Goal: Task Accomplishment & Management: Manage account settings

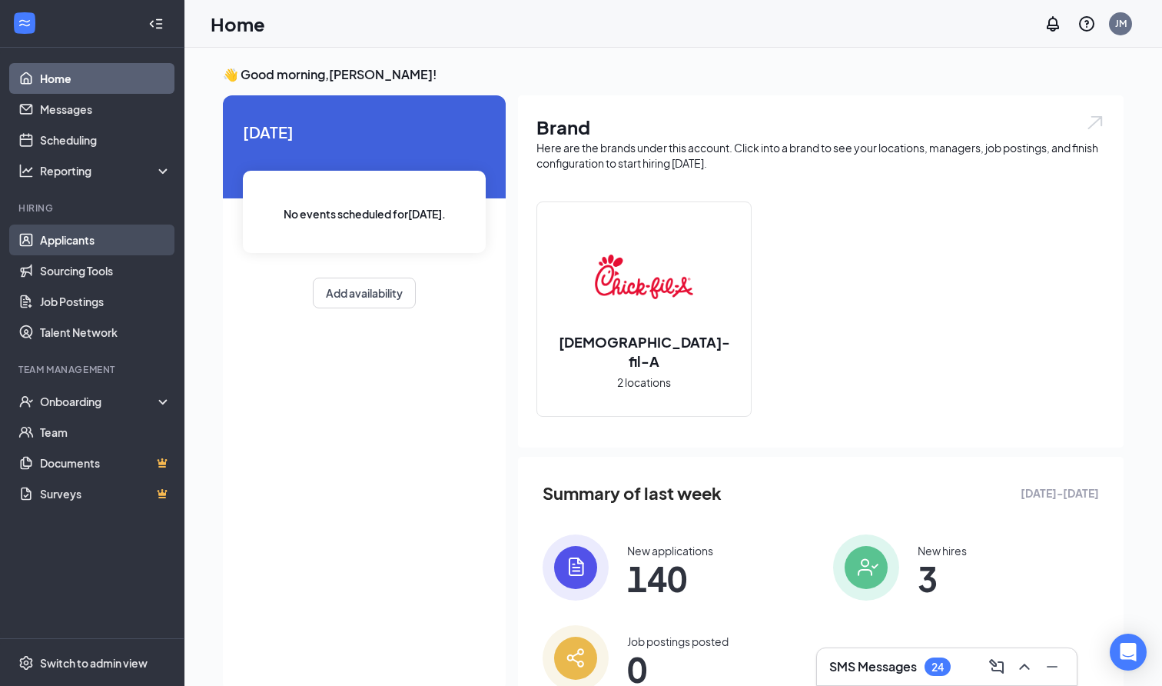
click at [78, 244] on link "Applicants" at bounding box center [105, 240] width 131 height 31
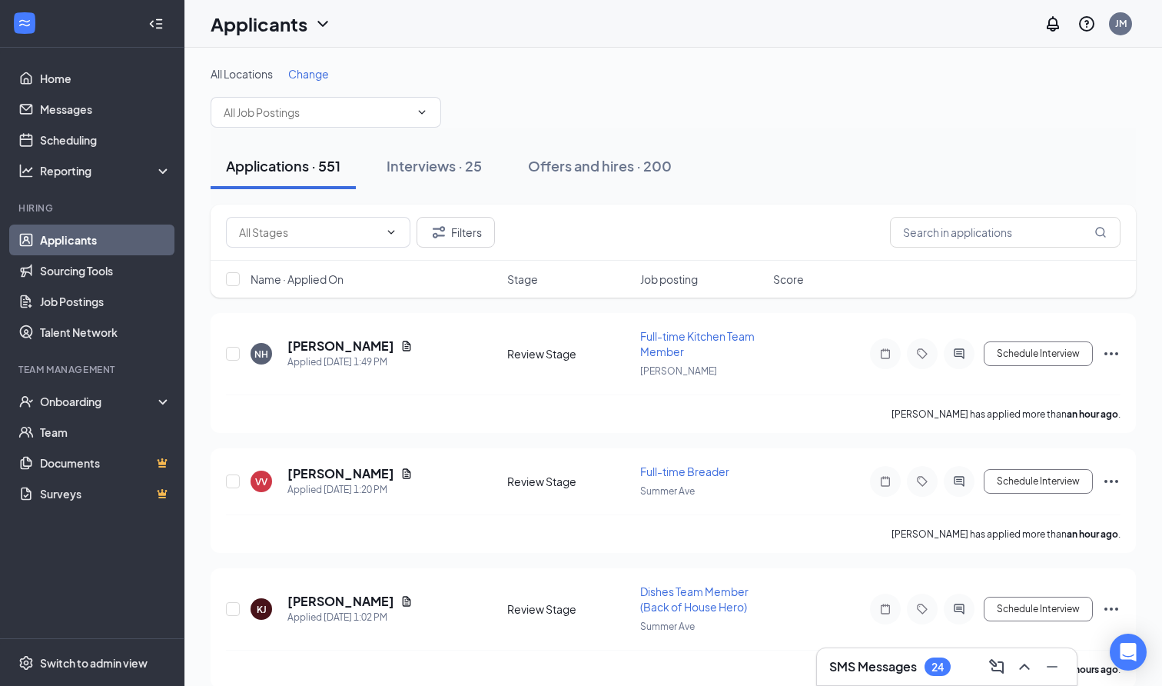
click at [297, 94] on div "All Locations Change" at bounding box center [674, 97] width 926 height 62
click at [297, 106] on input "text" at bounding box center [317, 112] width 186 height 17
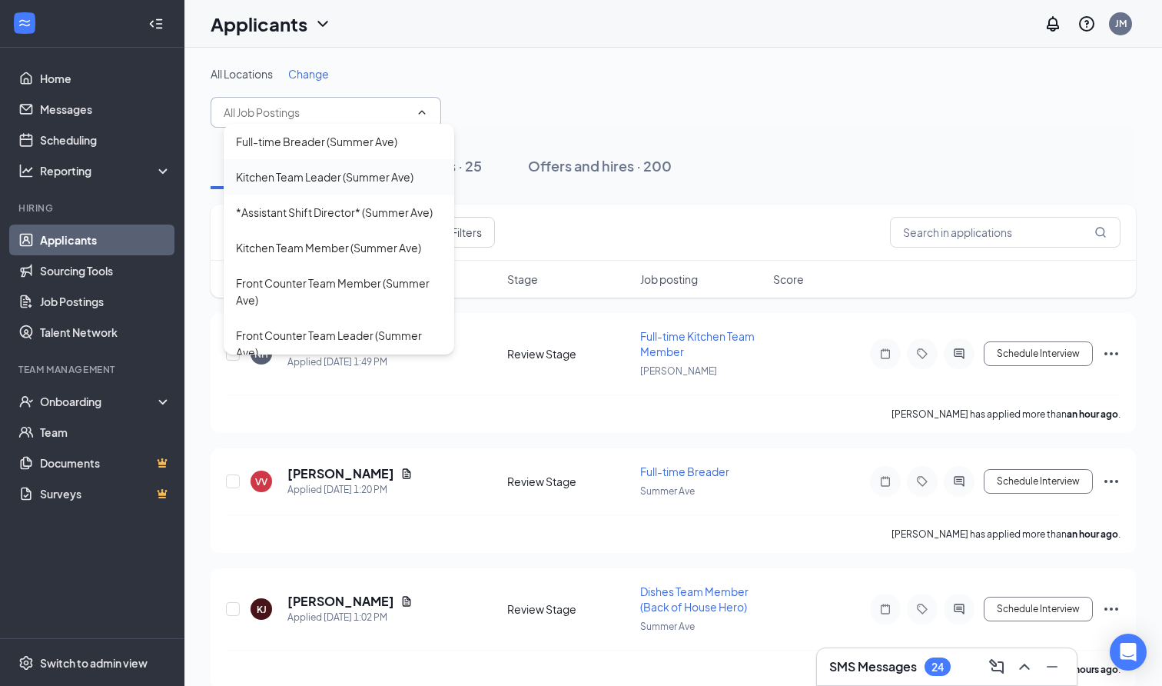
click at [302, 179] on div "Kitchen Team Leader (Summer Ave)" at bounding box center [325, 176] width 178 height 17
type input "Kitchen Team Leader (Summer Ave)"
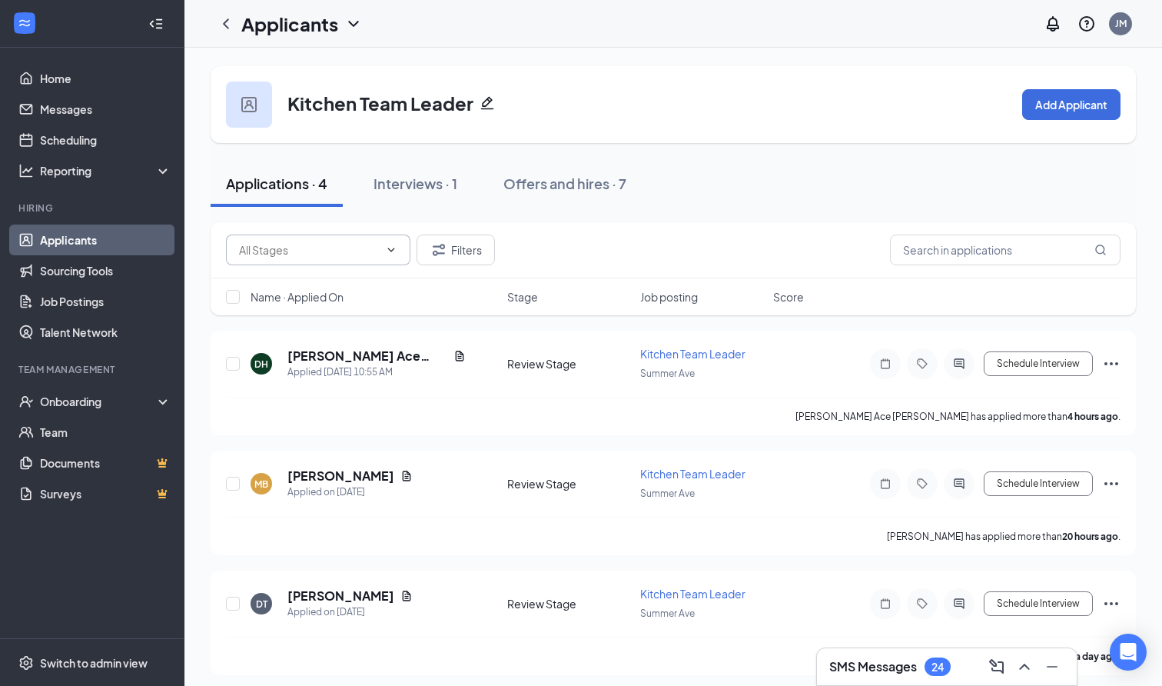
click at [308, 259] on span at bounding box center [318, 249] width 185 height 31
click at [228, 23] on icon "ChevronLeft" at bounding box center [226, 24] width 18 height 18
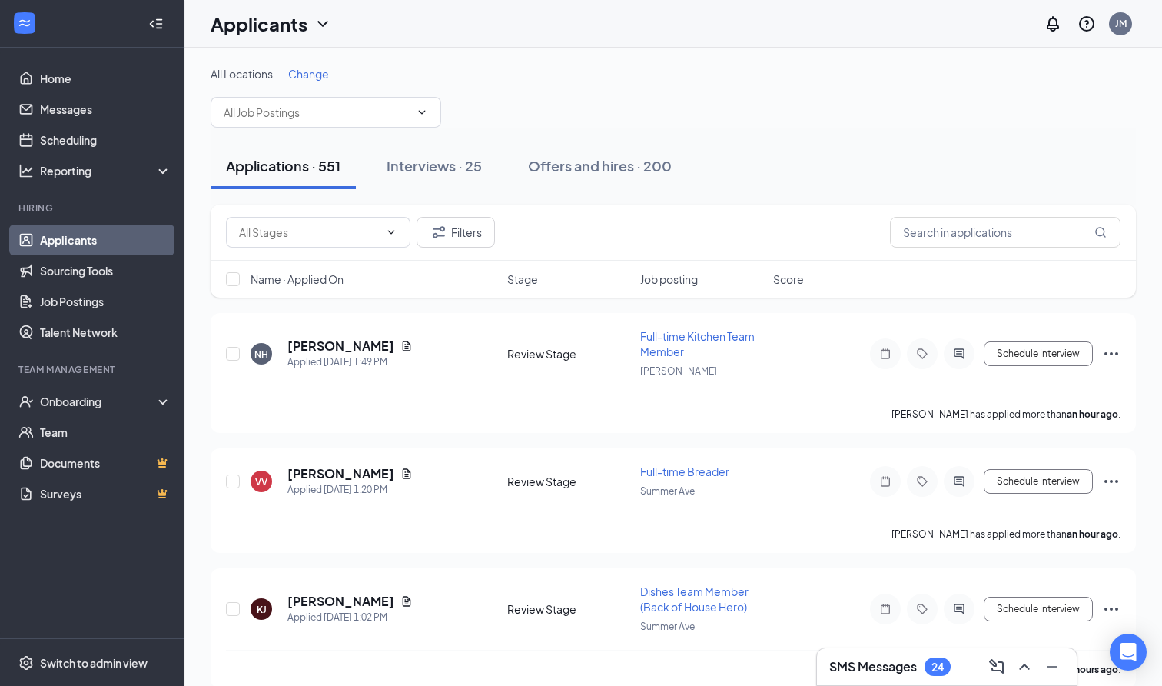
click at [283, 130] on div "Applications · 551 Interviews · 25 Offers and hires · 200" at bounding box center [674, 166] width 926 height 77
click at [283, 124] on span at bounding box center [326, 112] width 231 height 31
click at [410, 109] on span at bounding box center [326, 112] width 231 height 31
click at [426, 108] on icon "ChevronDown" at bounding box center [422, 112] width 12 height 12
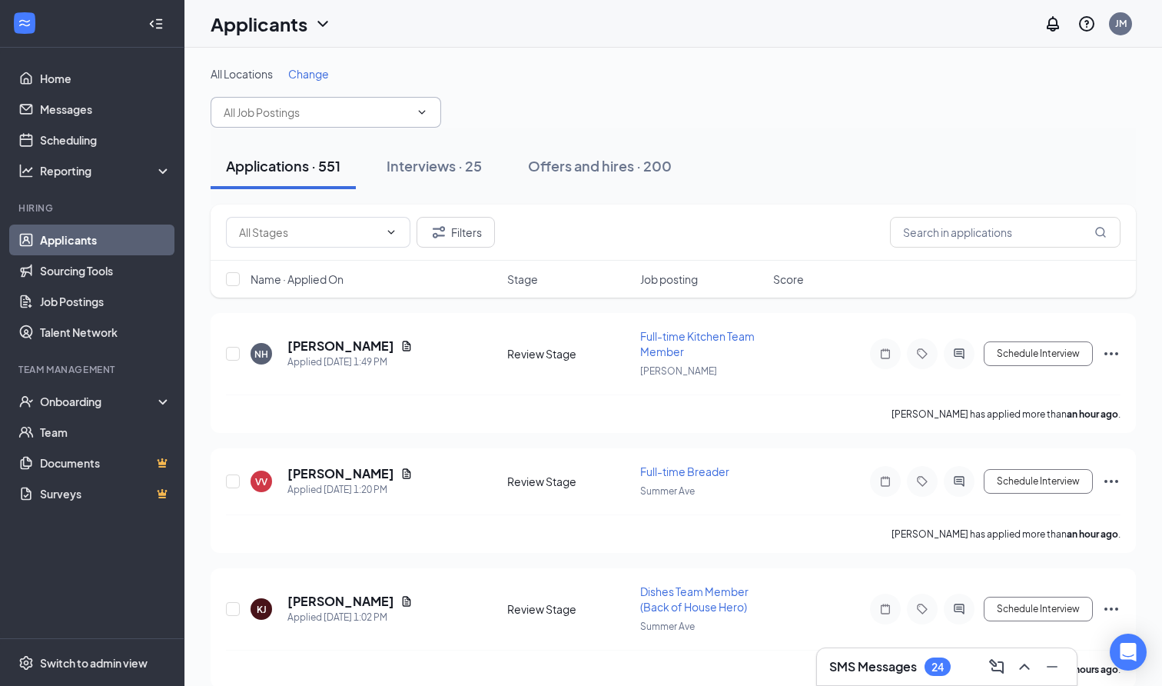
click at [294, 115] on input "text" at bounding box center [317, 112] width 186 height 17
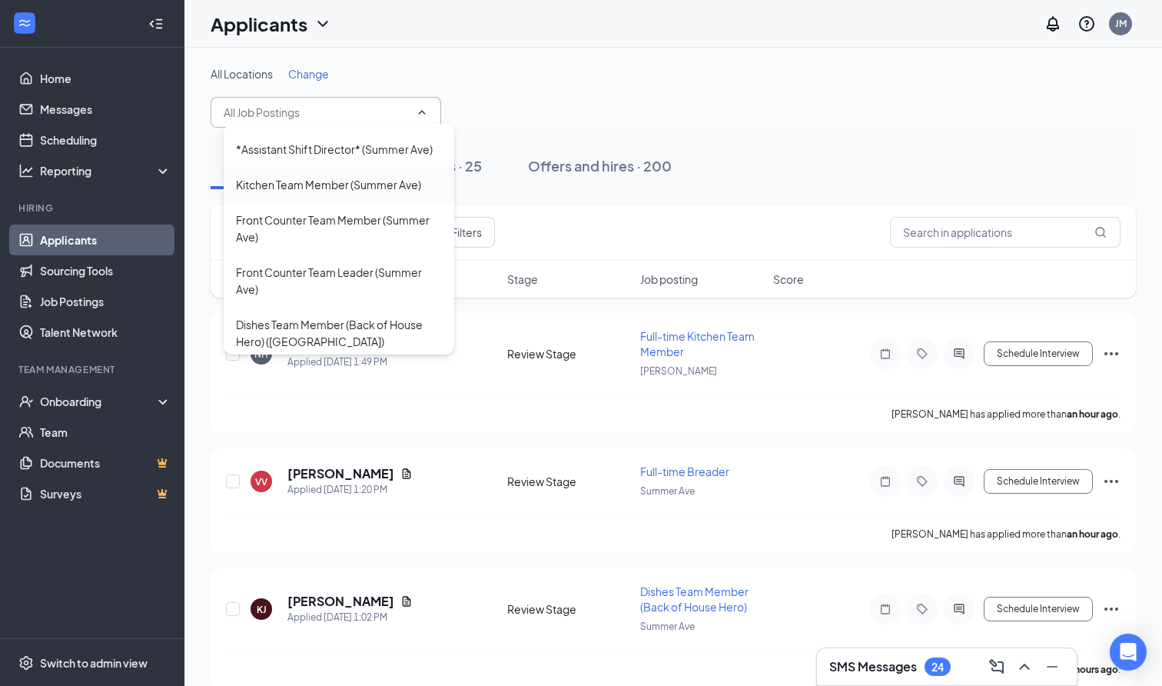
scroll to position [65, 0]
click at [316, 154] on div "*Assistant Shift Director* (Summer Ave)" at bounding box center [334, 146] width 197 height 17
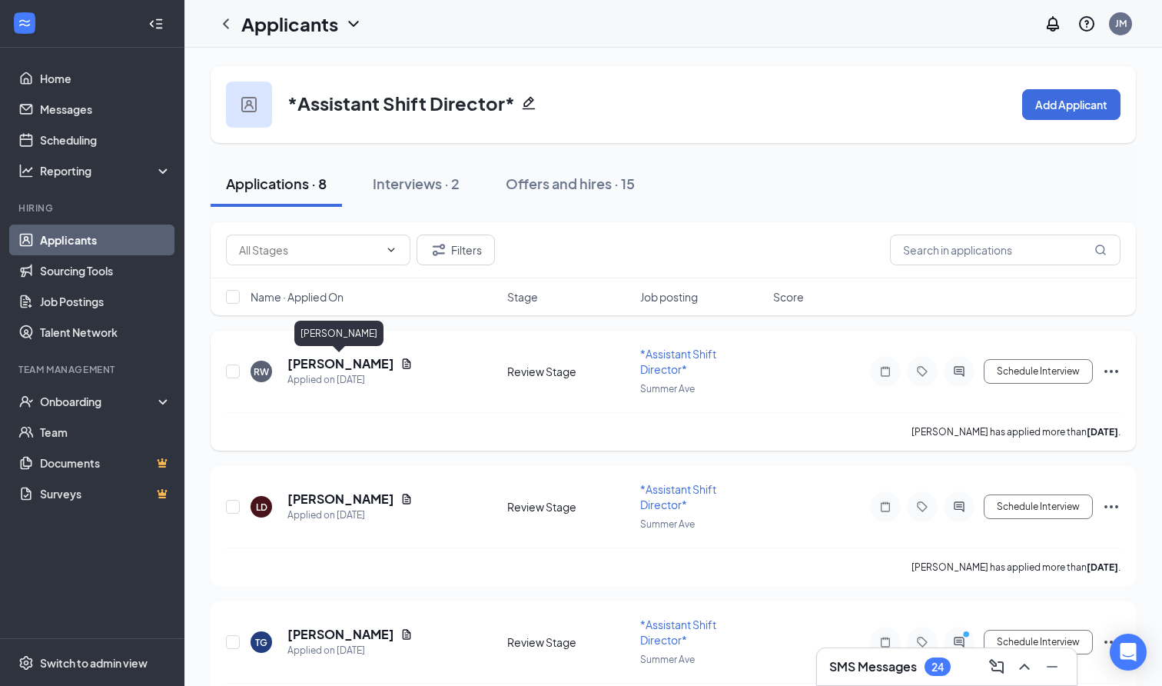
click at [321, 361] on h5 "[PERSON_NAME]" at bounding box center [341, 363] width 107 height 17
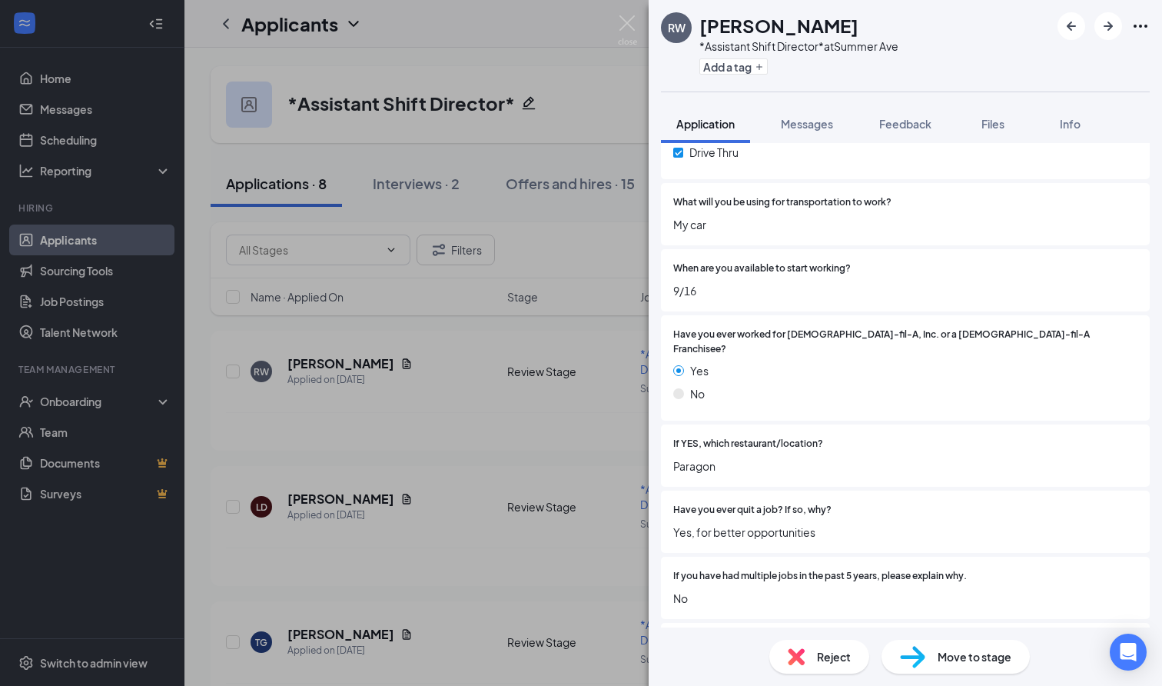
scroll to position [430, 0]
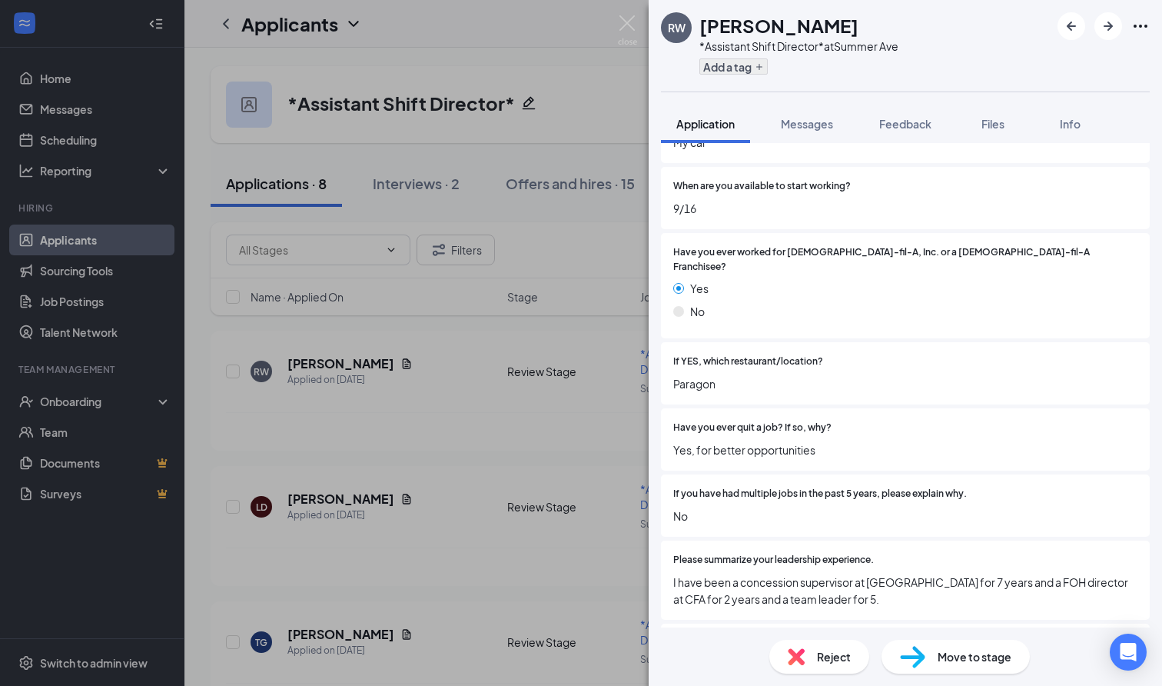
click at [734, 71] on button "Add a tag" at bounding box center [734, 66] width 68 height 16
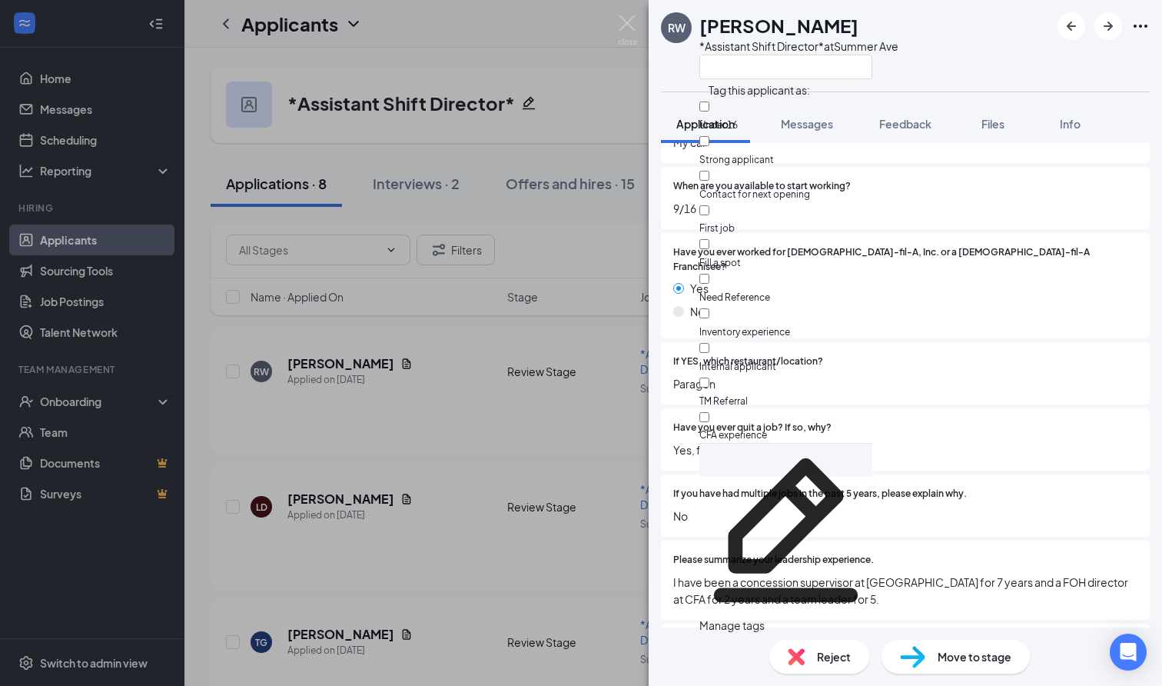
scroll to position [66, 0]
click at [710, 412] on input "CFA experience" at bounding box center [705, 417] width 10 height 10
checkbox input "true"
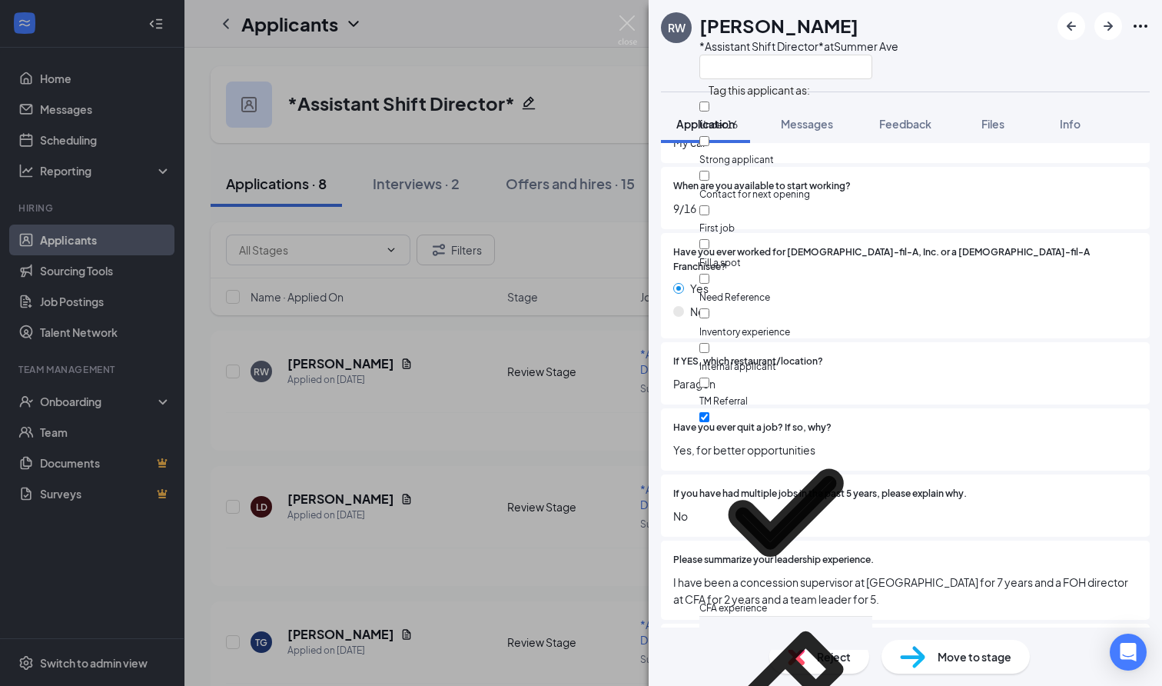
click at [930, 67] on div "RW [PERSON_NAME] *Assistant Shift Director* at [GEOGRAPHIC_DATA]" at bounding box center [906, 45] width 514 height 91
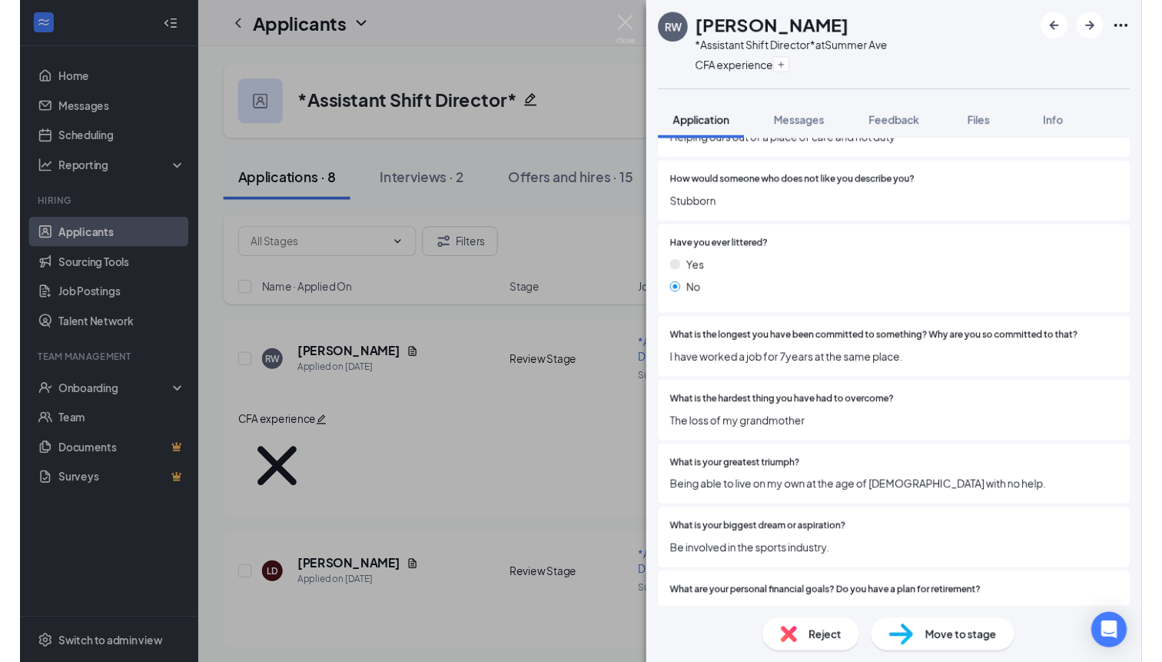
scroll to position [1434, 0]
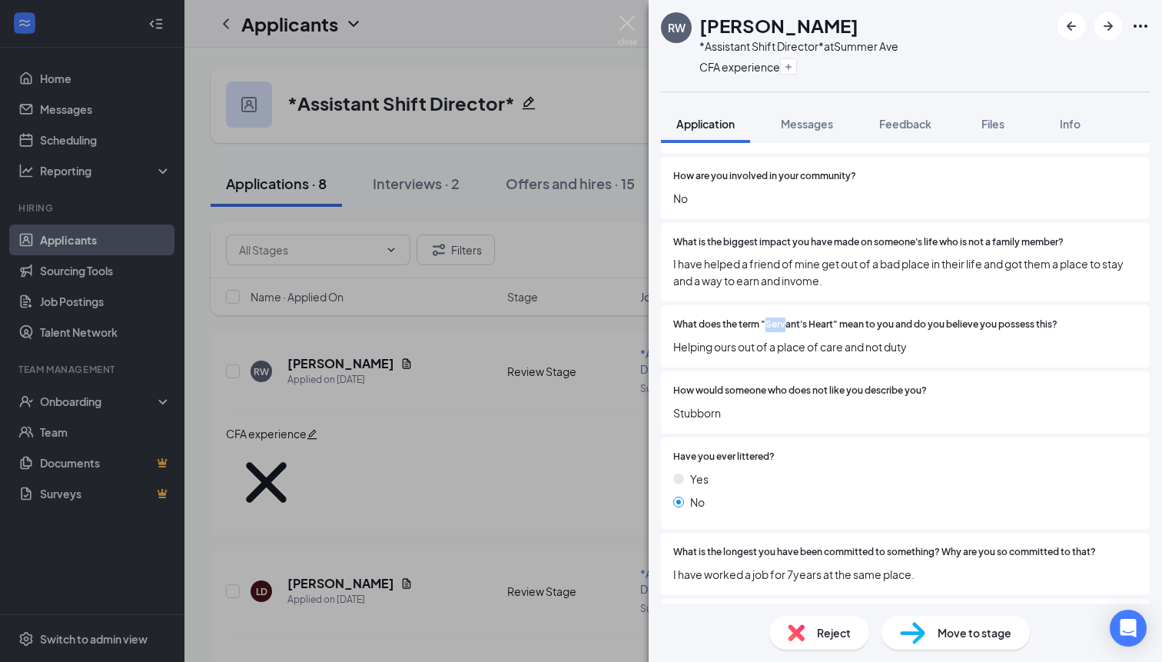
click at [810, 268] on div "What is the biggest impact you have made on someone's life who is not a family …" at bounding box center [905, 262] width 489 height 79
click at [815, 133] on button "Messages" at bounding box center [807, 124] width 83 height 38
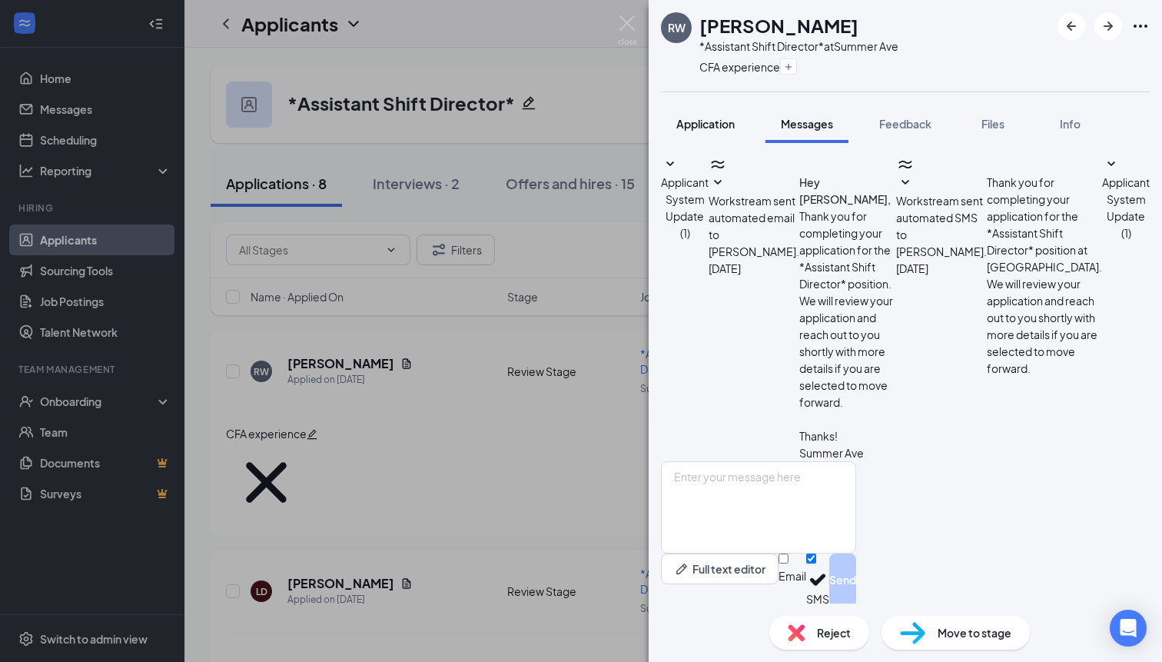
click at [689, 136] on button "Application" at bounding box center [705, 124] width 89 height 38
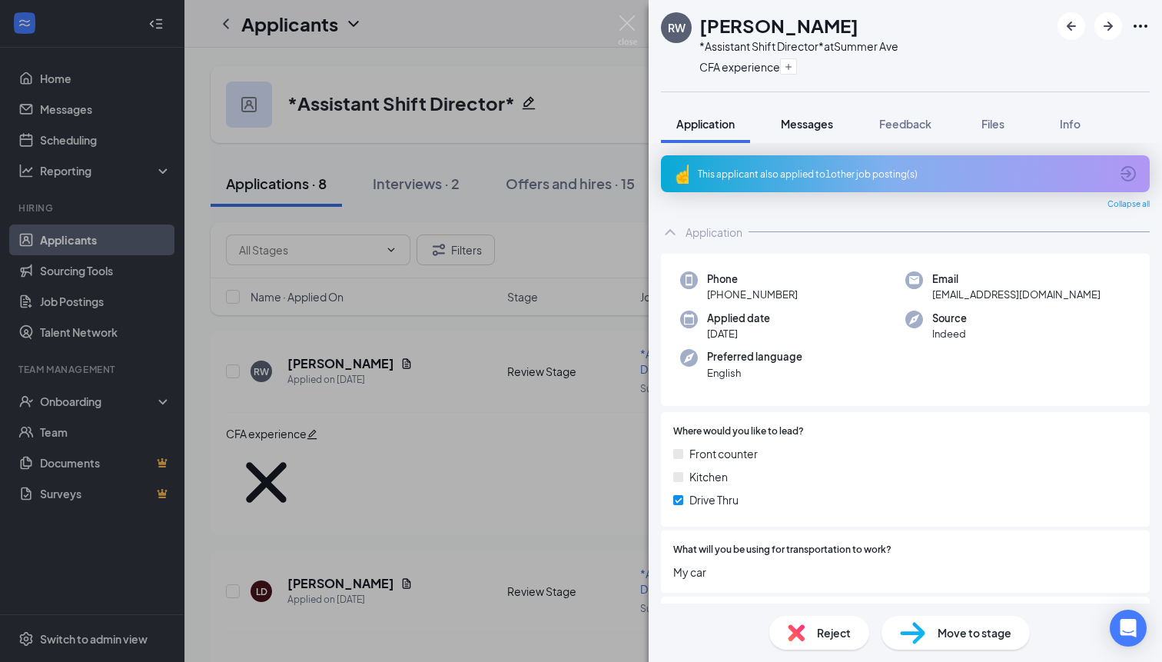
click at [823, 121] on span "Messages" at bounding box center [807, 124] width 52 height 14
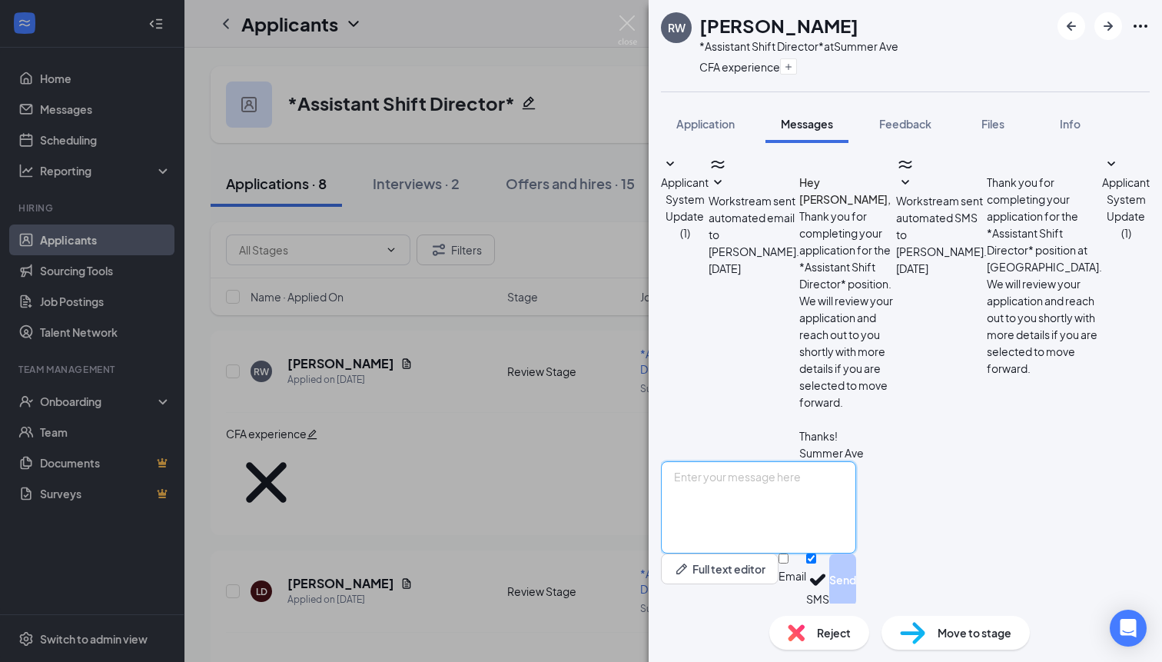
click at [780, 515] on textarea at bounding box center [758, 507] width 195 height 92
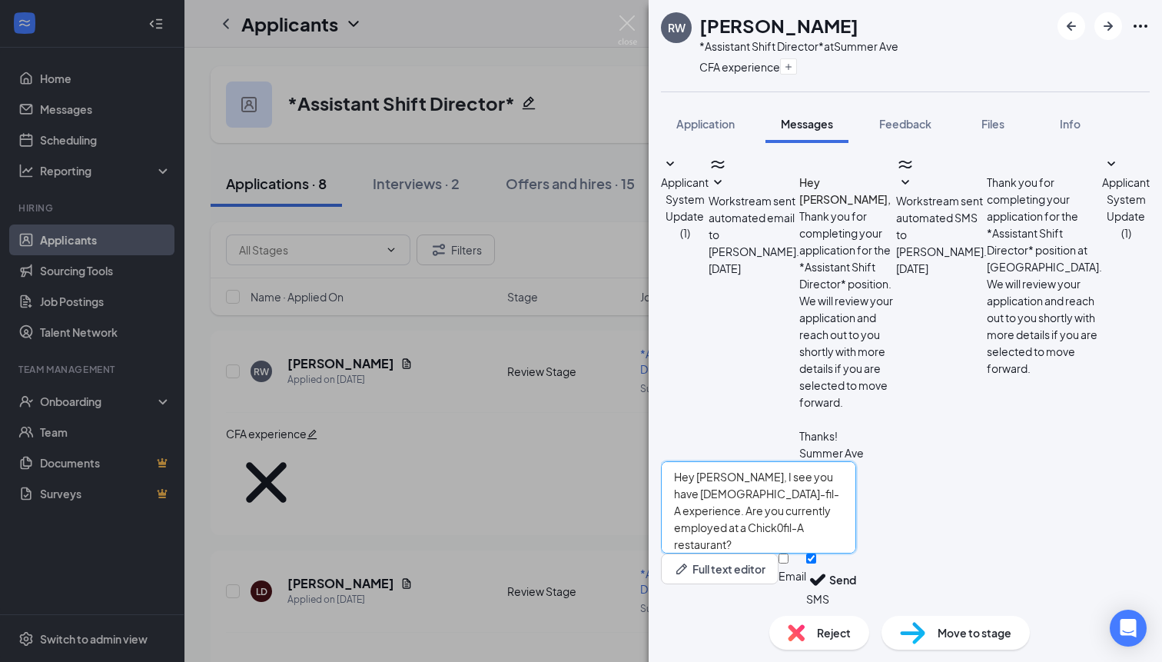
click at [733, 495] on textarea "Hey [PERSON_NAME], I see you have [DEMOGRAPHIC_DATA]-fil-A experience. Are you …" at bounding box center [758, 507] width 195 height 92
type textarea "Hey [PERSON_NAME], I see you have [DEMOGRAPHIC_DATA]-fil-A experience. Are you …"
click at [856, 575] on button "Send" at bounding box center [843, 580] width 27 height 53
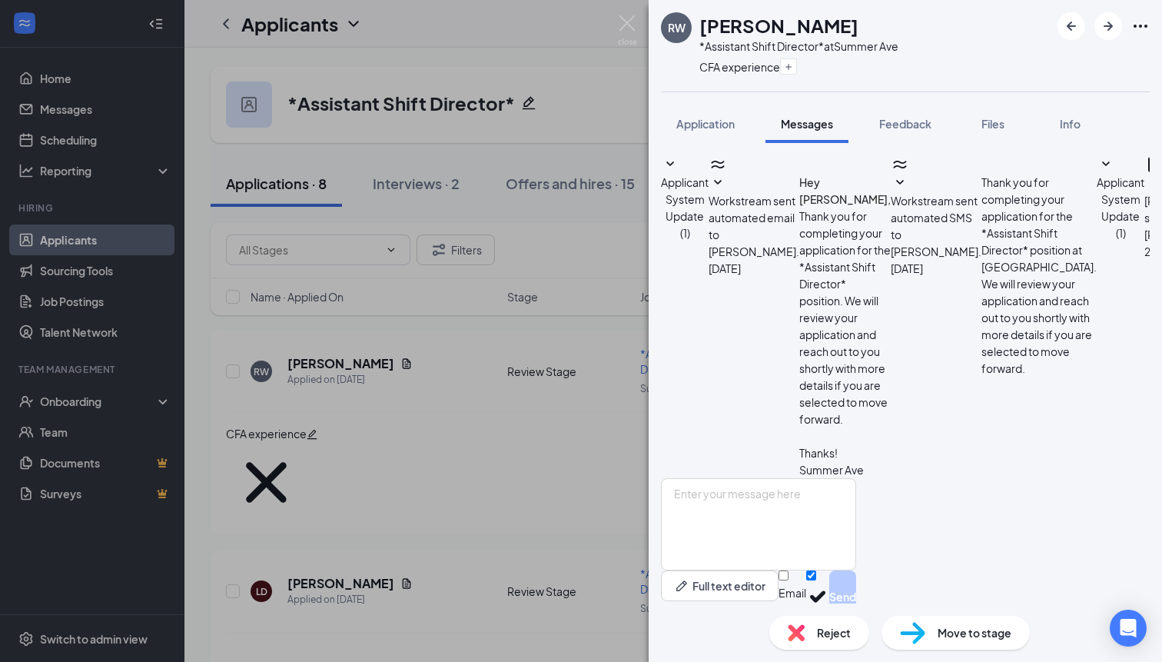
scroll to position [58, 0]
click at [1117, 25] on icon "ArrowRight" at bounding box center [1108, 26] width 18 height 18
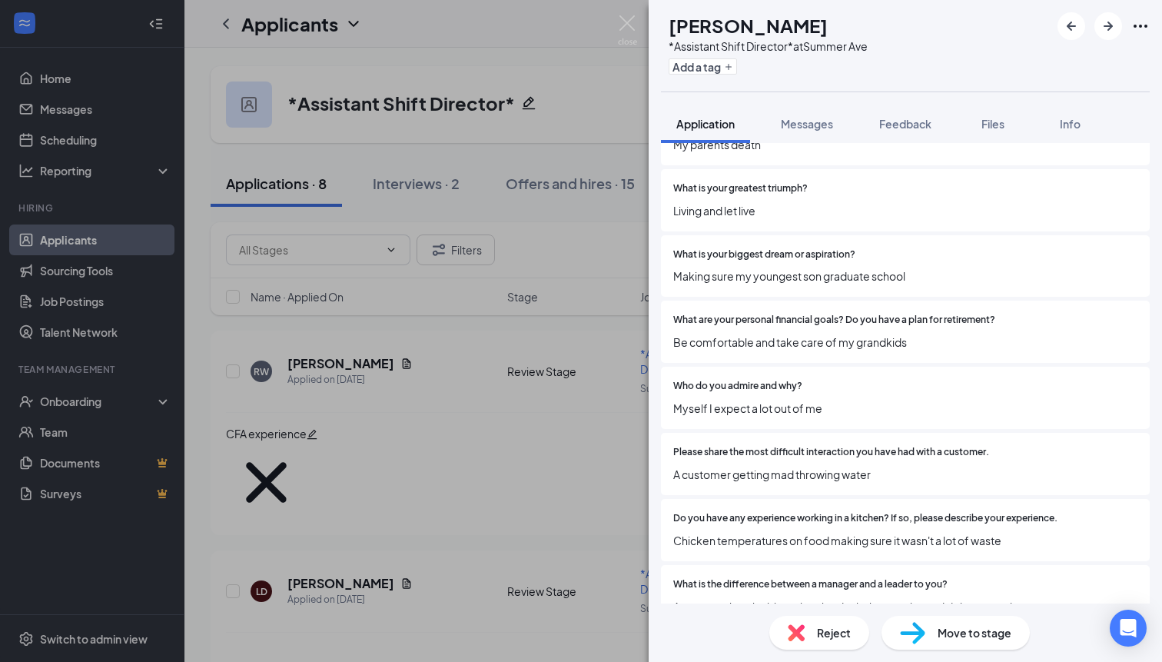
scroll to position [1805, 0]
click at [720, 378] on span "Who do you admire and why?" at bounding box center [738, 385] width 129 height 15
drag, startPoint x: 674, startPoint y: 353, endPoint x: 838, endPoint y: 379, distance: 165.8
click at [838, 379] on div "Who do you admire and why? Myself I expect a lot out of me" at bounding box center [906, 397] width 464 height 38
click at [838, 398] on span "Myself I expect a lot out of me" at bounding box center [906, 406] width 464 height 17
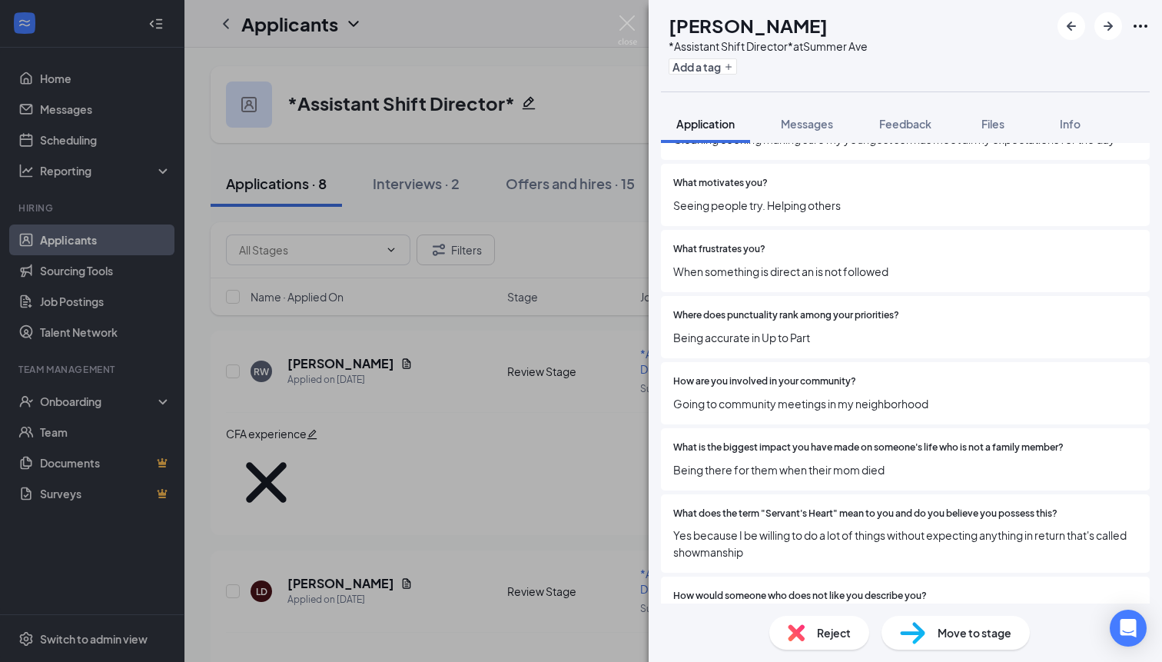
scroll to position [1257, 0]
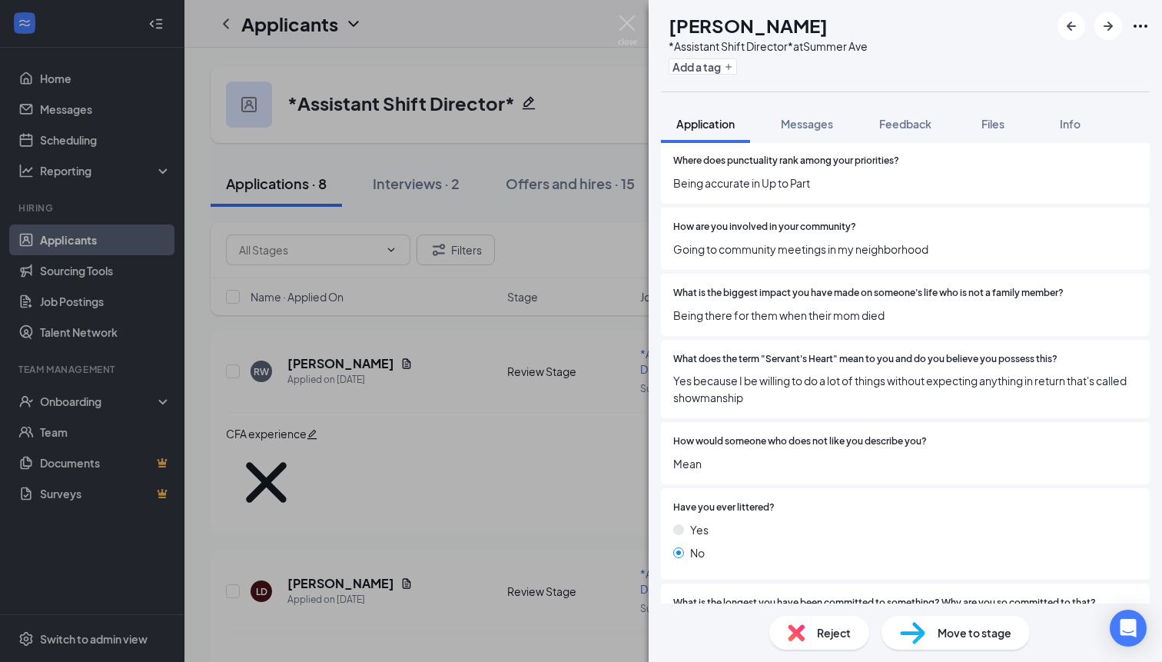
click at [812, 640] on div "Reject" at bounding box center [820, 633] width 100 height 34
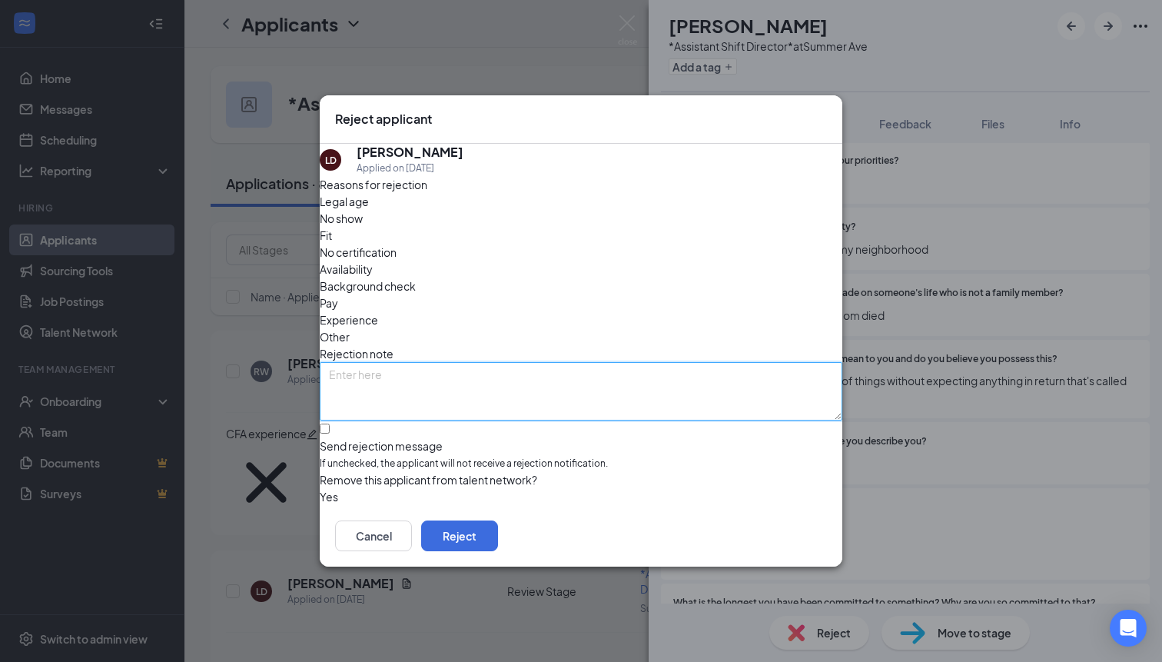
click at [576, 363] on textarea at bounding box center [581, 391] width 523 height 58
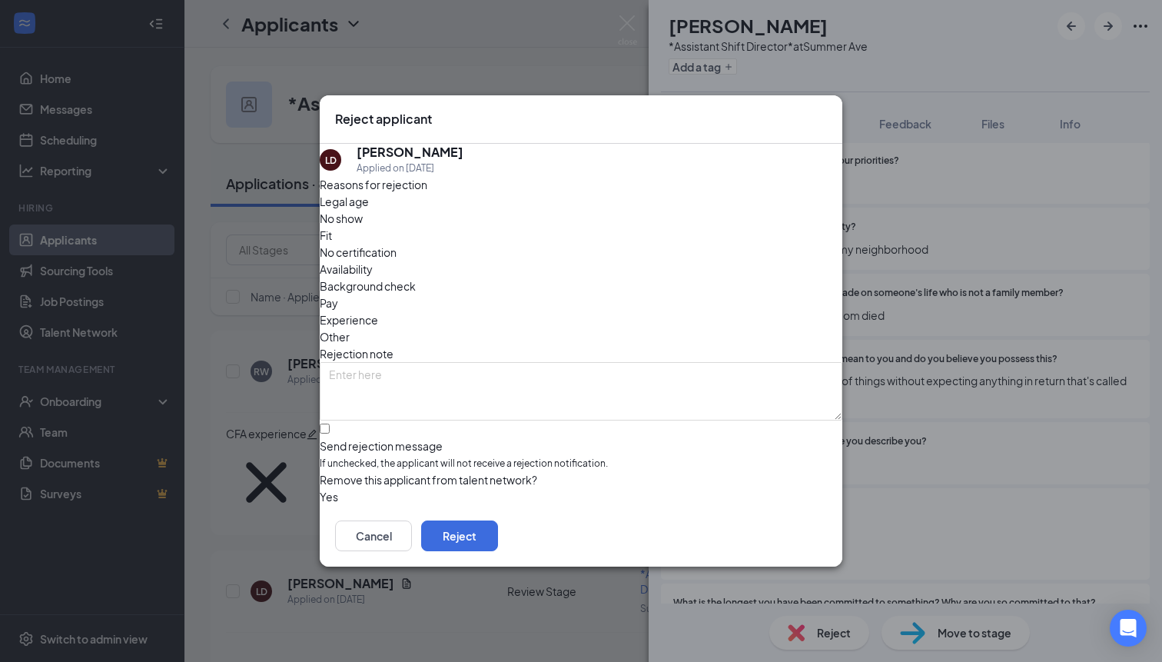
click at [378, 311] on span "Experience" at bounding box center [349, 319] width 58 height 17
click at [332, 237] on span "Fit" at bounding box center [326, 235] width 12 height 17
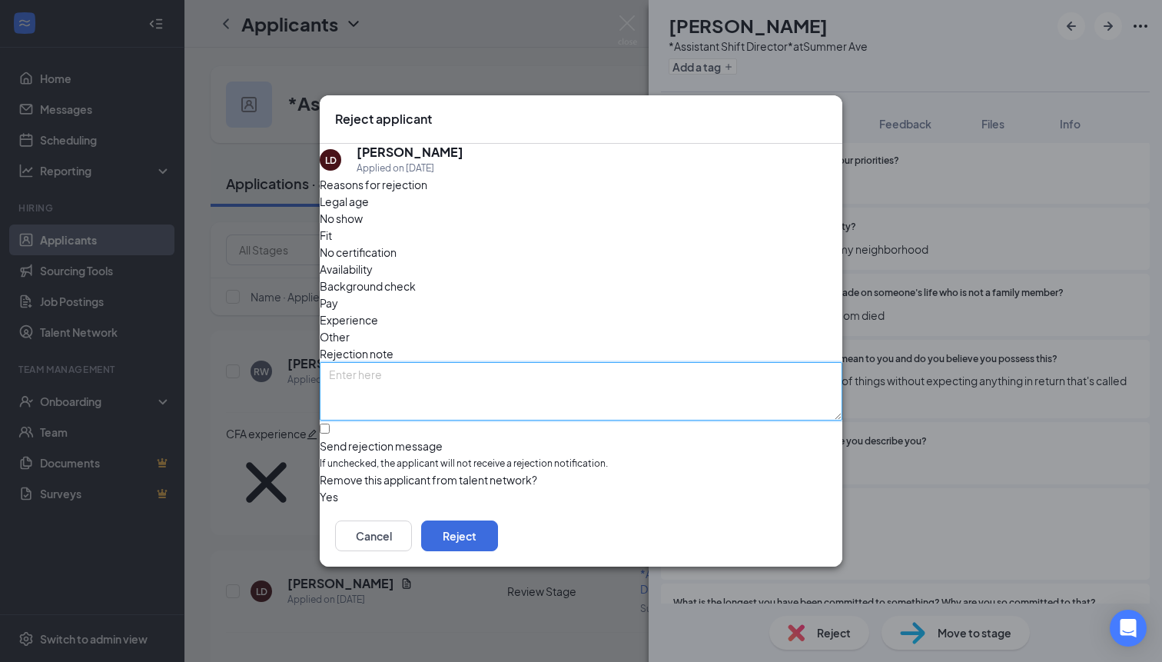
click at [504, 362] on textarea at bounding box center [581, 391] width 523 height 58
type textarea "Low effort responses"
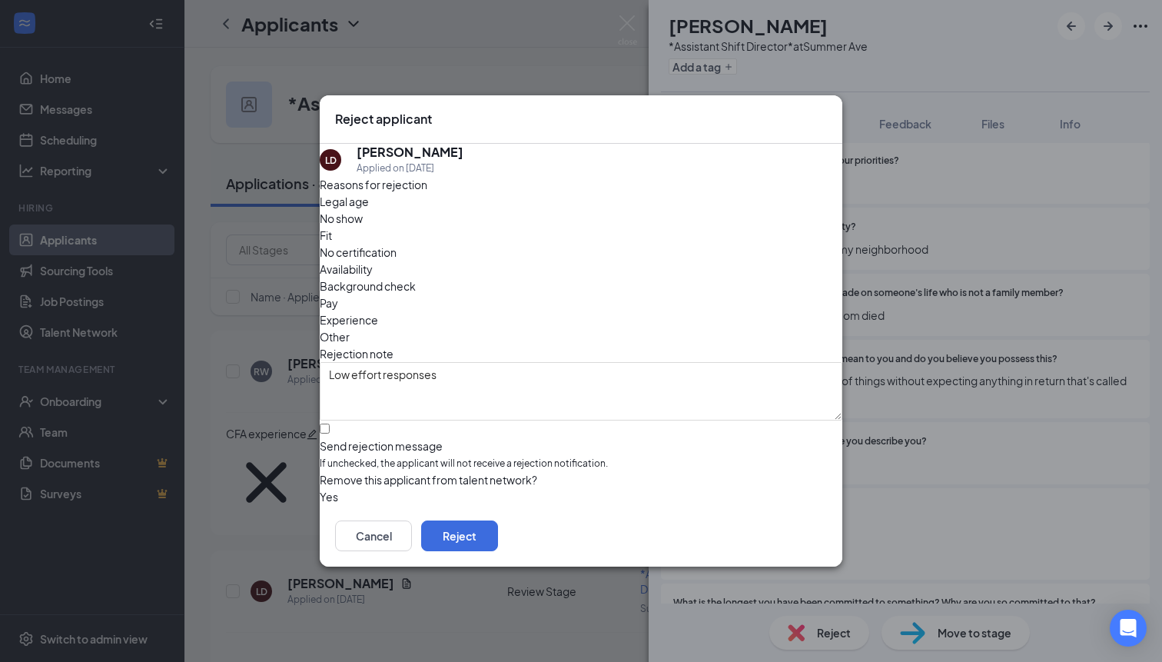
click at [460, 438] on div "Send rejection message" at bounding box center [581, 445] width 523 height 15
click at [330, 424] on input "Send rejection message If unchecked, the applicant will not receive a rejection…" at bounding box center [325, 429] width 10 height 10
checkbox input "true"
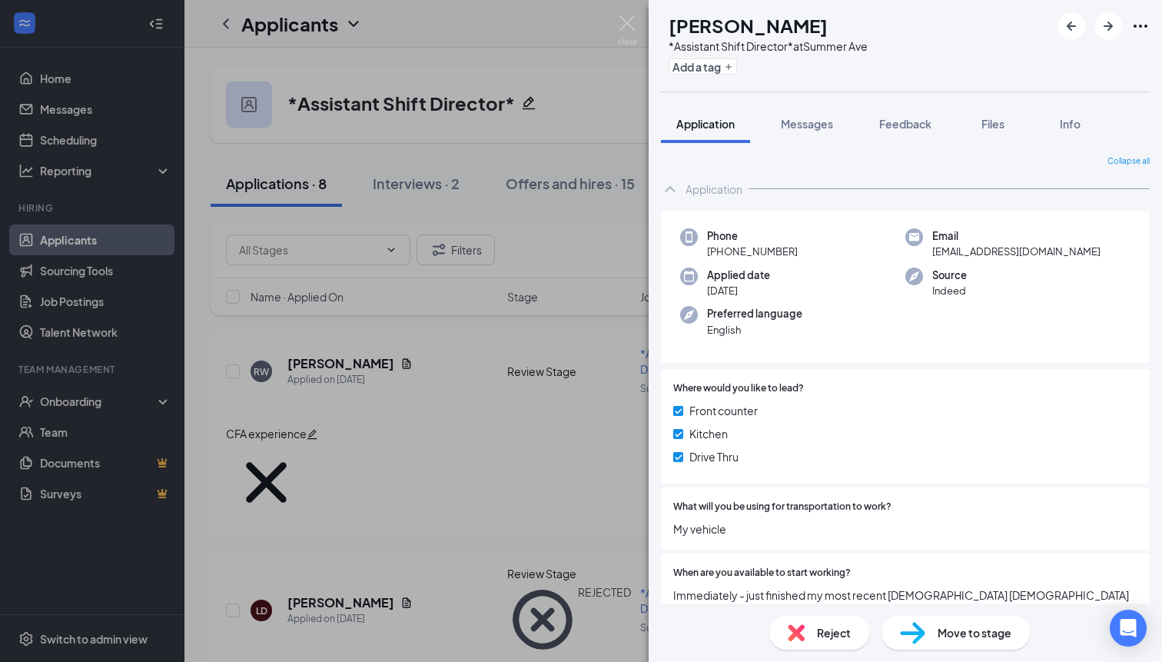
click at [960, 632] on span "Move to stage" at bounding box center [975, 632] width 74 height 17
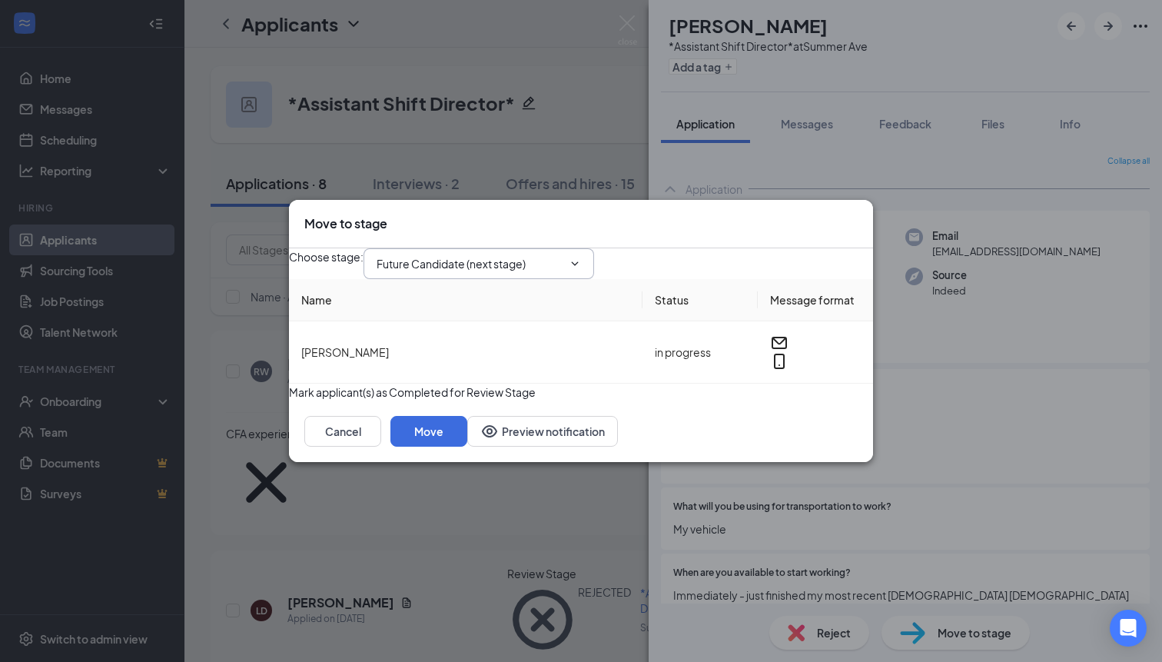
click at [563, 255] on input "Future Candidate (next stage)" at bounding box center [470, 263] width 186 height 17
click at [516, 345] on div "First Interview" at bounding box center [504, 353] width 206 height 17
type input "First Interview"
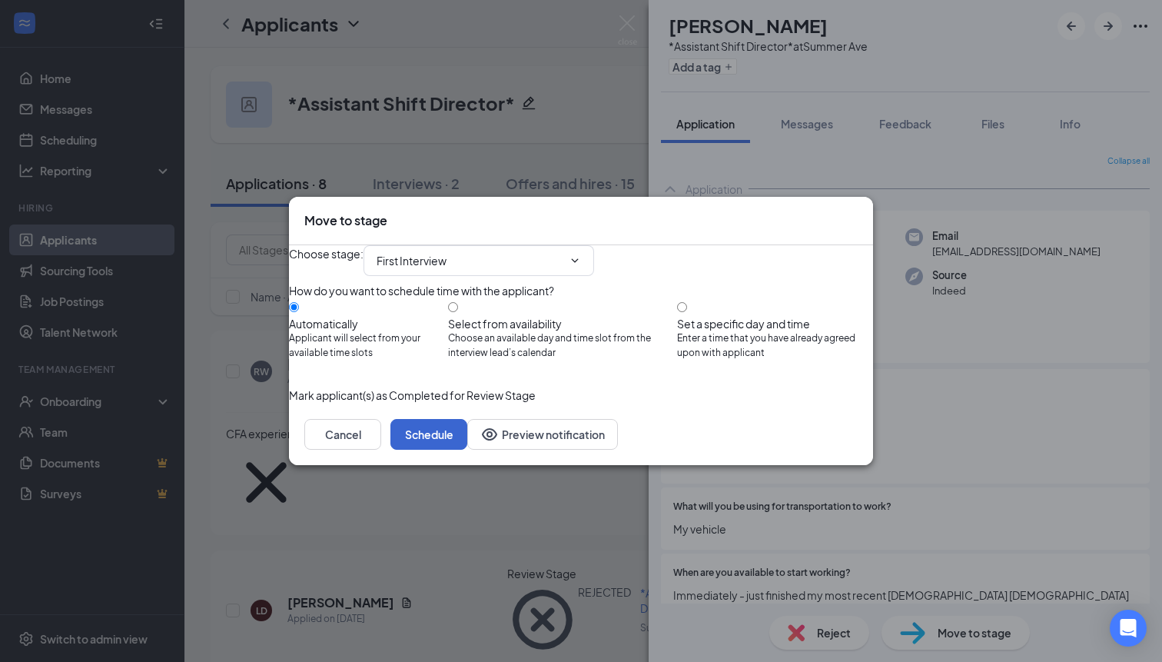
click at [467, 450] on button "Schedule" at bounding box center [429, 434] width 77 height 31
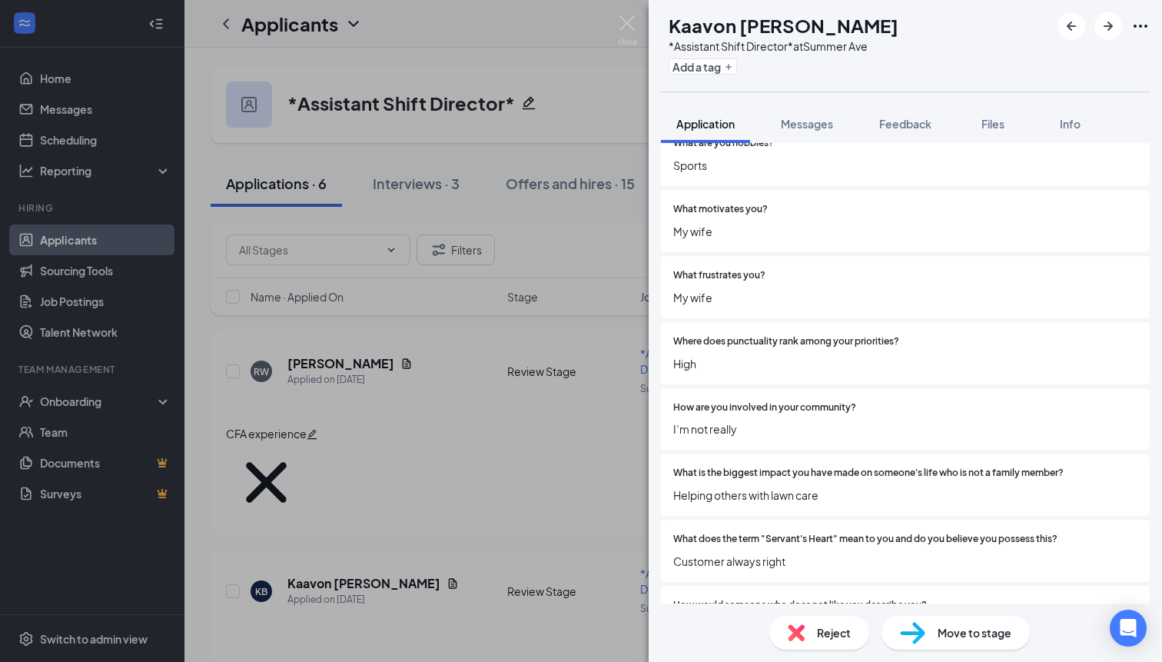
scroll to position [1545, 0]
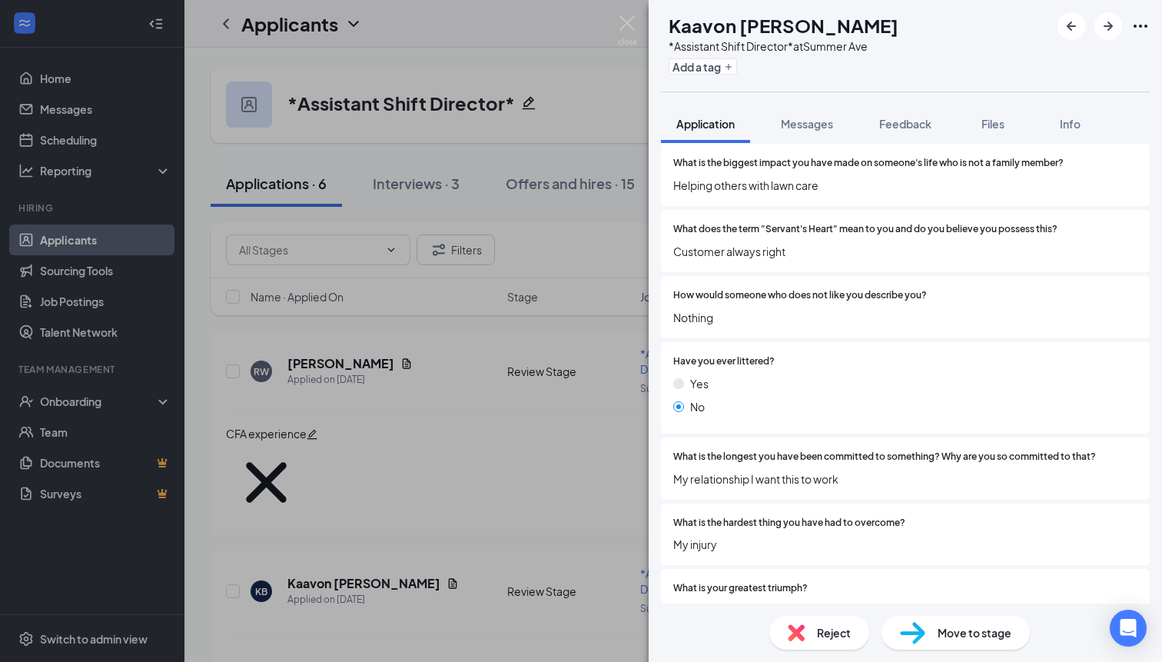
click at [807, 624] on div "Reject" at bounding box center [820, 633] width 100 height 34
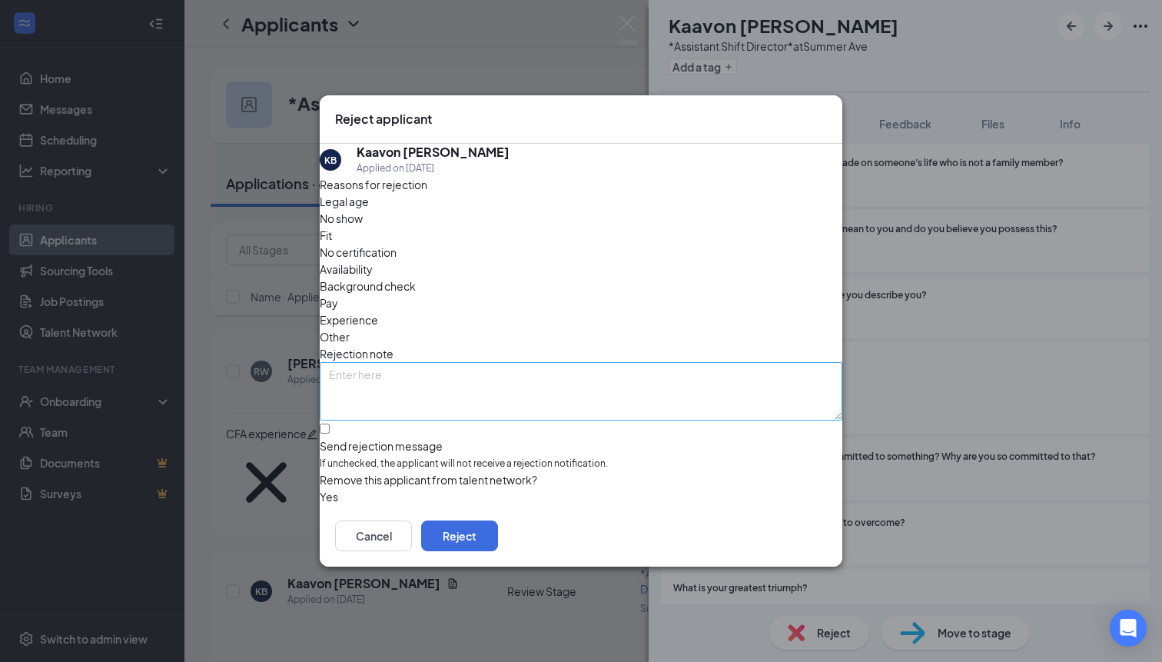
click at [495, 324] on div "Reasons for rejection Legal age No show Fit No certification Availability Backg…" at bounding box center [581, 340] width 523 height 329
click at [495, 362] on textarea at bounding box center [581, 391] width 523 height 58
type textarea "Low effort response"
drag, startPoint x: 484, startPoint y: 368, endPoint x: 435, endPoint y: 417, distance: 69.0
click at [435, 457] on span "If unchecked, the applicant will not receive a rejection notification." at bounding box center [581, 464] width 523 height 15
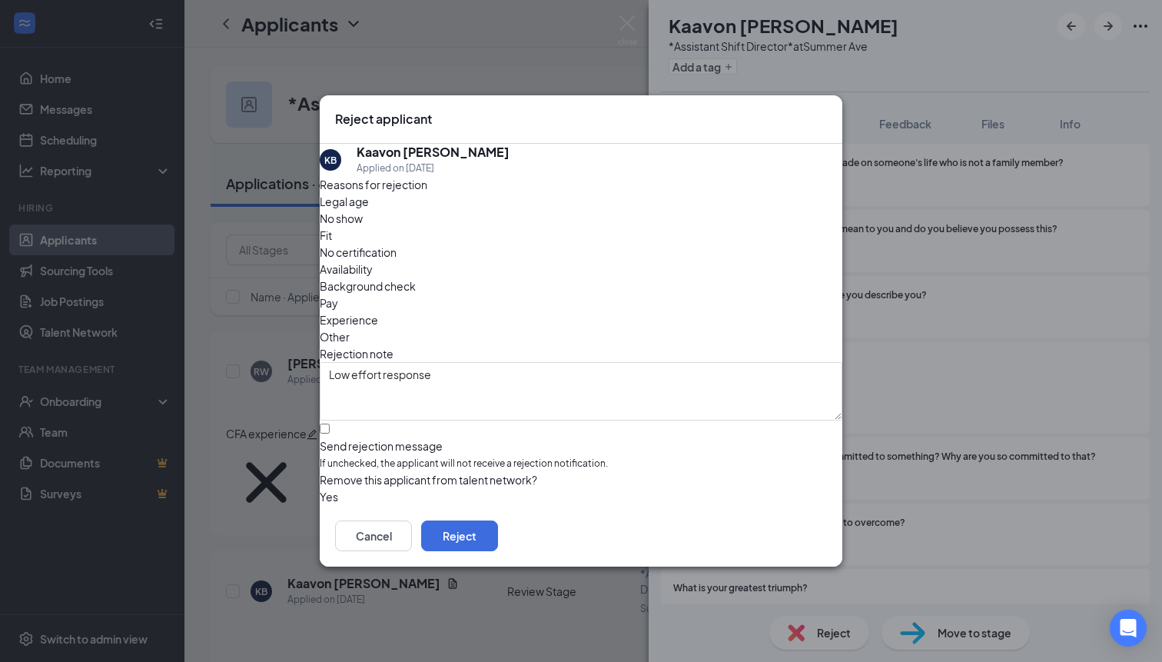
click at [330, 424] on input "Send rejection message If unchecked, the applicant will not receive a rejection…" at bounding box center [325, 429] width 10 height 10
checkbox input "true"
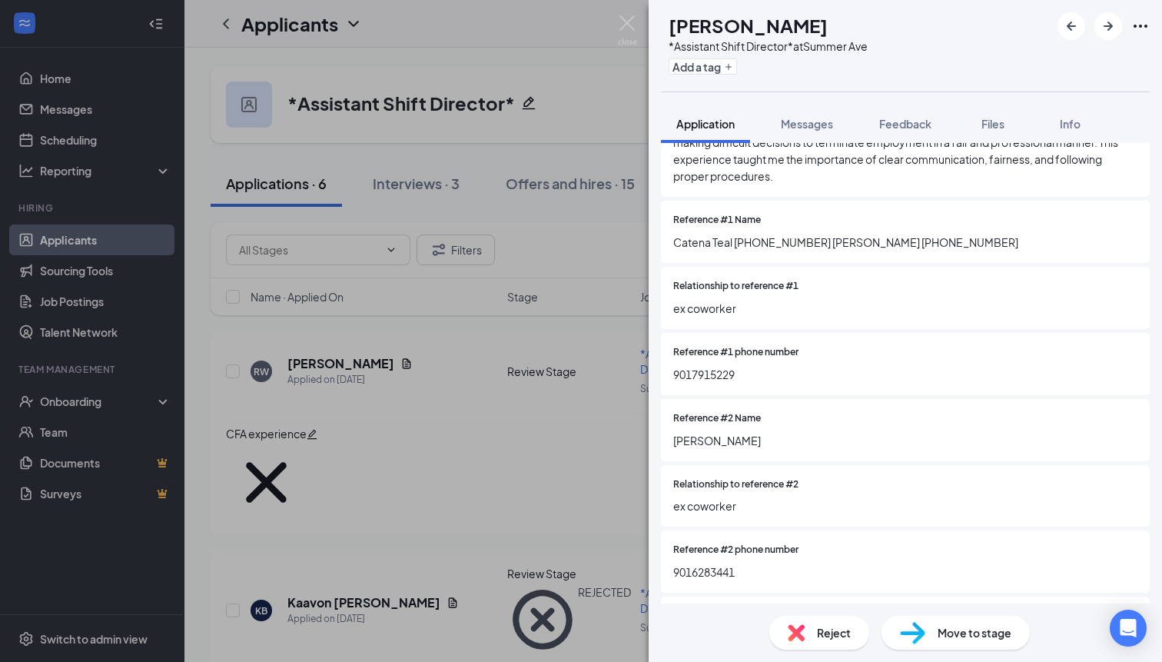
scroll to position [3812, 0]
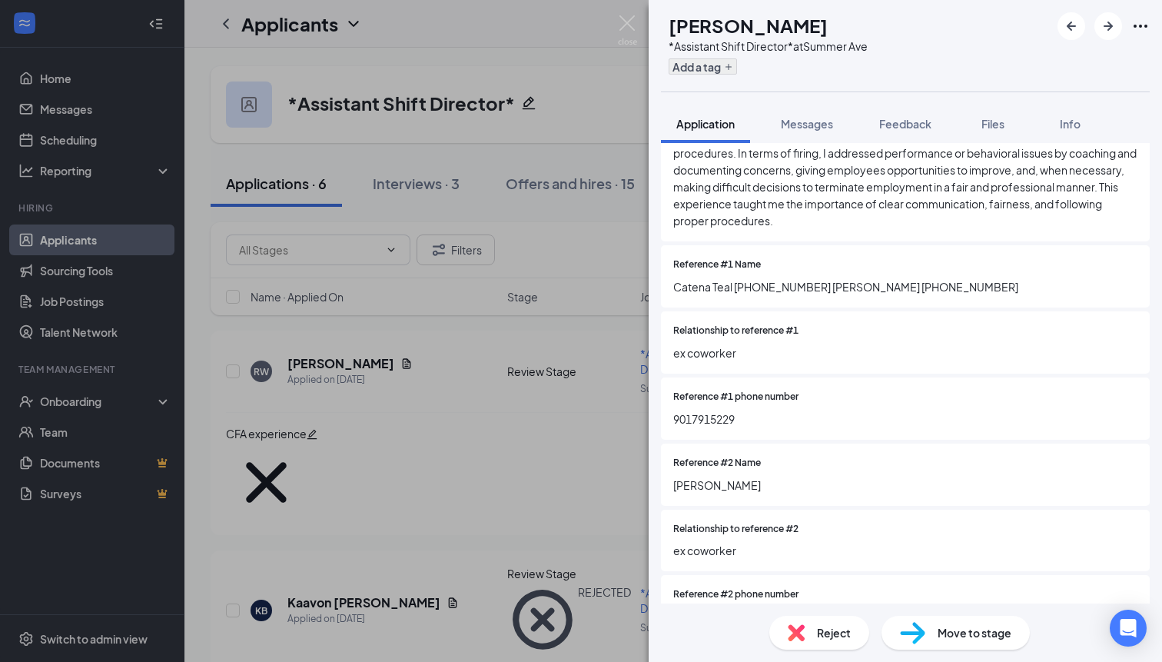
click at [737, 61] on button "Add a tag" at bounding box center [703, 66] width 68 height 16
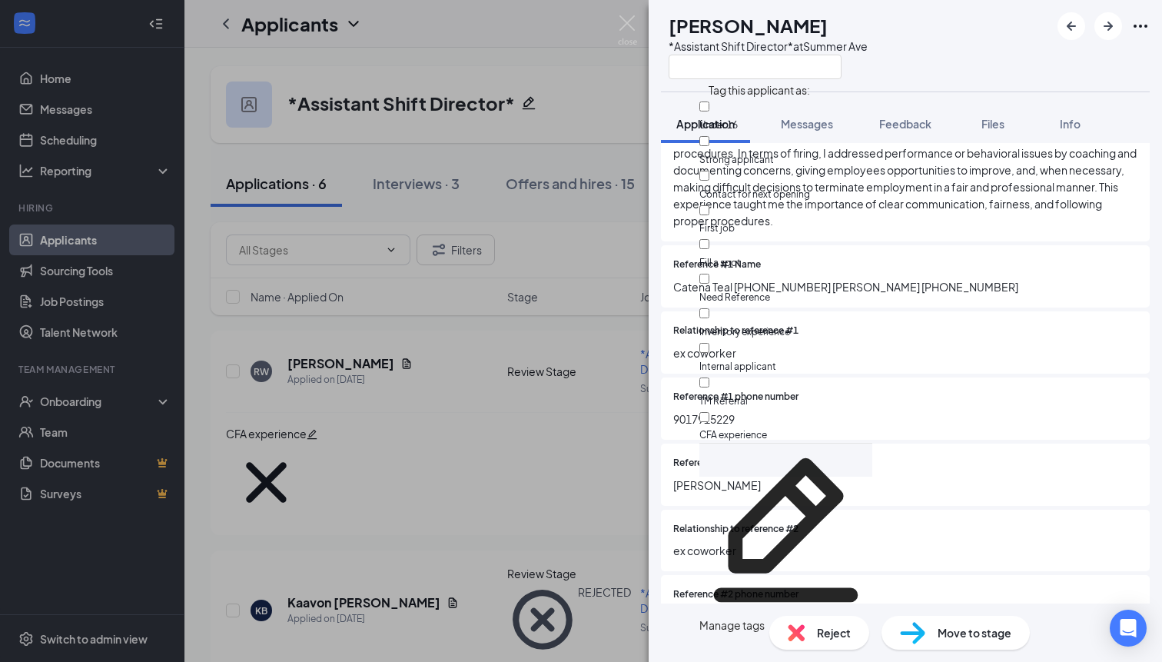
click at [710, 274] on input "Need Reference" at bounding box center [705, 279] width 10 height 10
checkbox input "true"
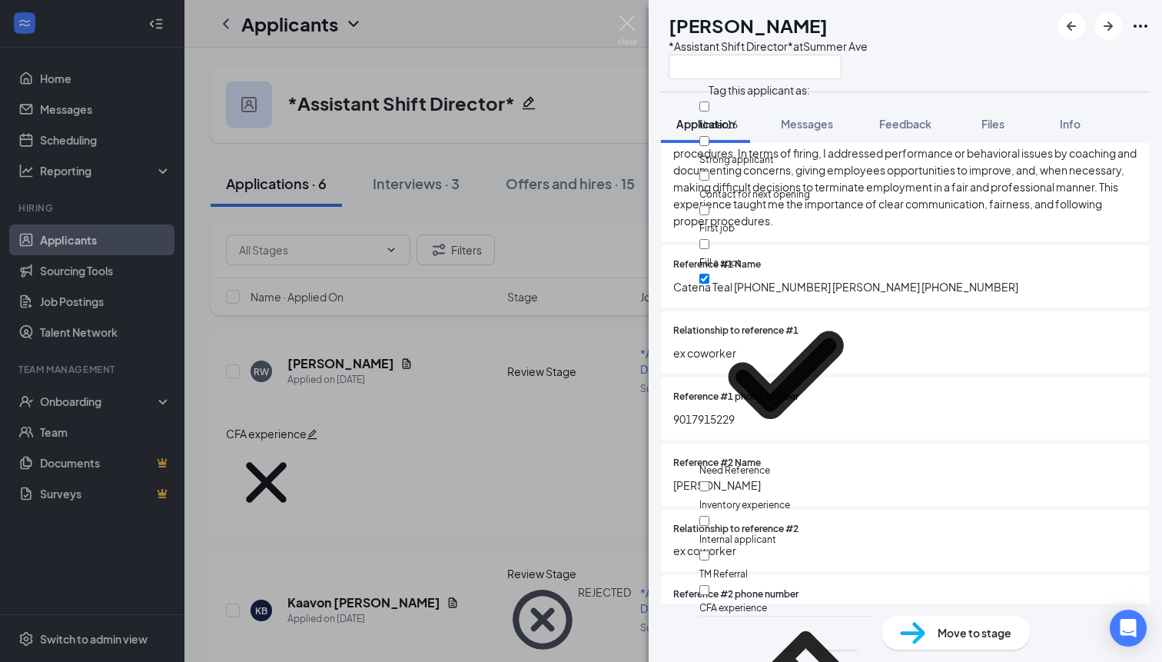
click at [953, 54] on div "VK [PERSON_NAME] *Assistant Shift Director* at [GEOGRAPHIC_DATA]" at bounding box center [906, 45] width 514 height 91
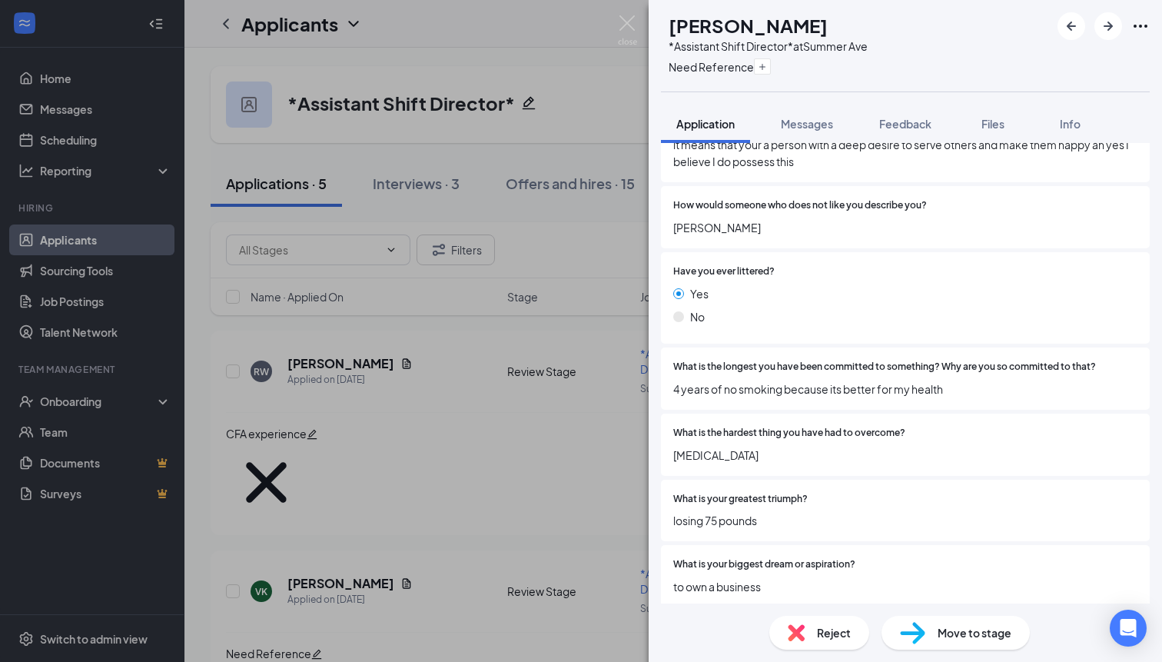
scroll to position [1864, 0]
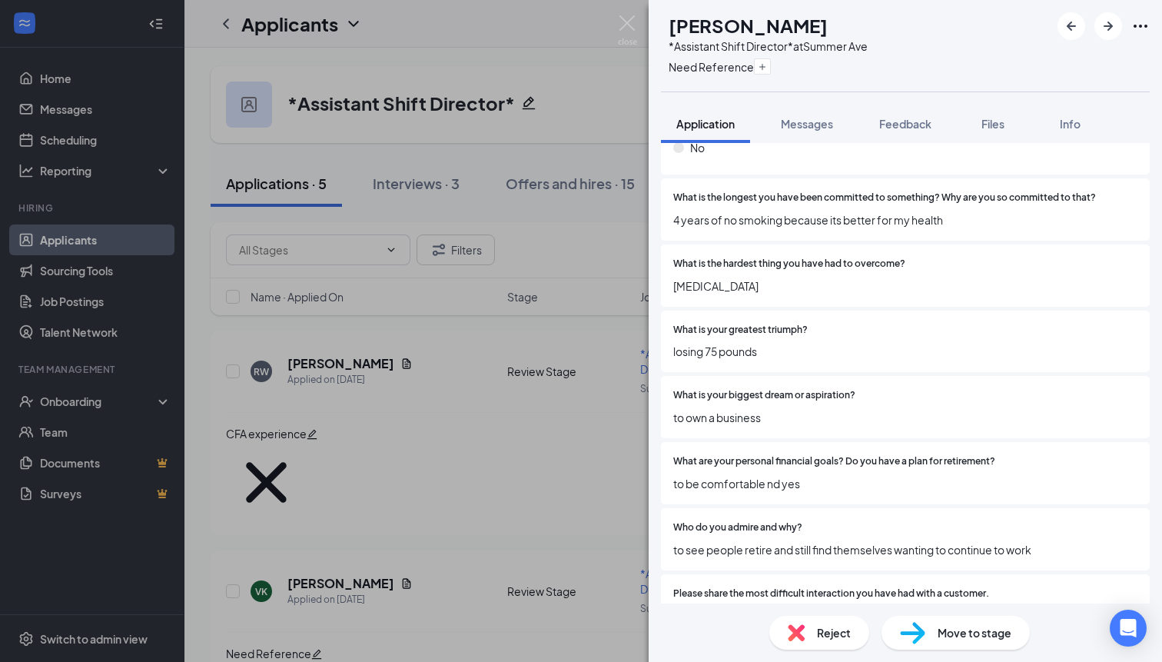
click at [812, 637] on div "Reject" at bounding box center [820, 633] width 100 height 34
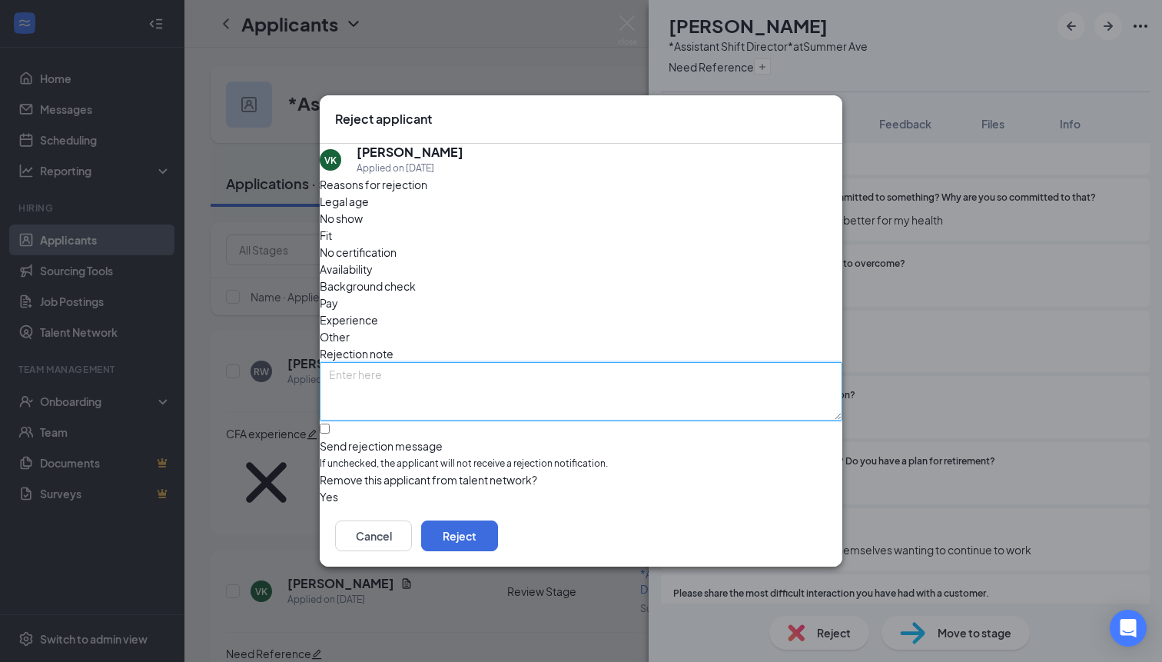
click at [515, 362] on textarea at bounding box center [581, 391] width 523 height 58
type textarea "Potentially AI generated answers. Some were very low effort and others very for…"
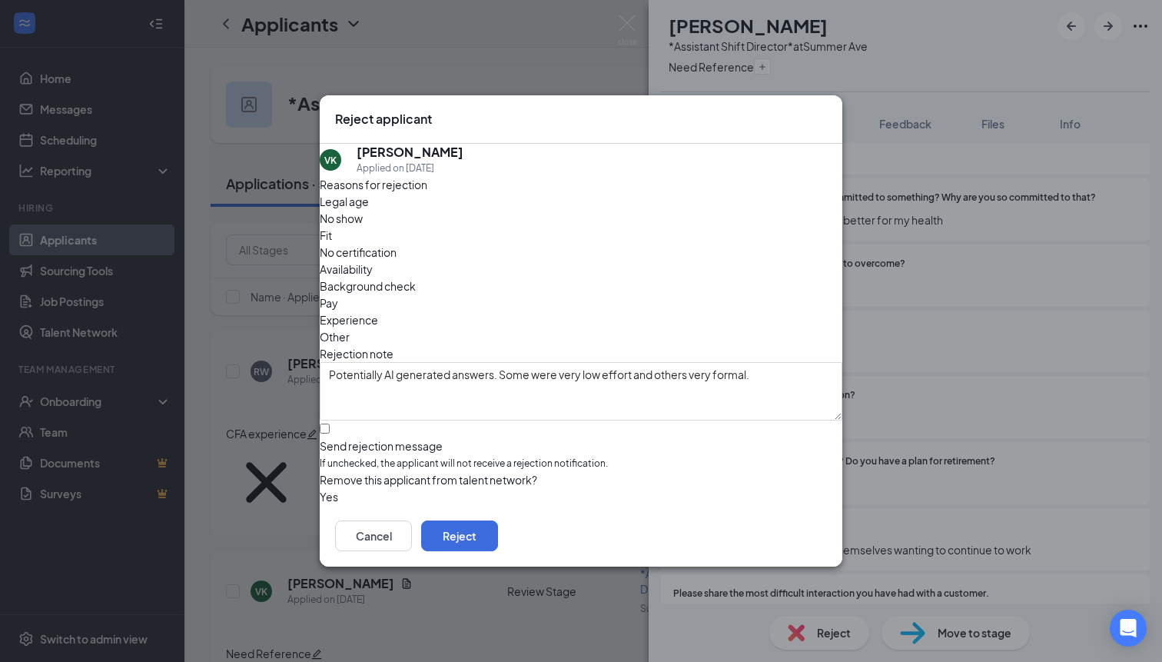
click at [342, 438] on div at bounding box center [581, 438] width 523 height 0
click at [330, 424] on input "Send rejection message If unchecked, the applicant will not receive a rejection…" at bounding box center [325, 429] width 10 height 10
checkbox input "true"
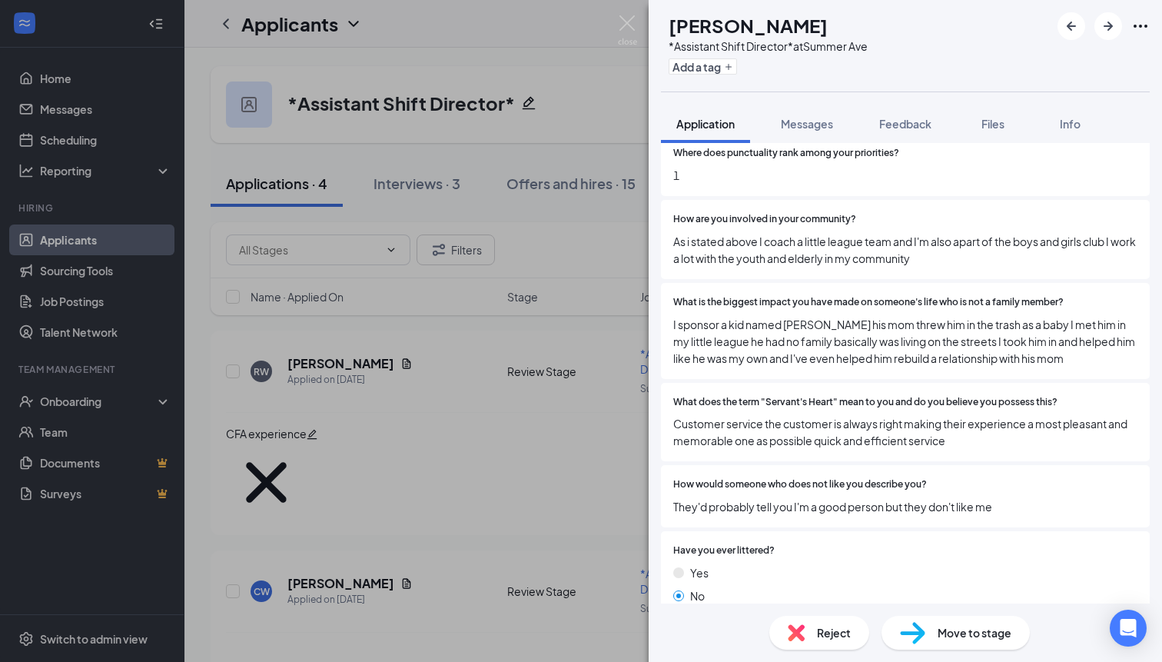
scroll to position [1509, 0]
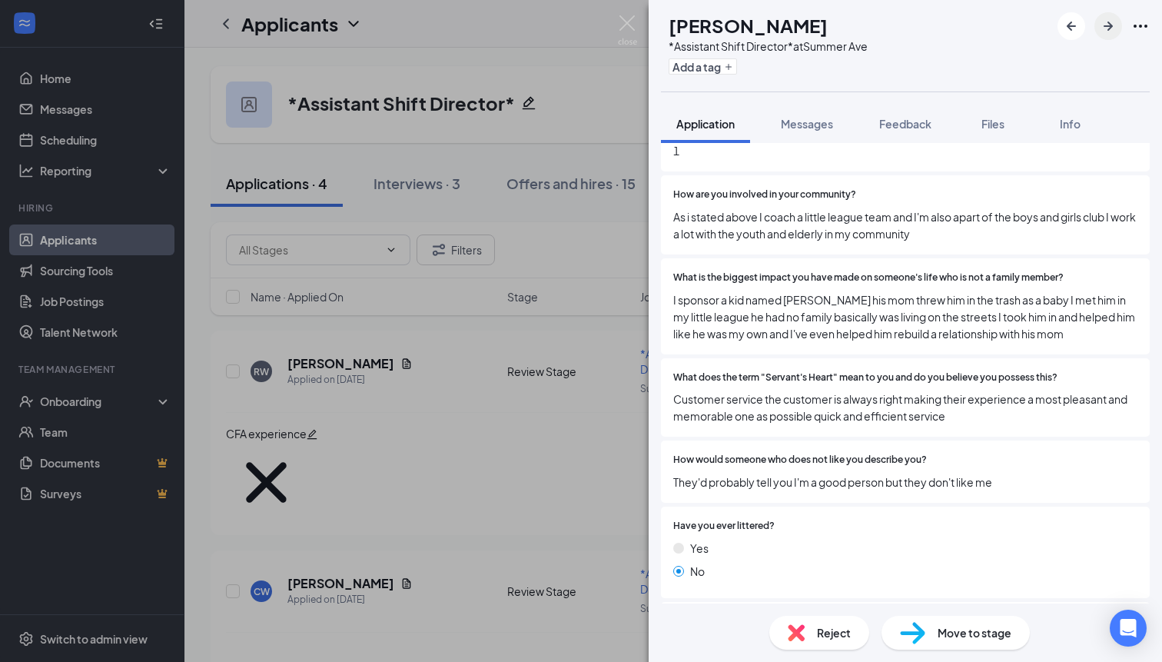
click at [1114, 28] on icon "ArrowRight" at bounding box center [1108, 26] width 18 height 18
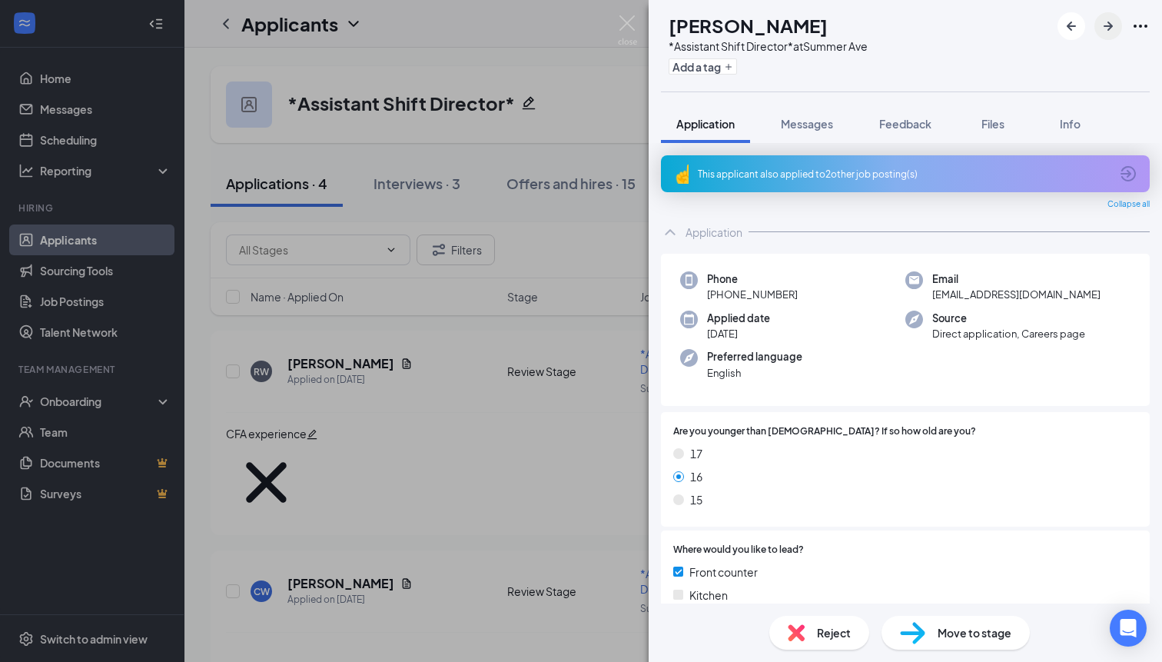
click at [1114, 31] on icon "ArrowRight" at bounding box center [1108, 26] width 18 height 18
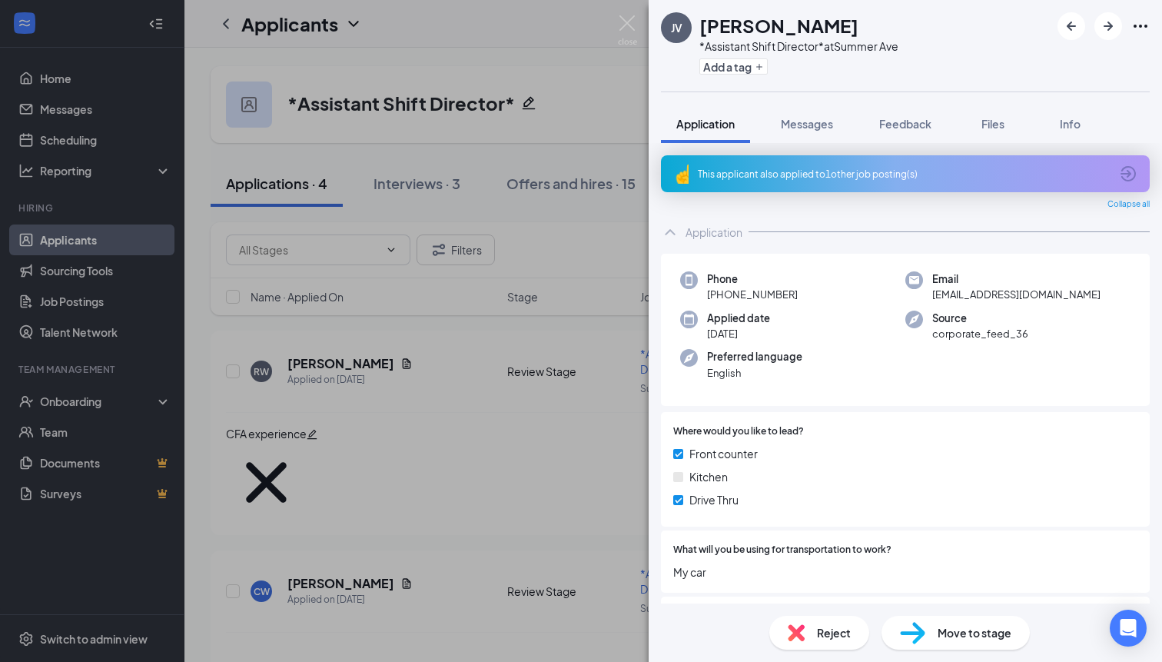
click at [863, 183] on div "This applicant also applied to 1 other job posting(s)" at bounding box center [905, 173] width 489 height 37
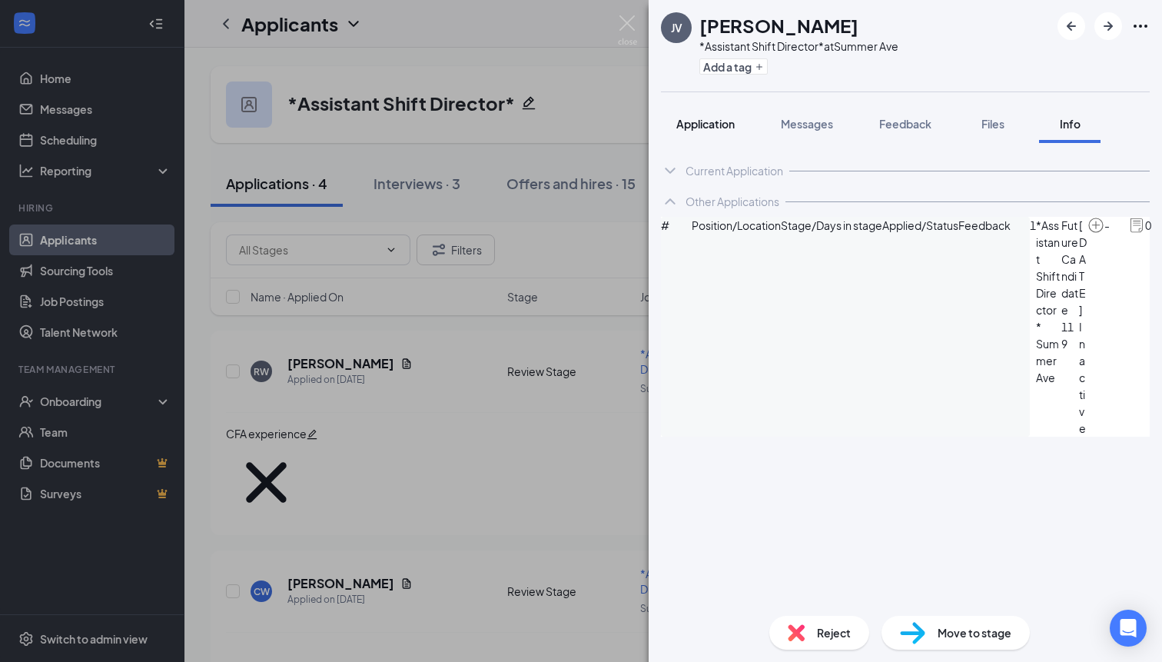
click at [711, 124] on span "Application" at bounding box center [706, 124] width 58 height 14
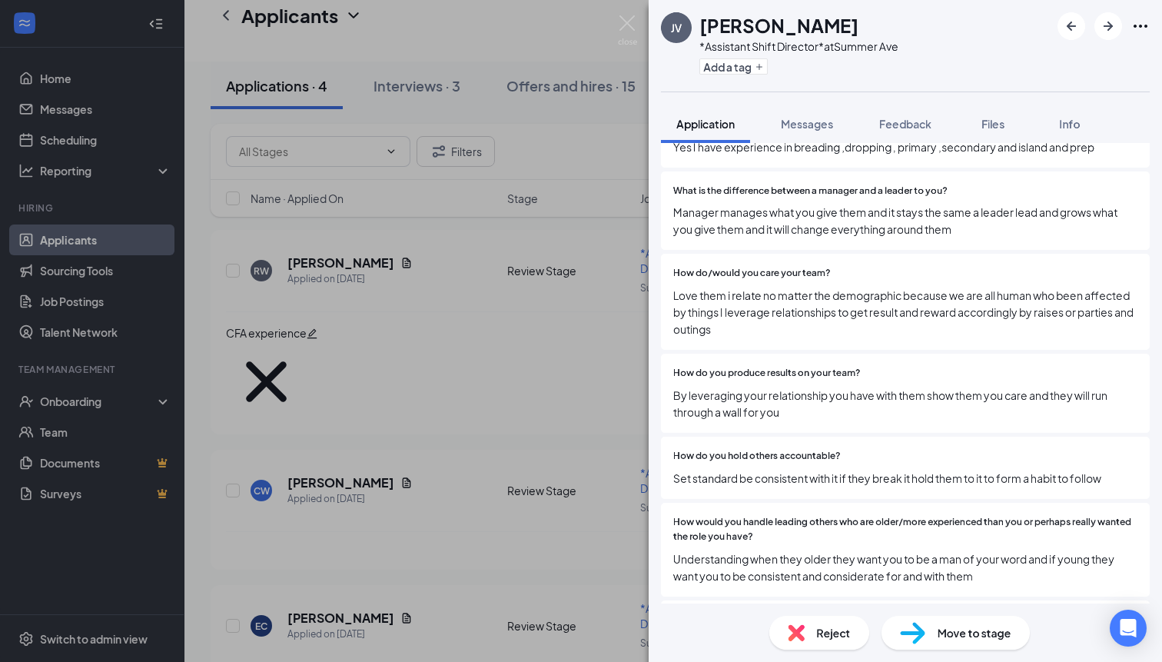
scroll to position [2676, 0]
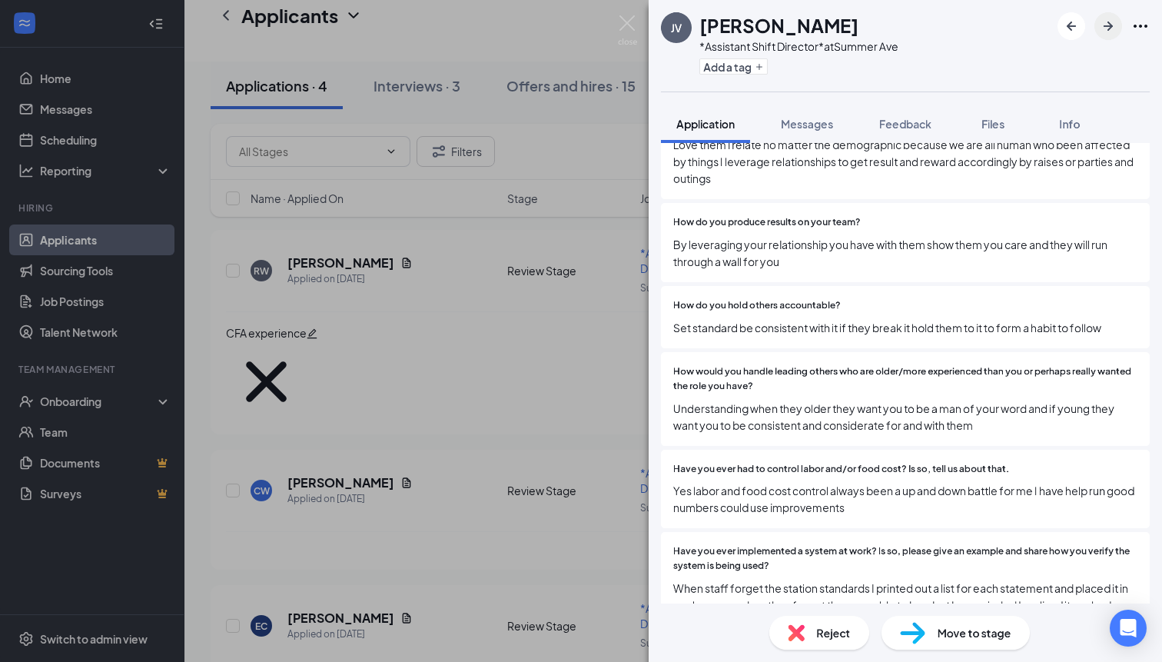
click at [1106, 23] on icon "ArrowRight" at bounding box center [1108, 26] width 18 height 18
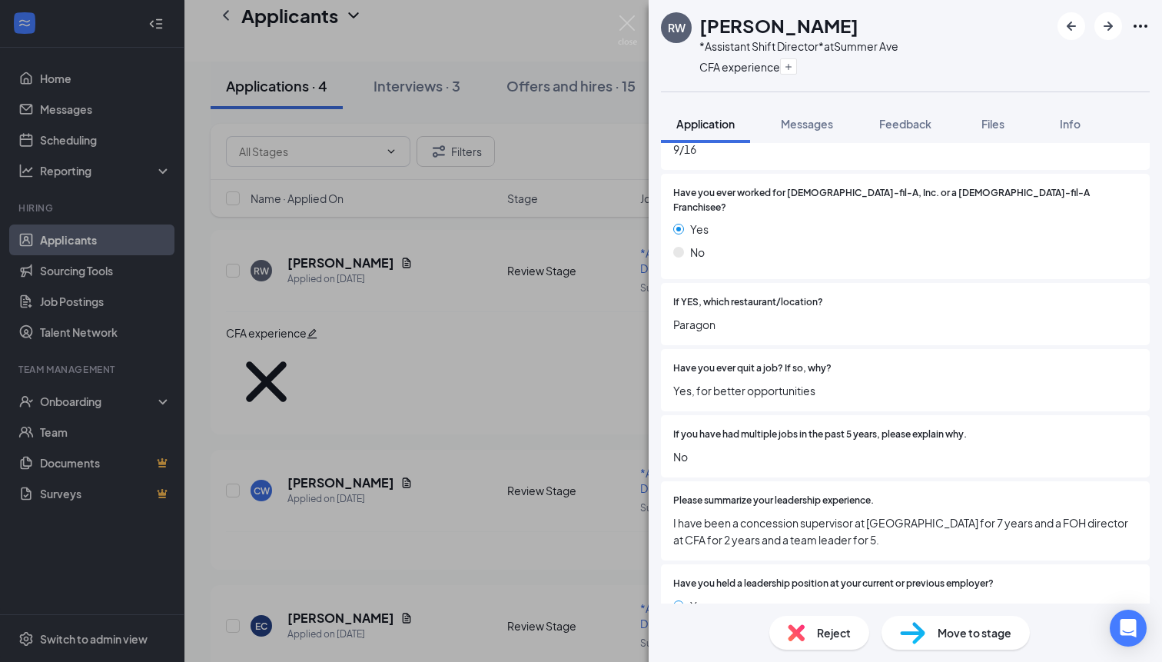
scroll to position [509, 0]
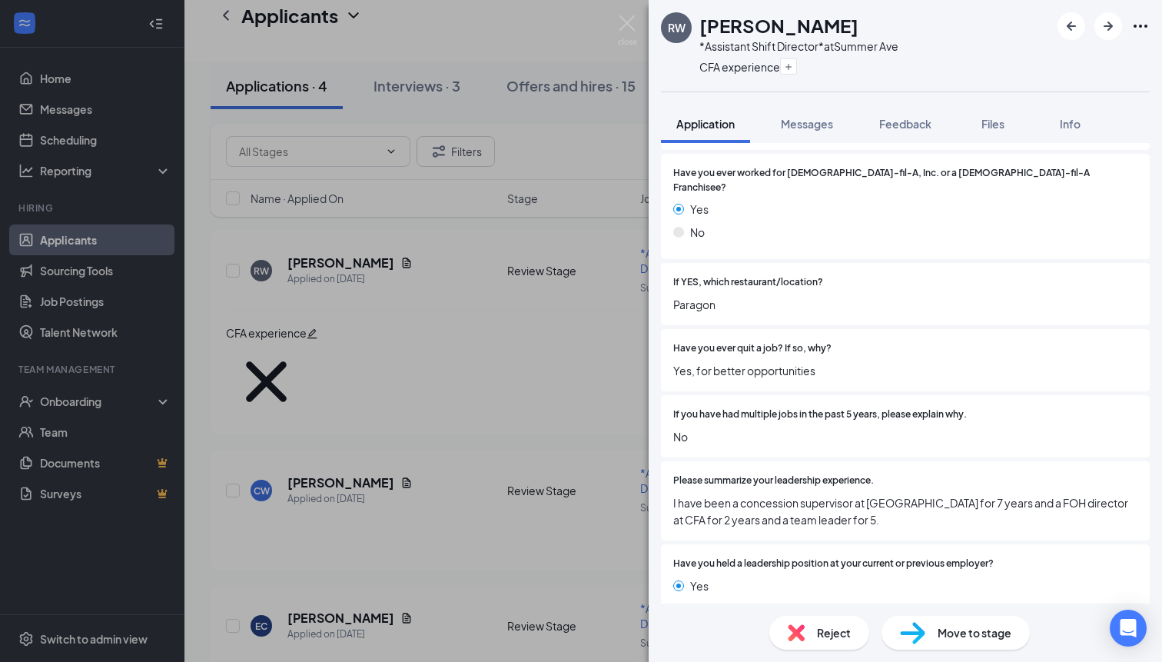
click at [556, 444] on div "RW [PERSON_NAME] *Assistant Shift Director* at Summer Ave CFA experience Applic…" at bounding box center [581, 331] width 1162 height 662
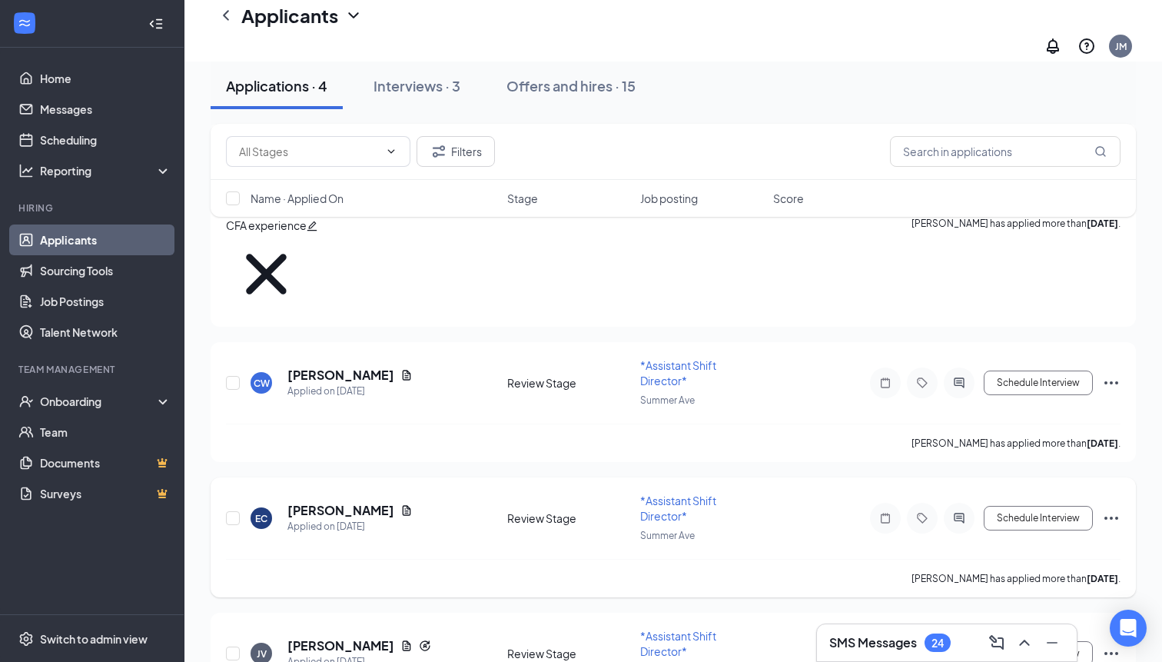
scroll to position [221, 0]
click at [326, 504] on h5 "[PERSON_NAME]" at bounding box center [341, 512] width 107 height 17
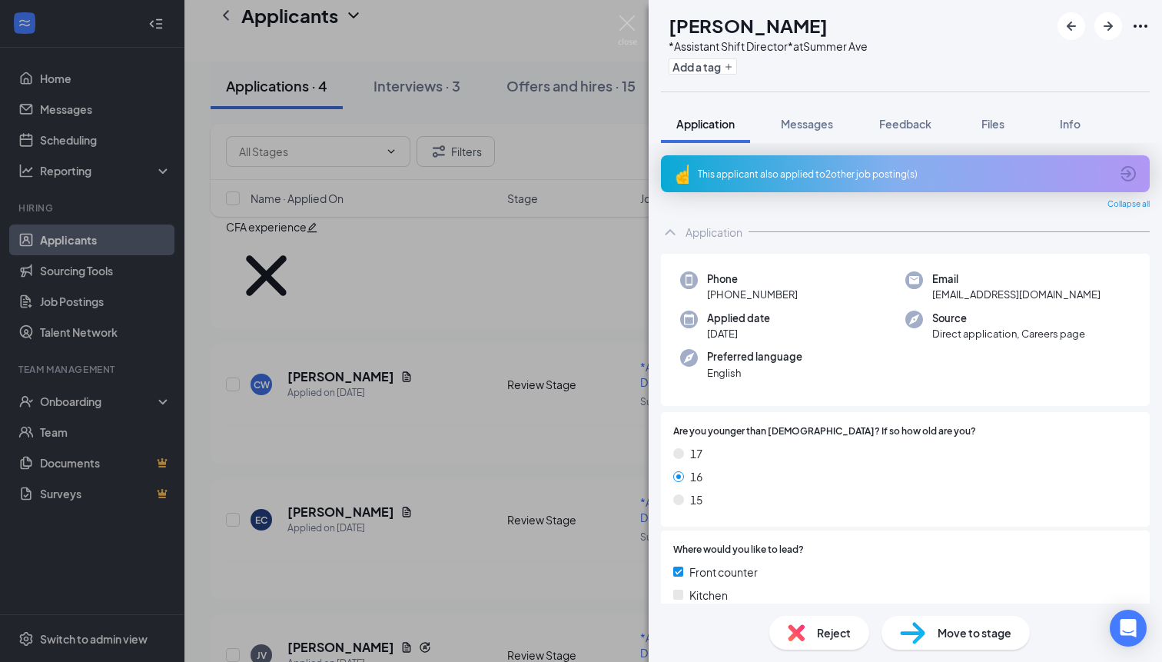
click at [923, 630] on img at bounding box center [912, 633] width 25 height 22
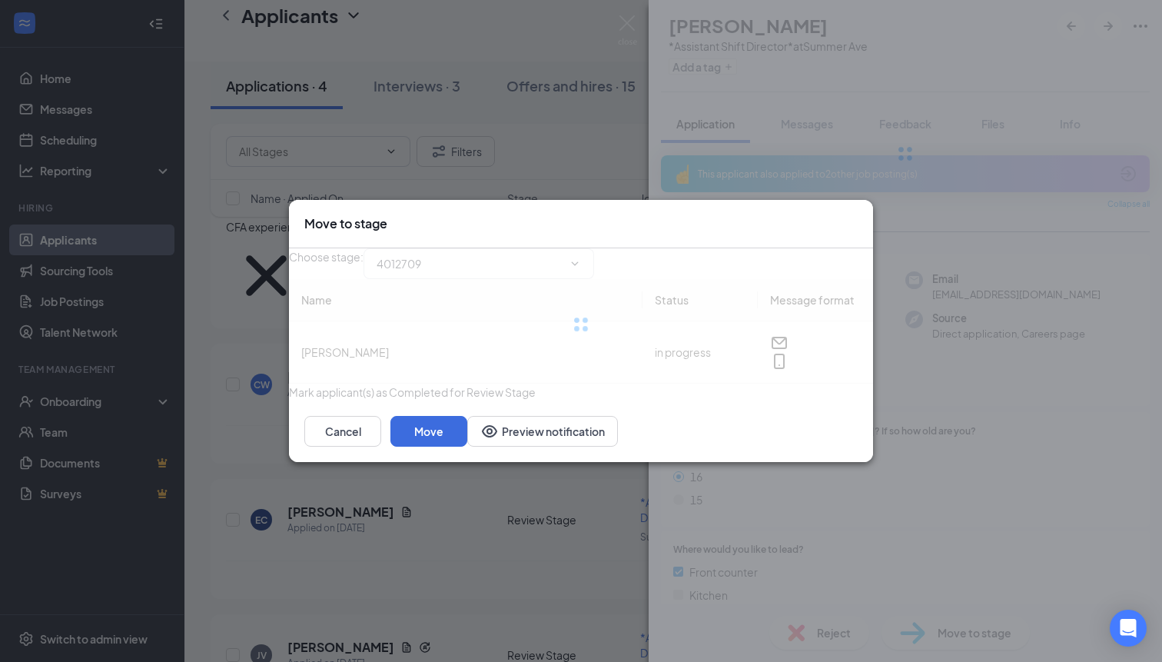
type input "Future Candidate (next stage)"
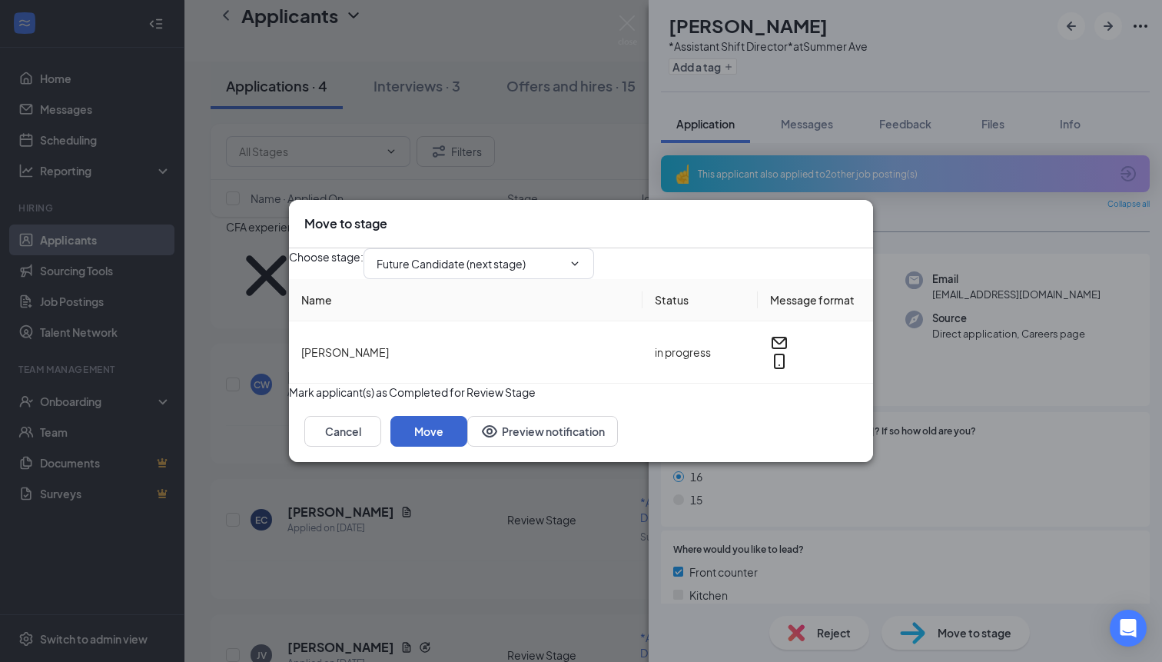
click at [467, 447] on button "Move" at bounding box center [429, 431] width 77 height 31
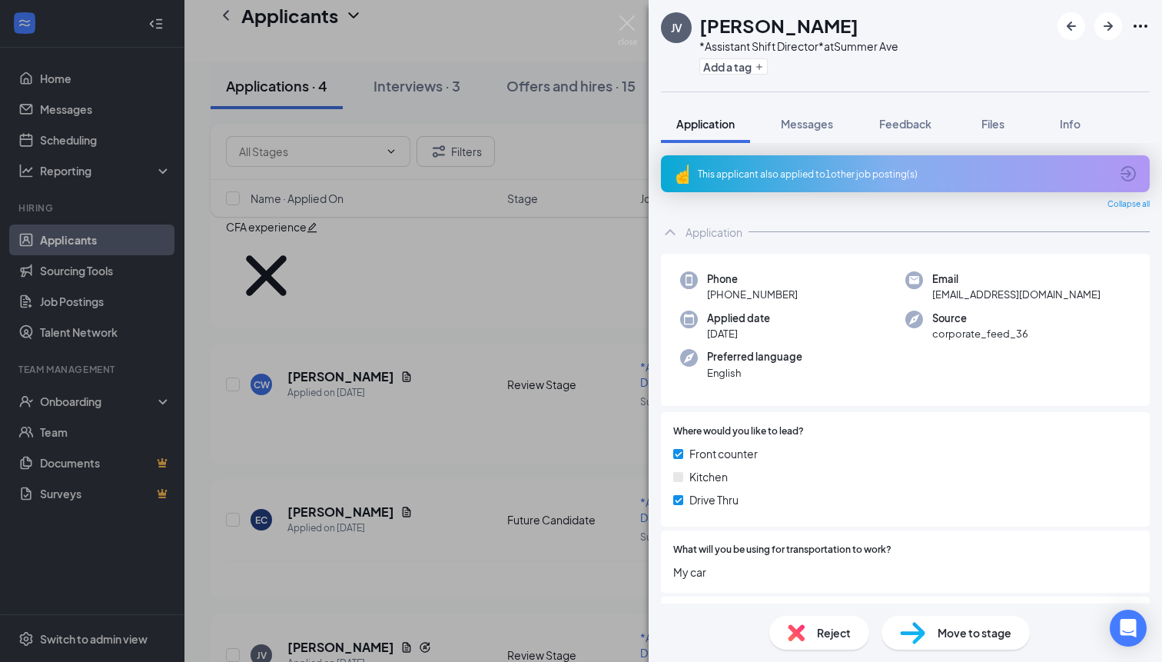
click at [829, 162] on div "This applicant also applied to 1 other job posting(s)" at bounding box center [905, 173] width 489 height 37
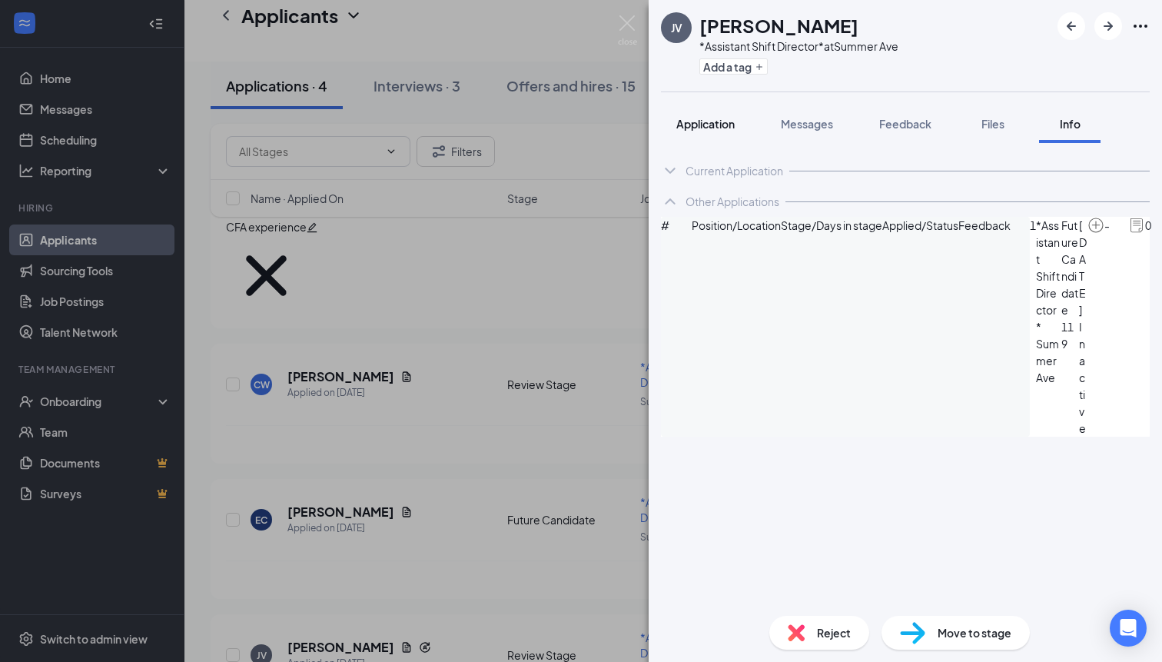
click at [704, 120] on span "Application" at bounding box center [706, 124] width 58 height 14
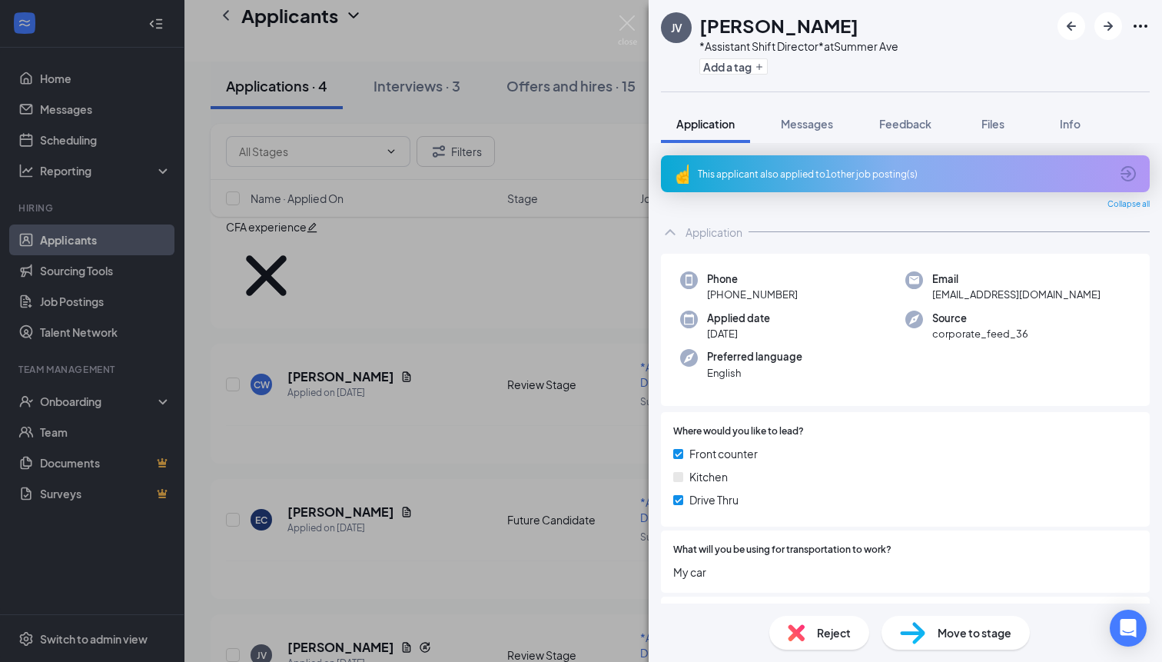
click at [887, 148] on div "This applicant also applied to 1 other job posting(s) Collapse all Application …" at bounding box center [906, 373] width 514 height 461
click at [742, 162] on div "This applicant also applied to 1 other job posting(s)" at bounding box center [905, 173] width 489 height 37
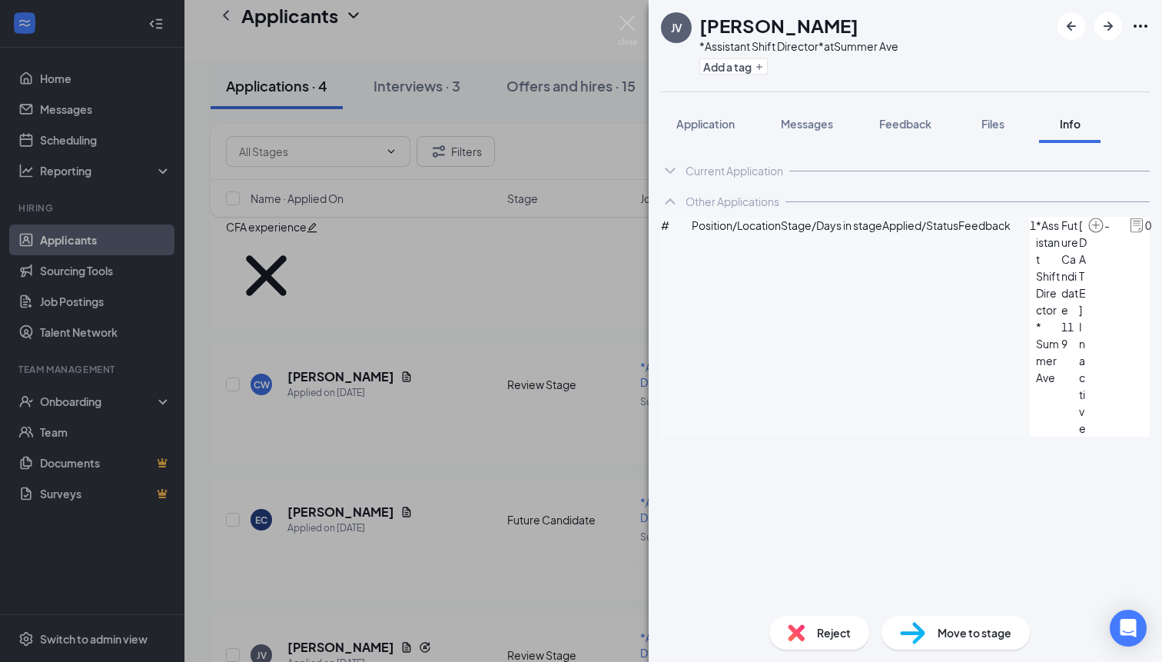
click at [1036, 272] on span "*Assistant Shift Director*" at bounding box center [1048, 276] width 25 height 118
click at [1162, 234] on icon "ArrowCircle" at bounding box center [1169, 225] width 15 height 15
click at [720, 134] on button "Application" at bounding box center [705, 124] width 89 height 38
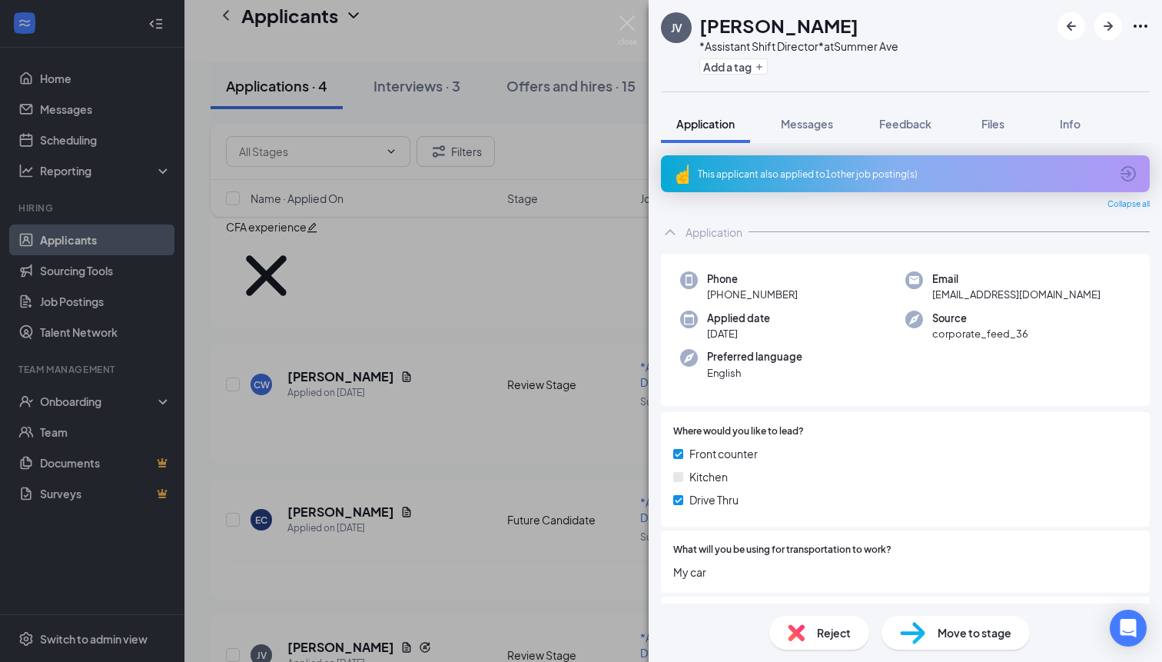
click at [968, 640] on span "Move to stage" at bounding box center [975, 632] width 74 height 17
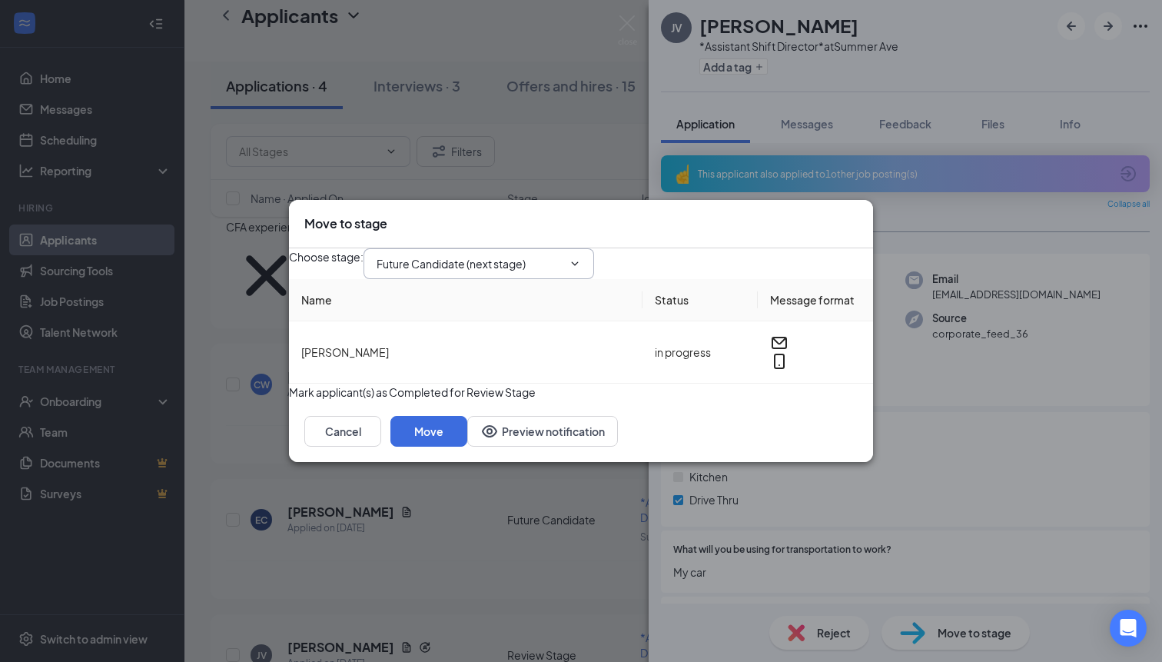
click at [511, 258] on input "Future Candidate (next stage)" at bounding box center [470, 263] width 186 height 17
click at [471, 345] on div "First Interview" at bounding box center [436, 353] width 70 height 17
type input "First Interview"
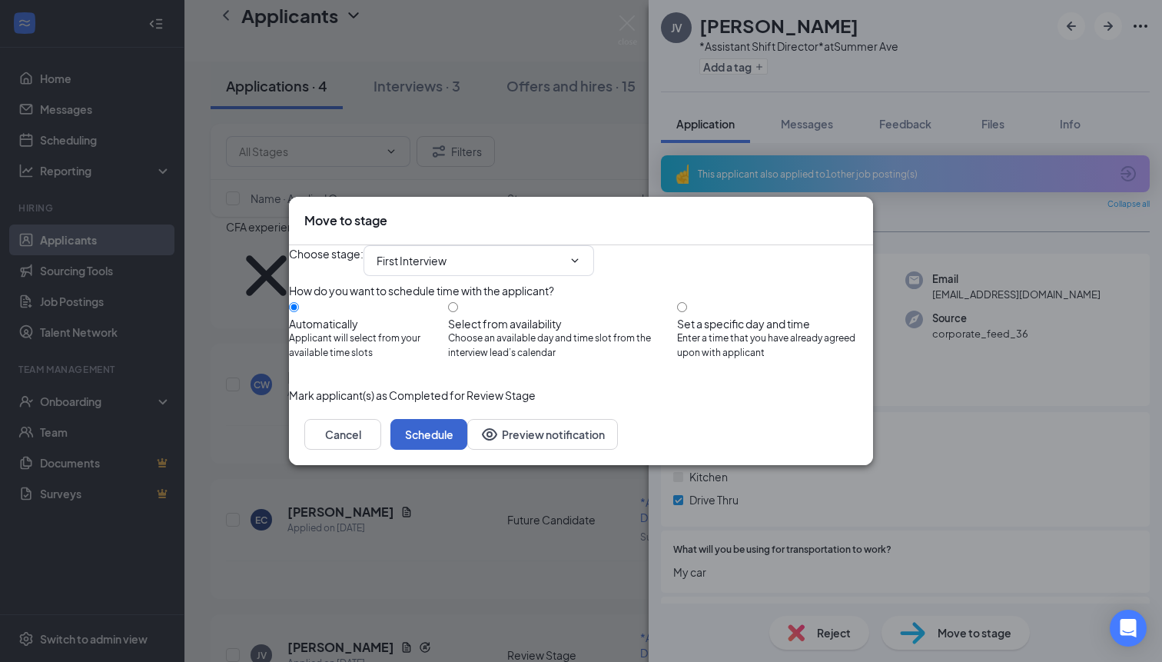
click at [467, 450] on button "Schedule" at bounding box center [429, 434] width 77 height 31
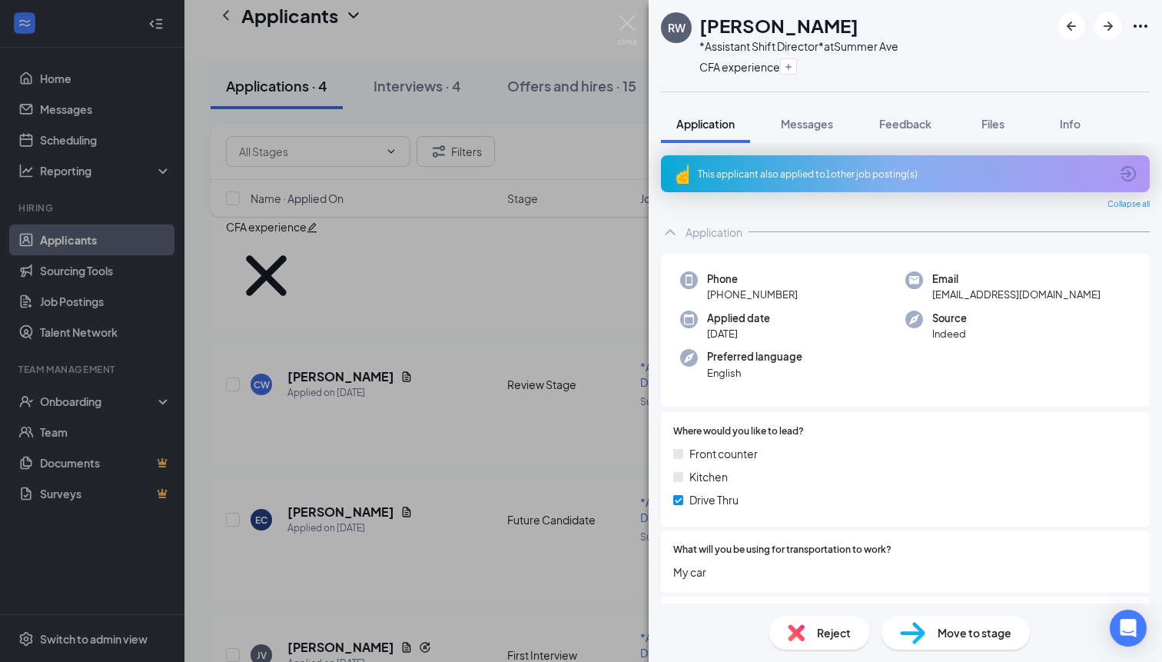
click at [381, 476] on div "RW [PERSON_NAME] *Assistant Shift Director* at Summer Ave CFA experience Applic…" at bounding box center [581, 331] width 1162 height 662
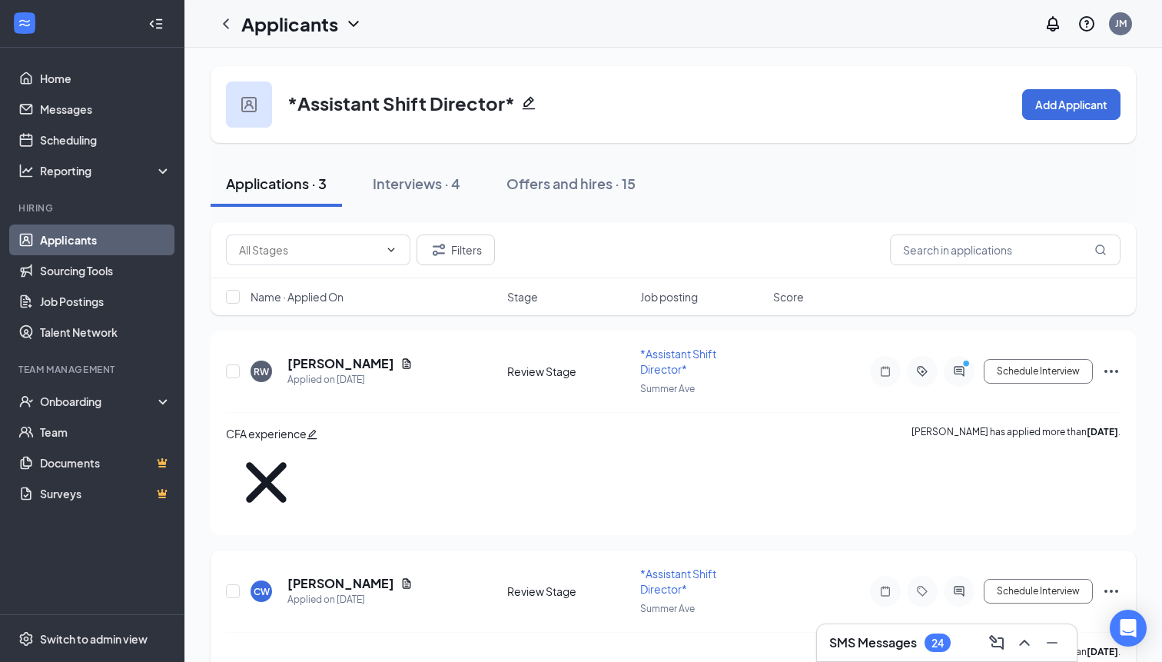
click at [327, 575] on h5 "[PERSON_NAME]" at bounding box center [341, 583] width 107 height 17
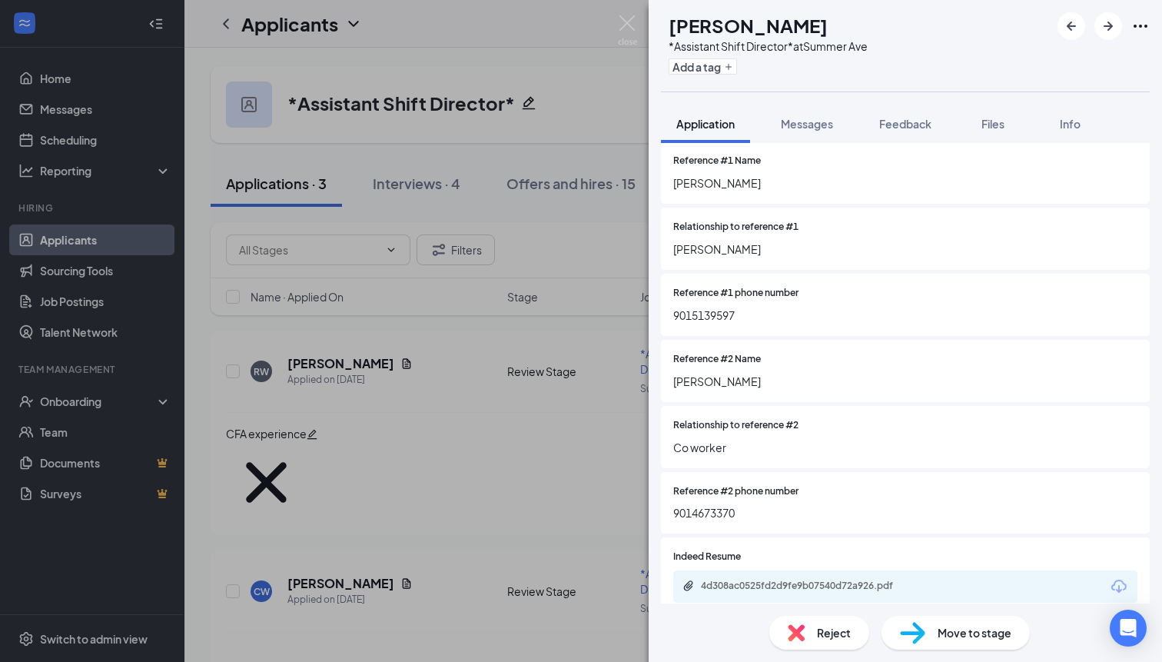
scroll to position [3253, 0]
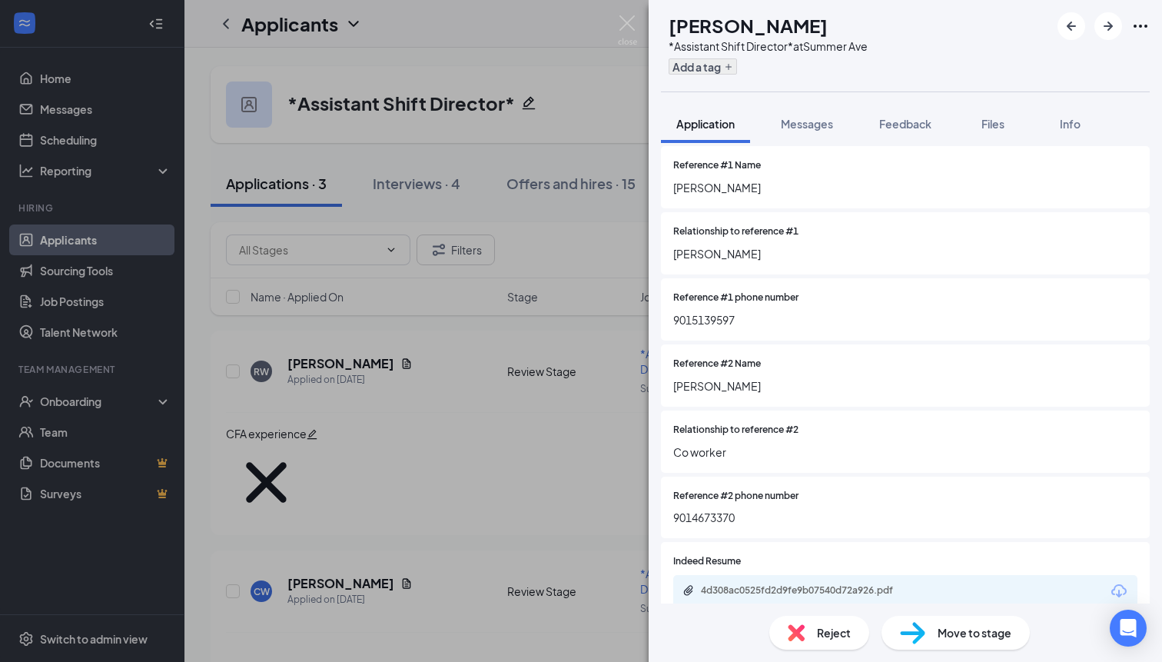
click at [728, 68] on button "Add a tag" at bounding box center [703, 66] width 68 height 16
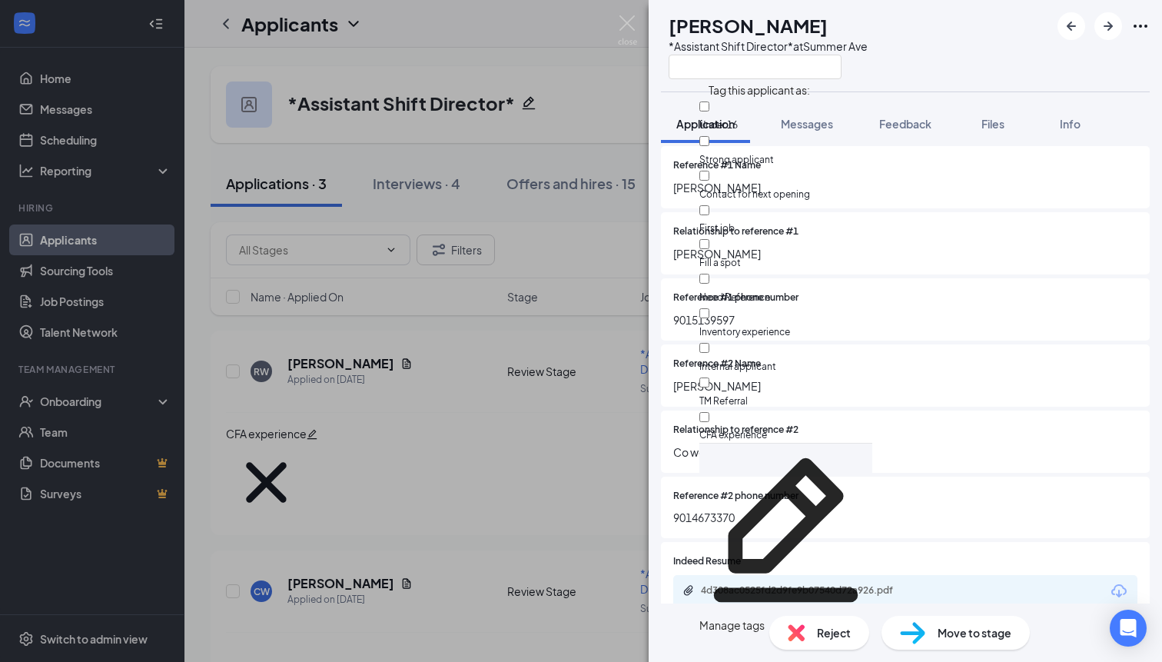
click at [710, 274] on input "Need Reference" at bounding box center [705, 279] width 10 height 10
checkbox input "true"
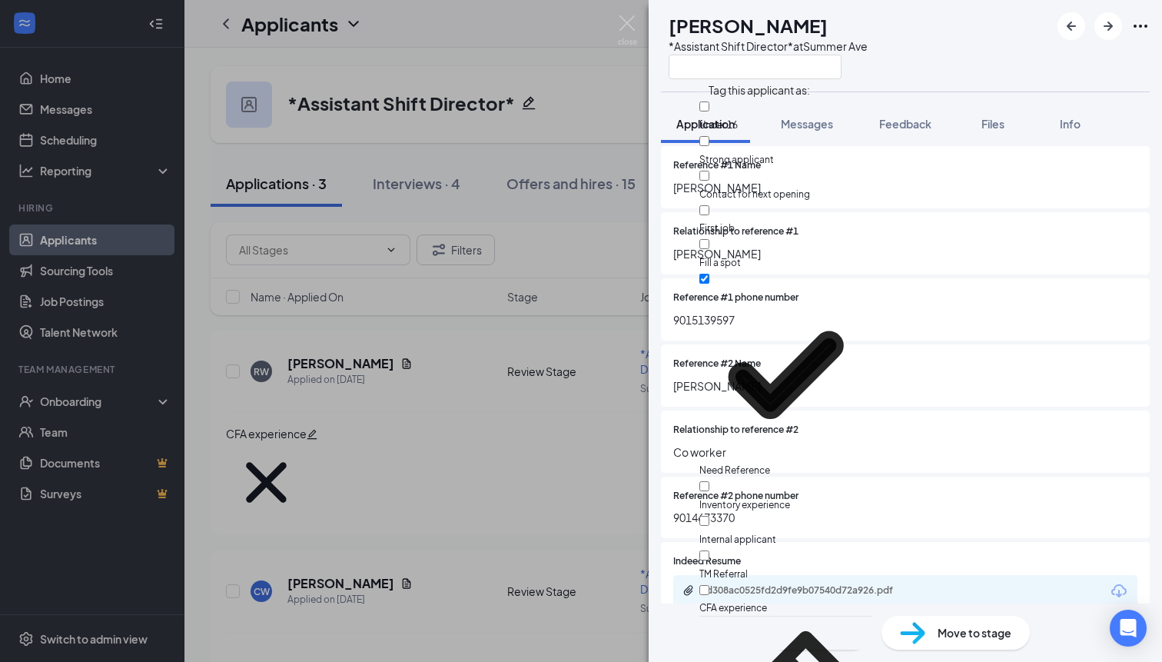
click at [950, 106] on div "Application Messages Feedback Files Info" at bounding box center [905, 124] width 489 height 38
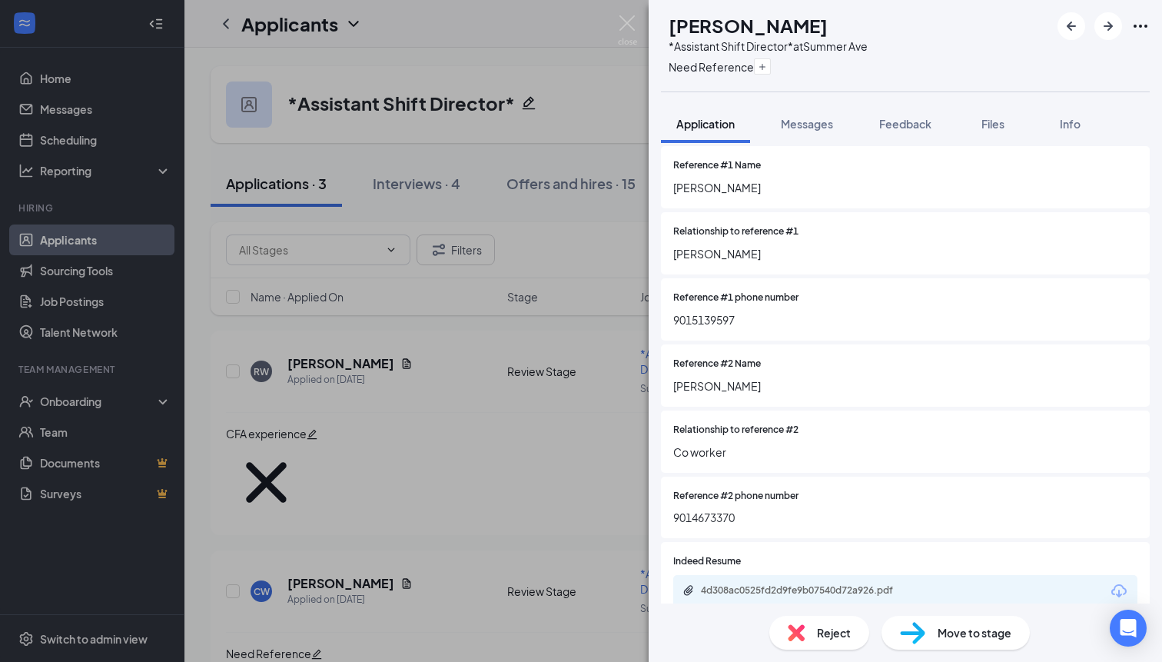
scroll to position [1486, 0]
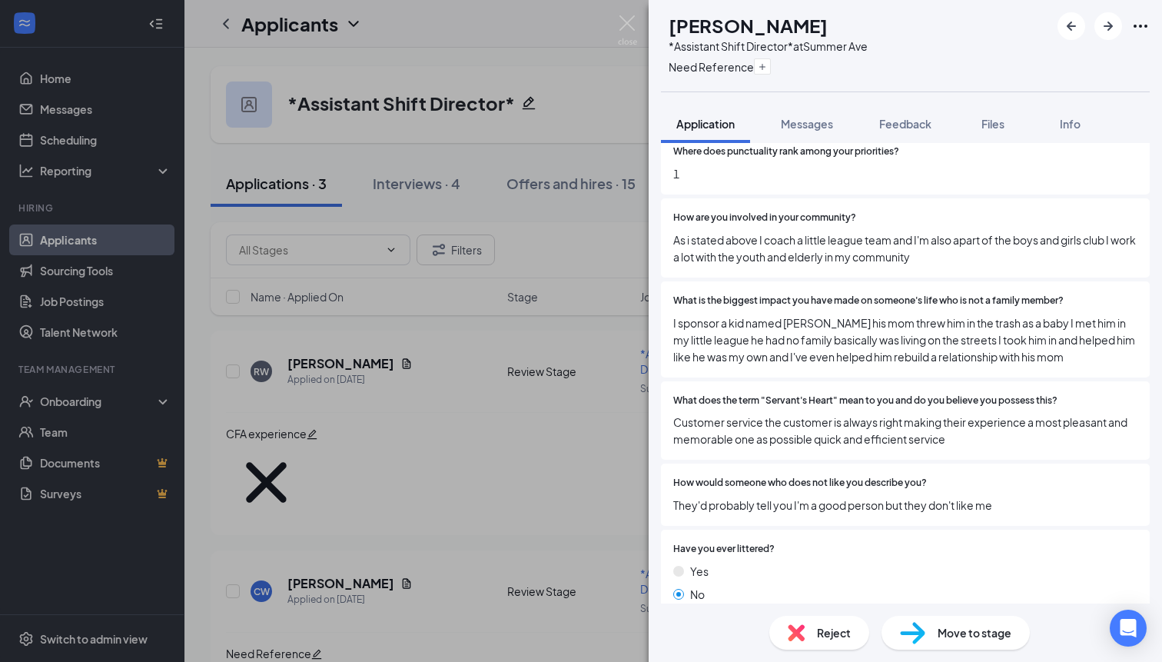
click at [992, 394] on span "What does the term "Servant's Heart" mean to you and do you believe you possess…" at bounding box center [866, 401] width 384 height 15
click at [972, 621] on div "Move to stage" at bounding box center [956, 633] width 148 height 34
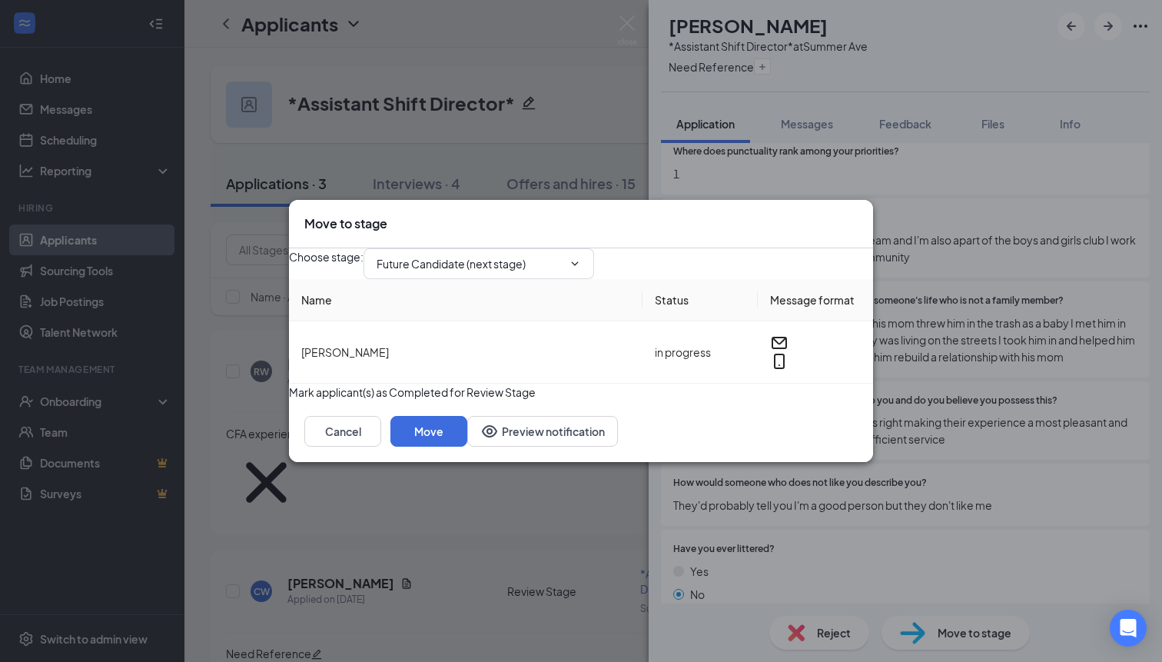
click at [858, 215] on icon "Cross" at bounding box center [858, 215] width 0 height 0
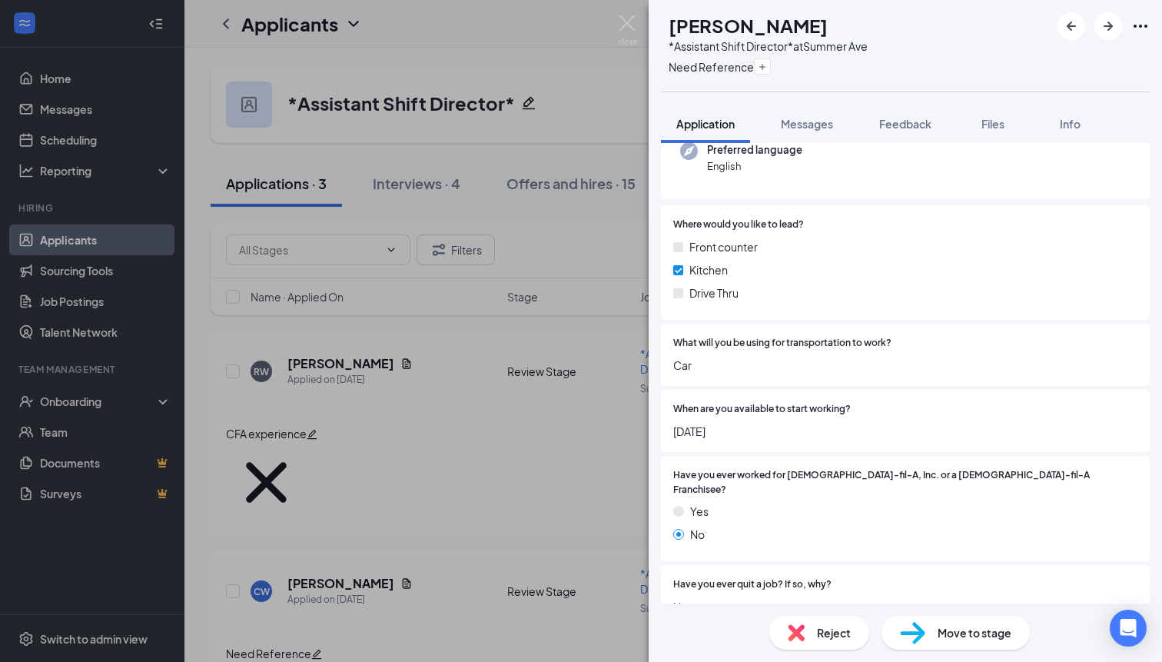
scroll to position [165, 0]
click at [952, 651] on div "Reject Move to stage" at bounding box center [906, 633] width 514 height 58
click at [949, 633] on span "Move to stage" at bounding box center [975, 632] width 74 height 17
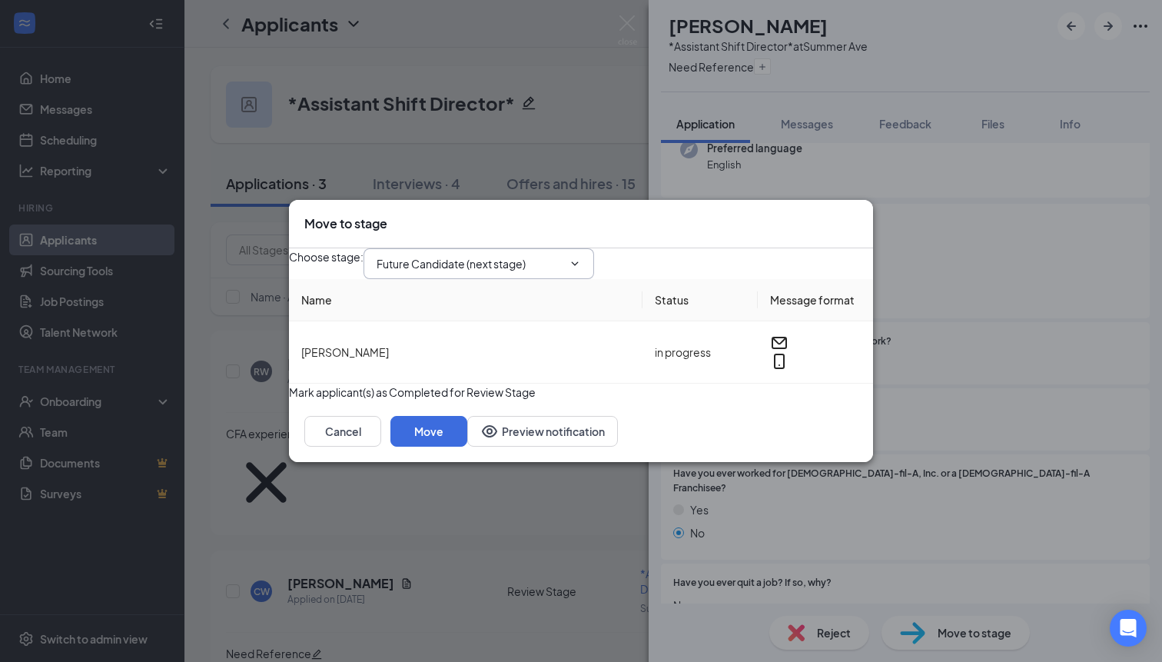
click at [581, 258] on span at bounding box center [573, 264] width 15 height 12
click at [507, 255] on input "Future Candidate (next stage)" at bounding box center [470, 263] width 186 height 17
click at [455, 348] on div "First Interview" at bounding box center [436, 353] width 70 height 17
type input "First Interview"
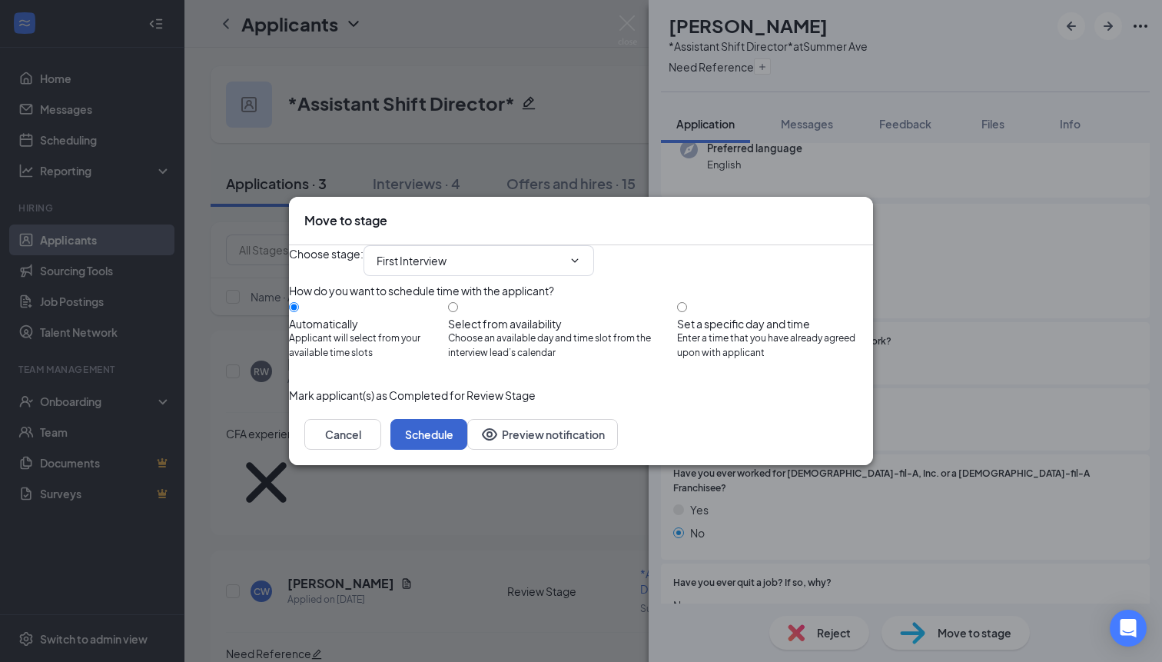
click at [467, 450] on button "Schedule" at bounding box center [429, 434] width 77 height 31
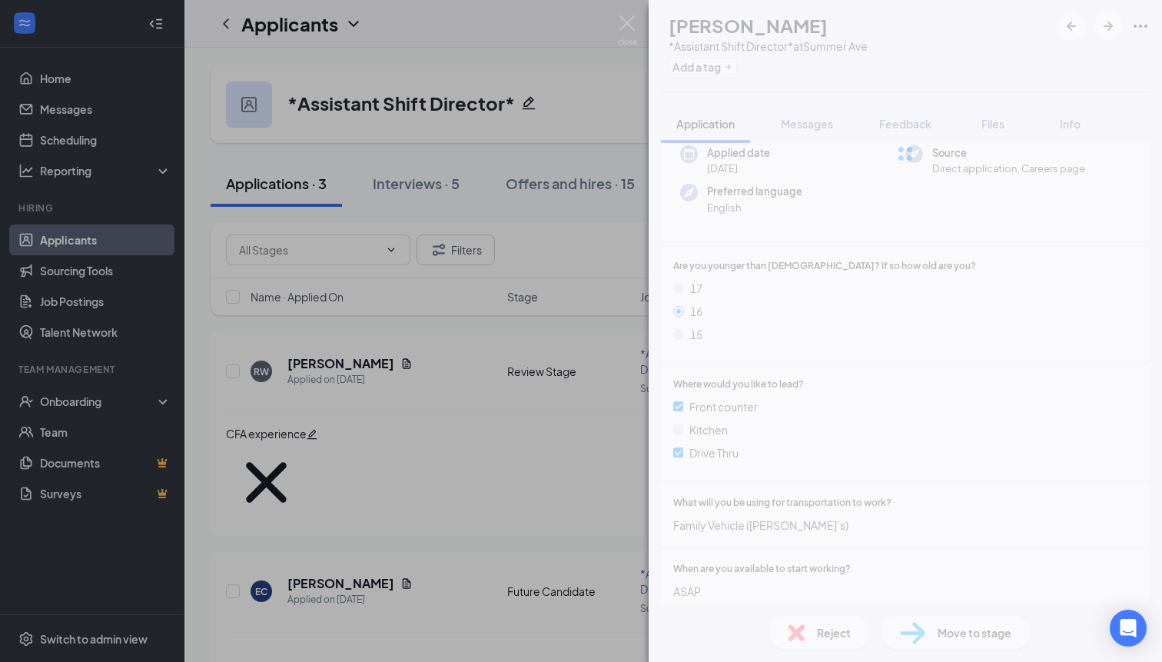
click at [397, 54] on div "EC [PERSON_NAME] *Assistant Shift Director* at Summer Ave Add a tag Application…" at bounding box center [581, 331] width 1162 height 662
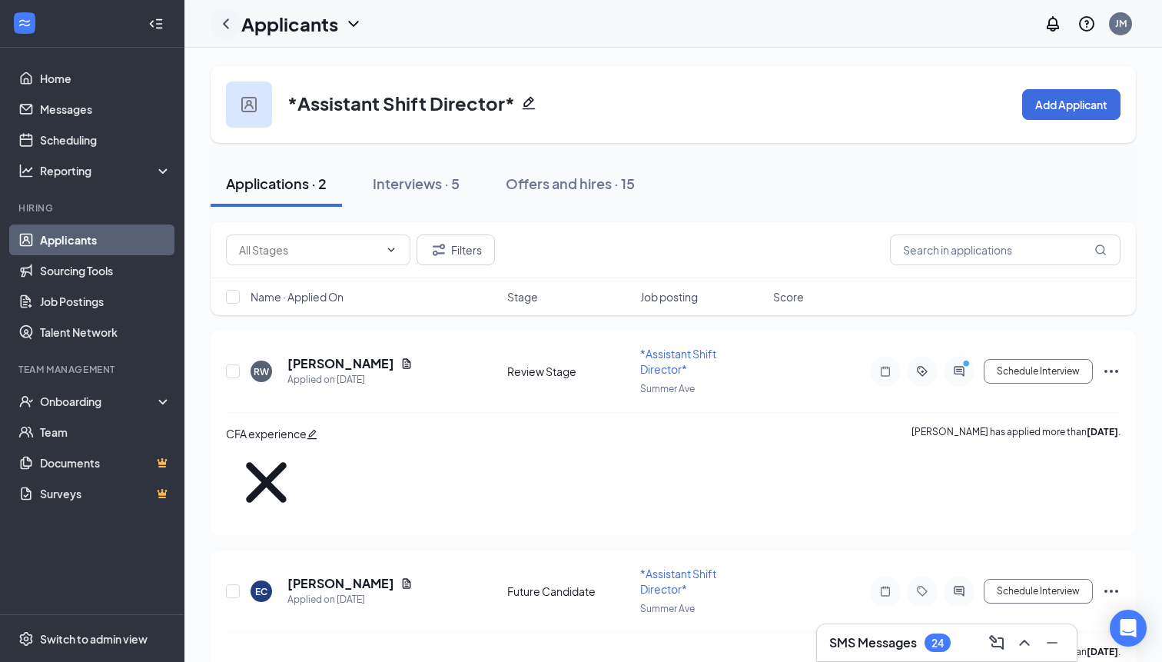
click at [218, 24] on icon "ChevronLeft" at bounding box center [226, 24] width 18 height 18
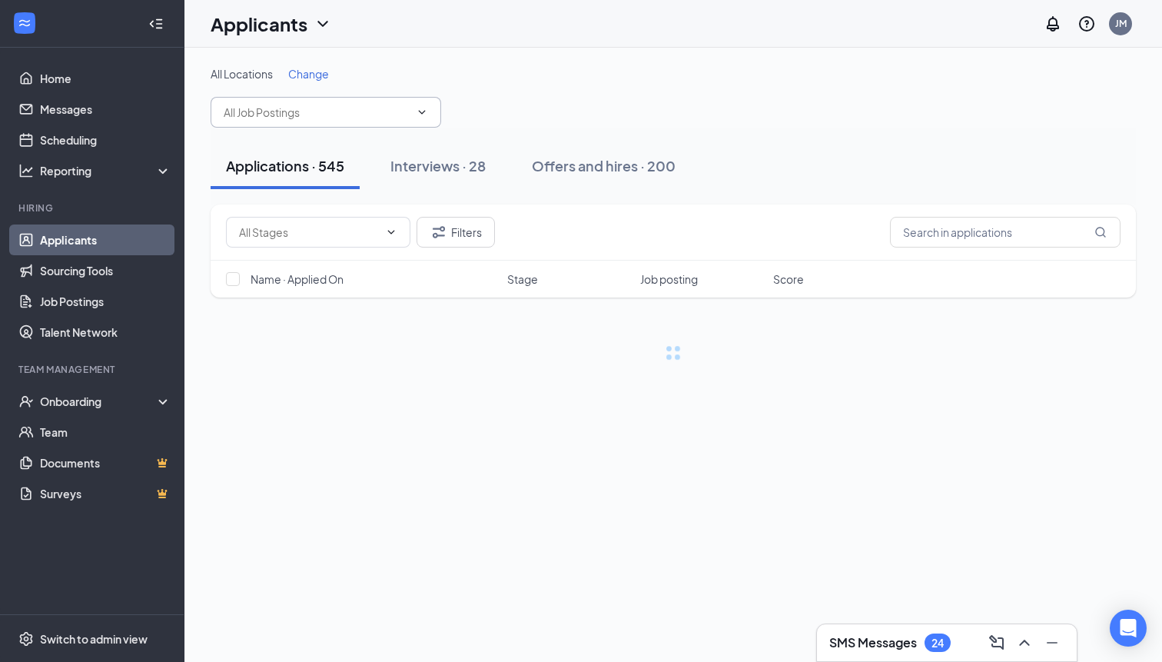
click at [313, 111] on input "text" at bounding box center [317, 112] width 186 height 17
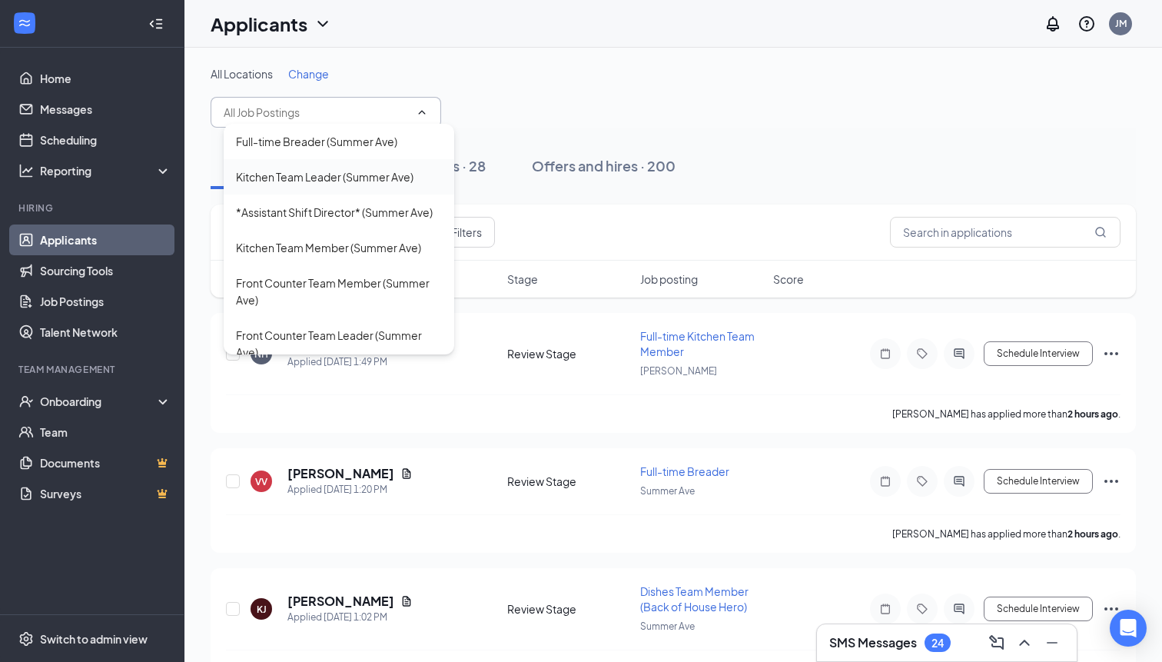
click at [327, 176] on div "Kitchen Team Leader (Summer Ave)" at bounding box center [325, 176] width 178 height 17
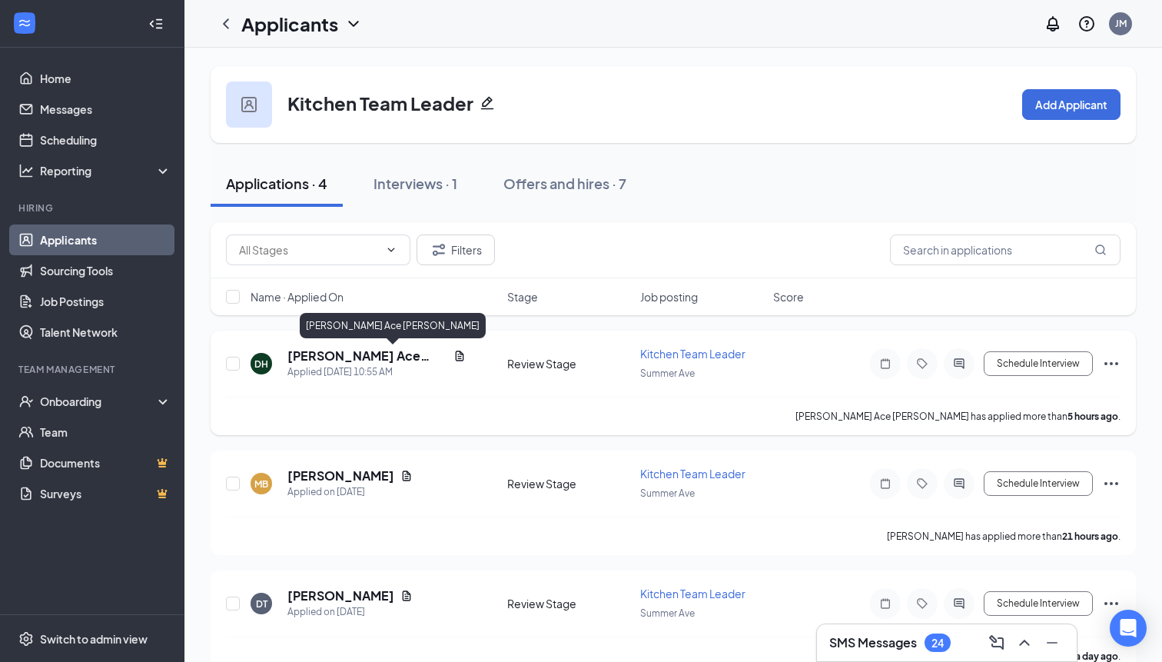
click at [377, 360] on h5 "[PERSON_NAME] Ace [PERSON_NAME]" at bounding box center [368, 356] width 160 height 17
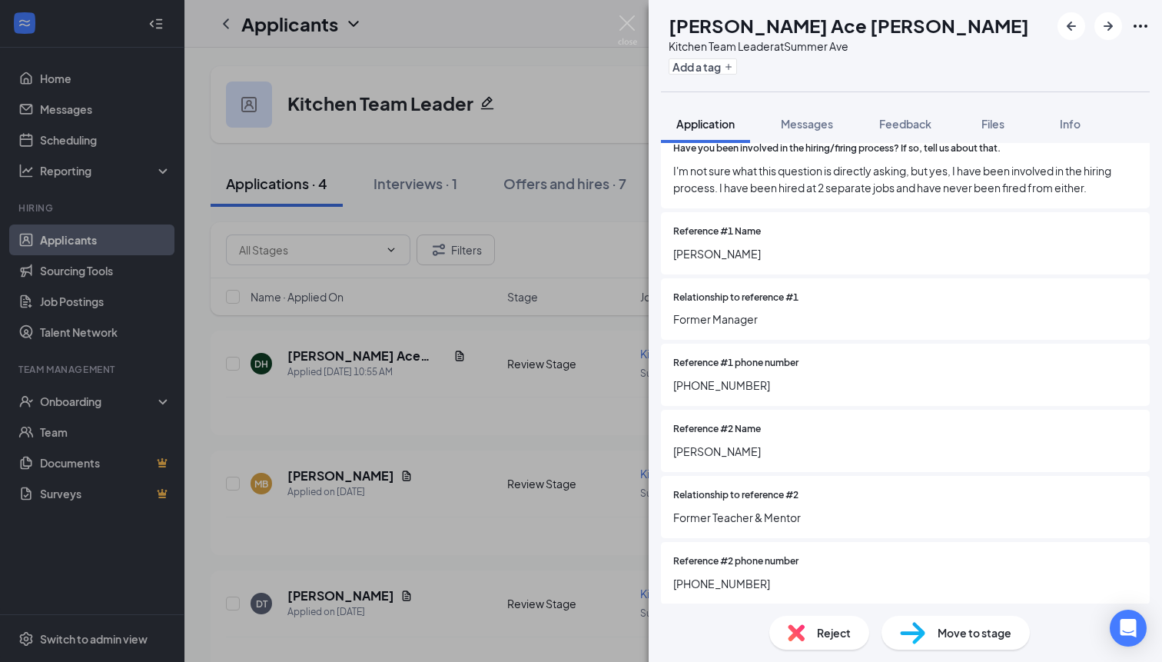
scroll to position [4116, 0]
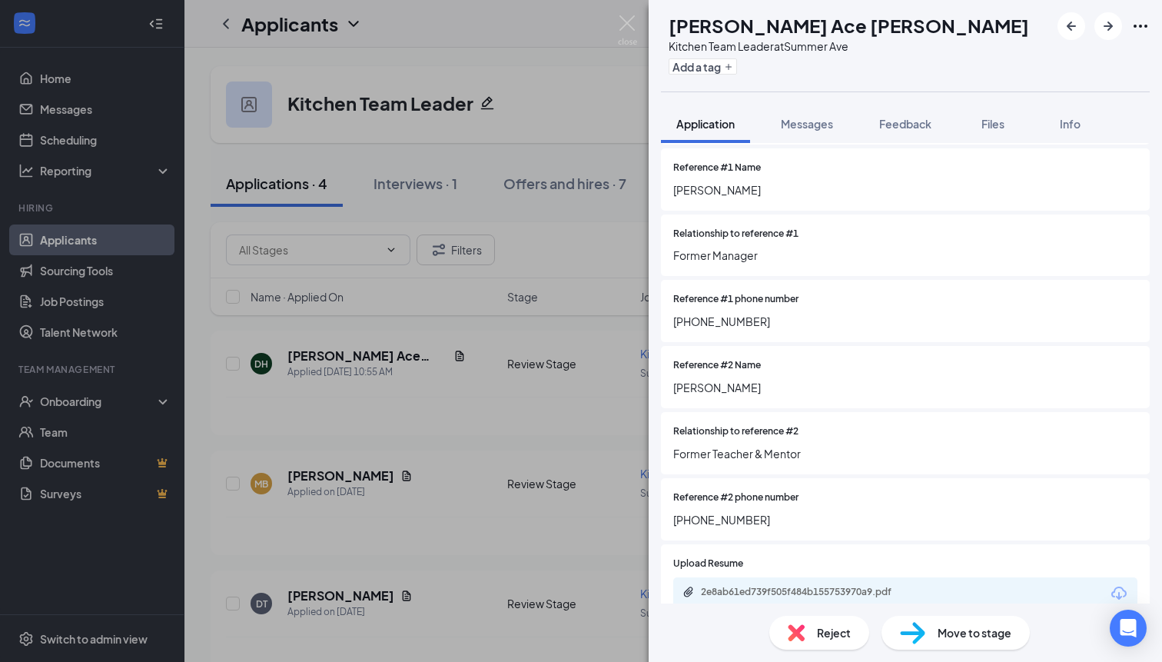
click at [946, 626] on span "Move to stage" at bounding box center [975, 632] width 74 height 17
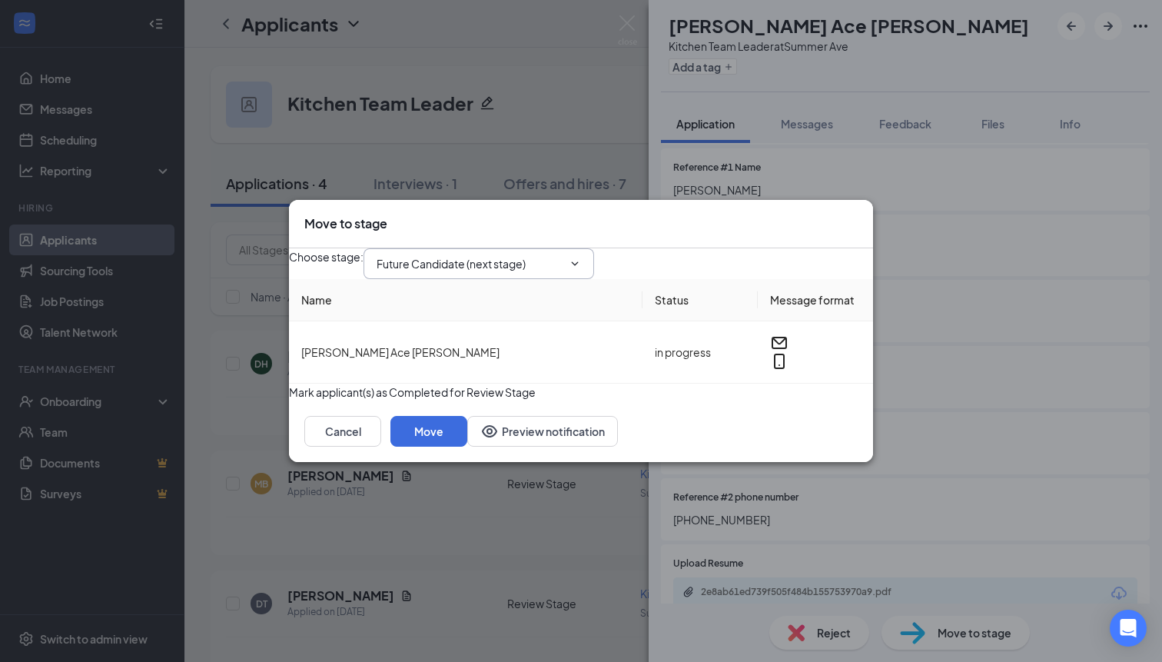
click at [581, 258] on icon "ChevronDown" at bounding box center [575, 264] width 12 height 12
click at [464, 255] on input "Future Candidate (next stage)" at bounding box center [470, 263] width 186 height 17
click at [456, 345] on div "First Interview" at bounding box center [436, 353] width 70 height 17
type input "First Interview"
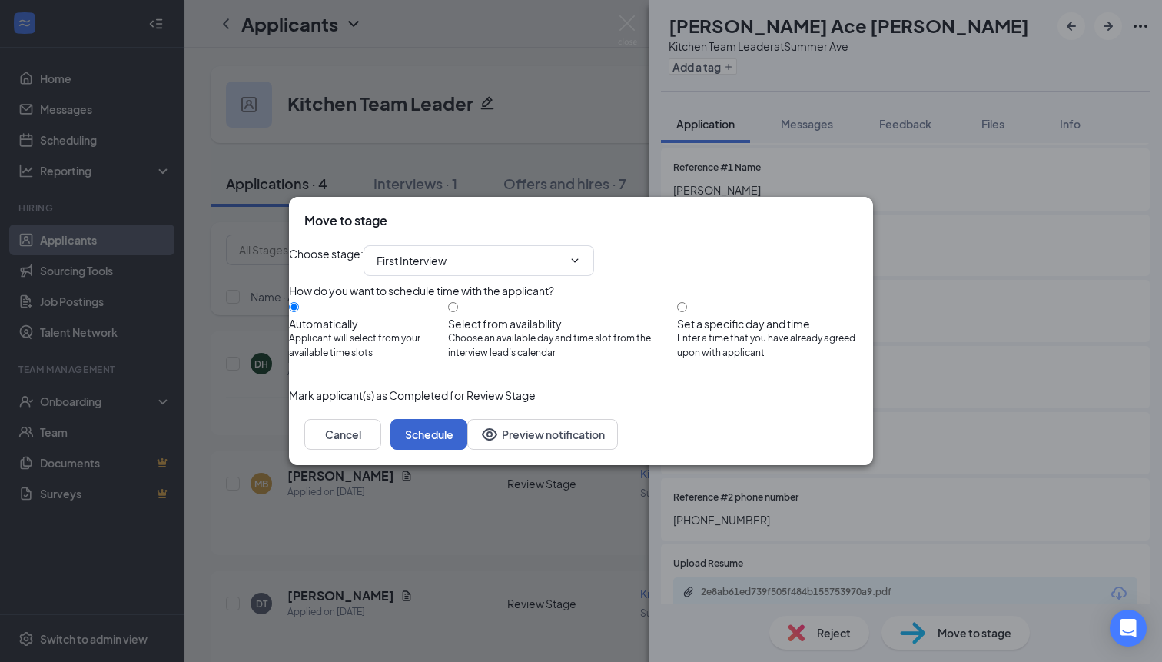
click at [467, 450] on button "Schedule" at bounding box center [429, 434] width 77 height 31
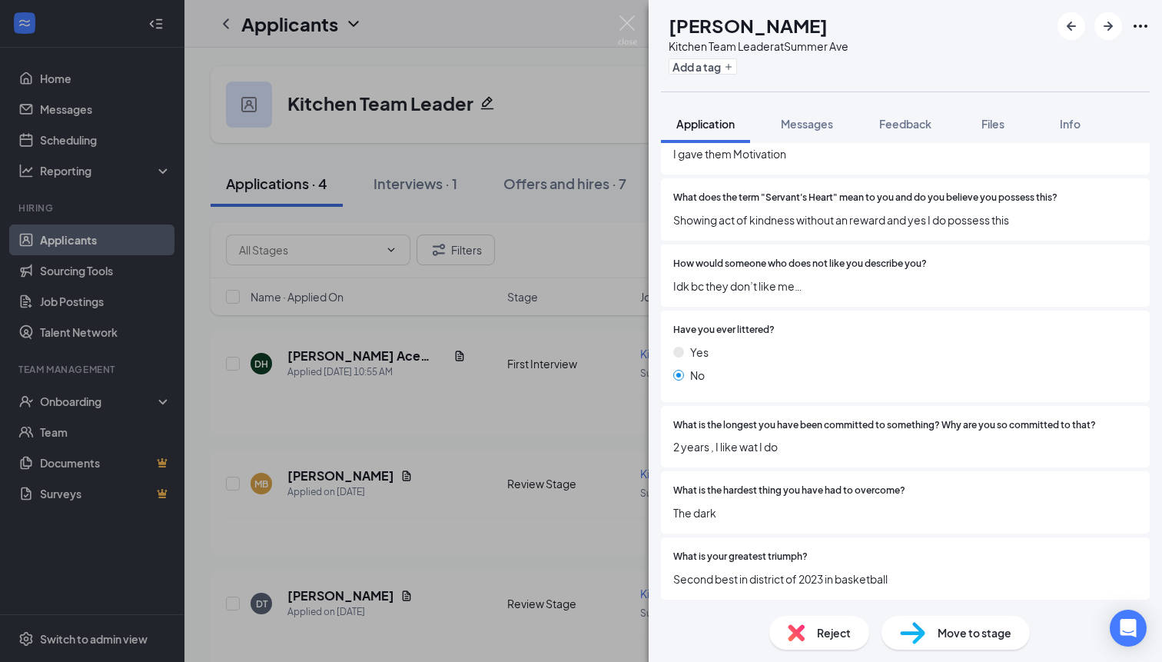
scroll to position [1802, 0]
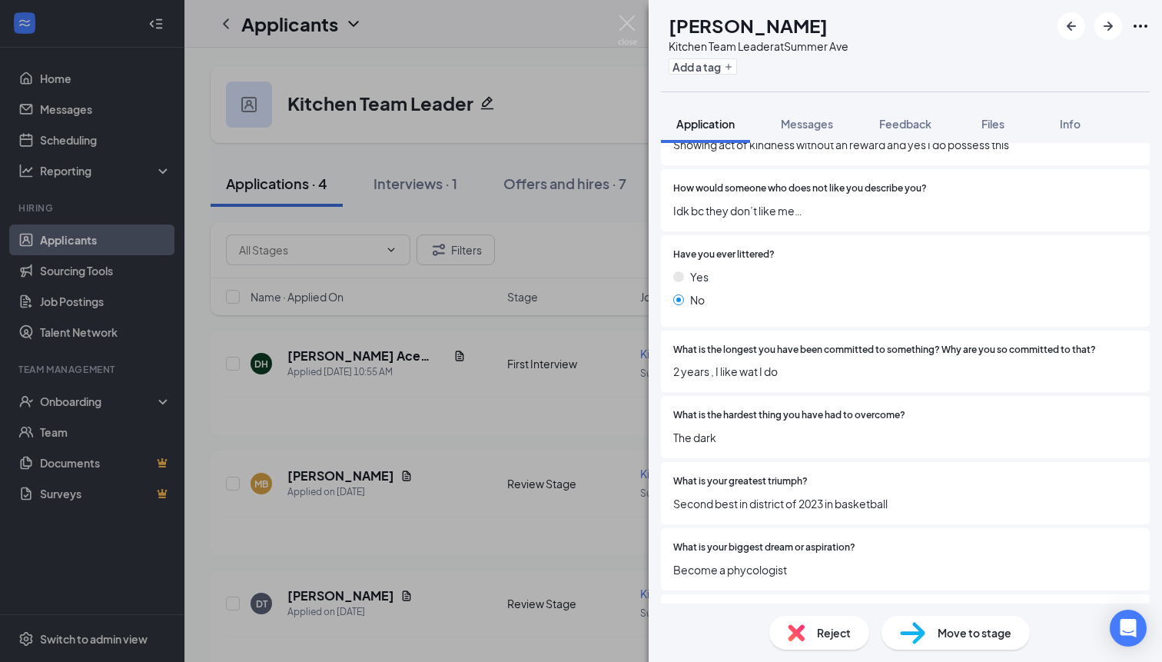
click at [824, 637] on span "Reject" at bounding box center [834, 632] width 34 height 17
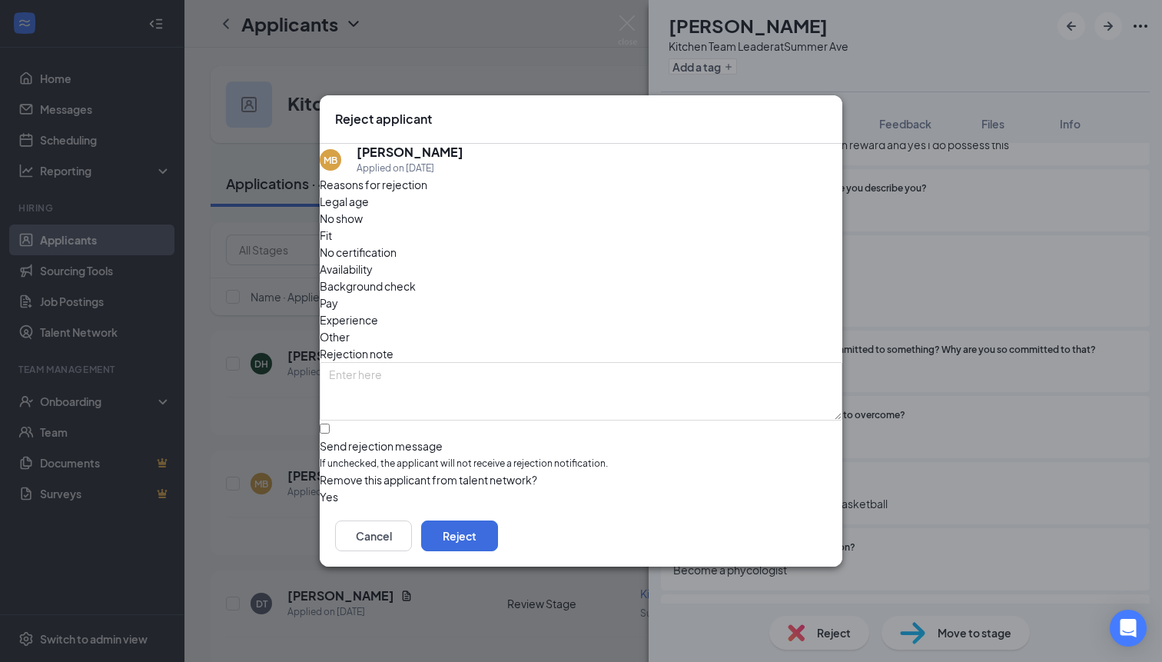
click at [332, 244] on span "Fit" at bounding box center [326, 235] width 12 height 17
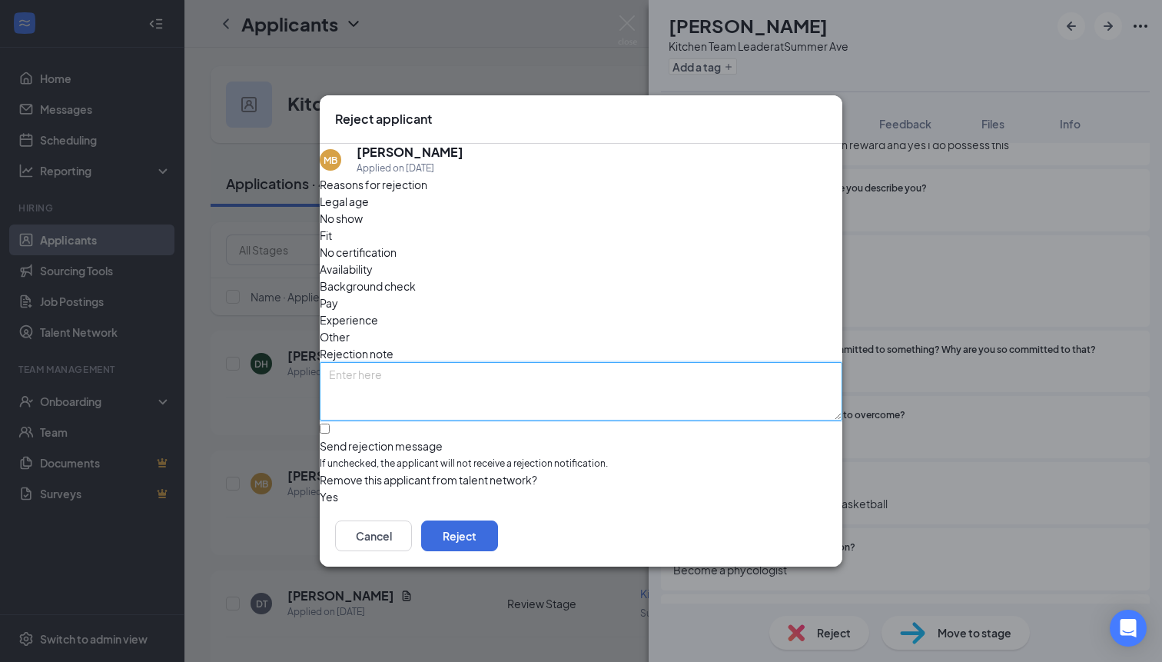
click at [508, 362] on textarea at bounding box center [581, 391] width 523 height 58
type textarea "Low effort responses"
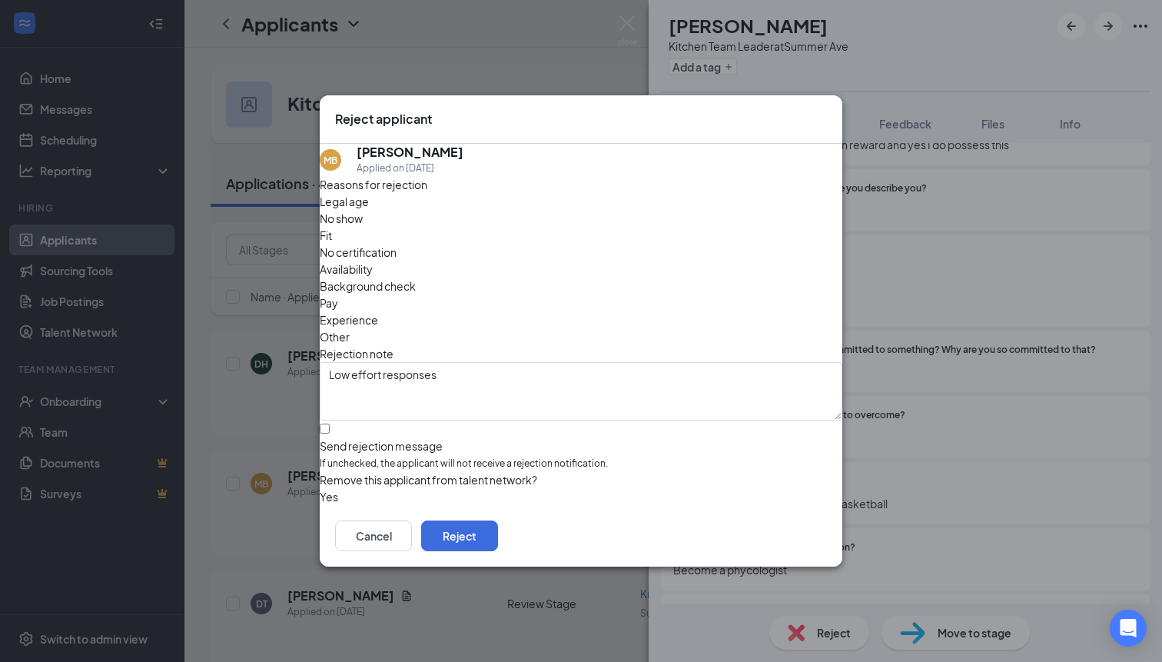
click at [441, 457] on span "If unchecked, the applicant will not receive a rejection notification." at bounding box center [581, 464] width 523 height 15
click at [330, 424] on input "Send rejection message If unchecked, the applicant will not receive a rejection…" at bounding box center [325, 429] width 10 height 10
checkbox input "true"
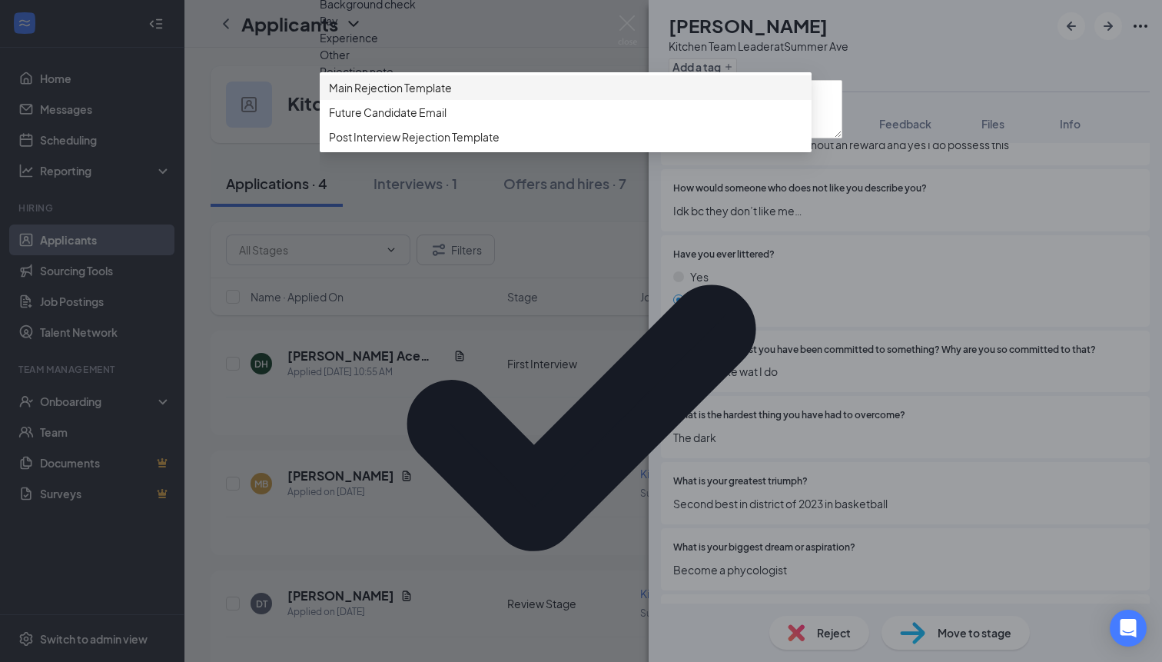
click at [431, 96] on span "Main Rejection Template" at bounding box center [390, 87] width 123 height 17
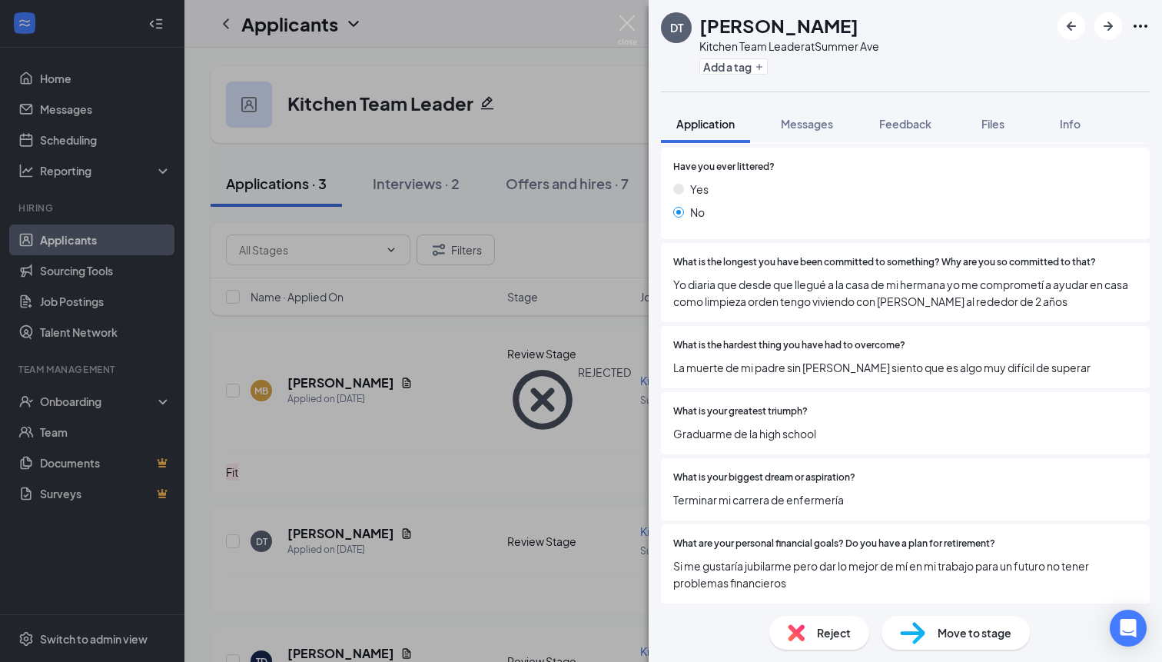
scroll to position [2366, 0]
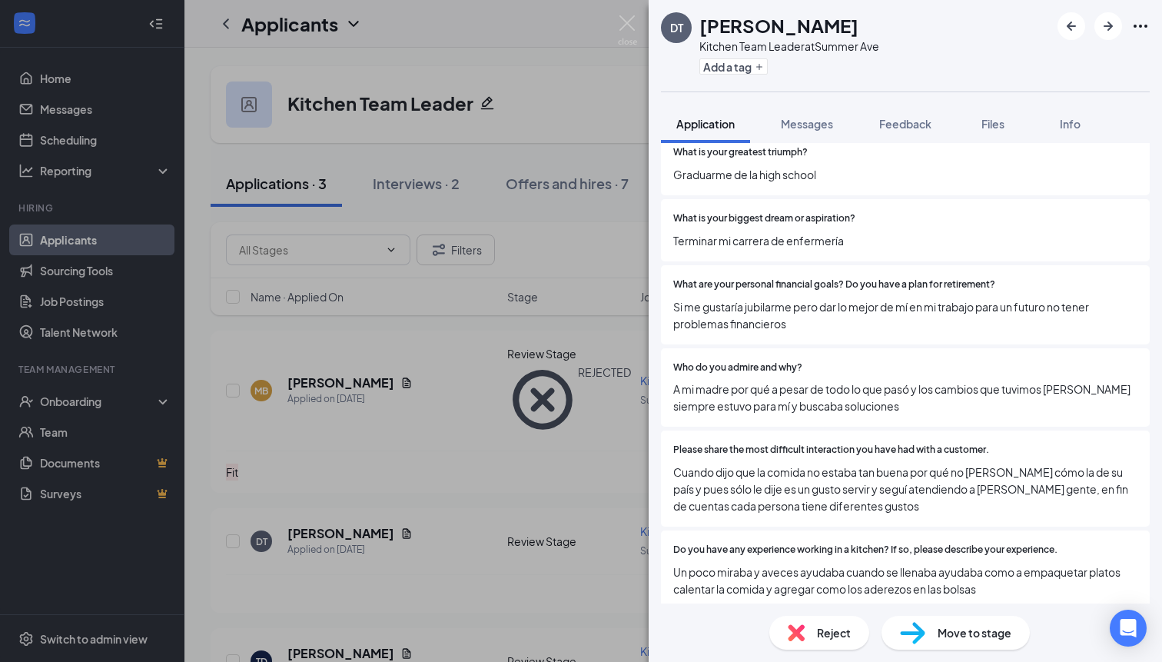
click at [842, 618] on div "Reject" at bounding box center [820, 633] width 100 height 34
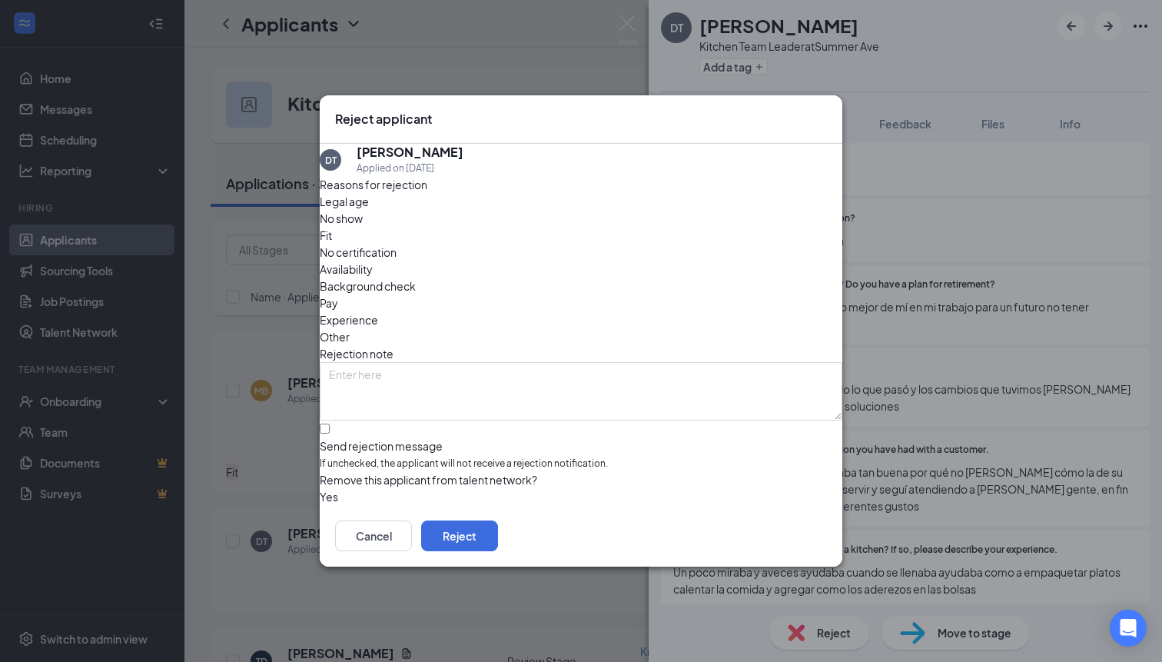
click at [332, 232] on span "Fit" at bounding box center [326, 235] width 12 height 17
click at [541, 457] on span "If unchecked, the applicant will not receive a rejection notification." at bounding box center [581, 464] width 523 height 15
click at [330, 425] on input "Send rejection message If unchecked, the applicant will not receive a rejection…" at bounding box center [325, 429] width 10 height 10
checkbox input "true"
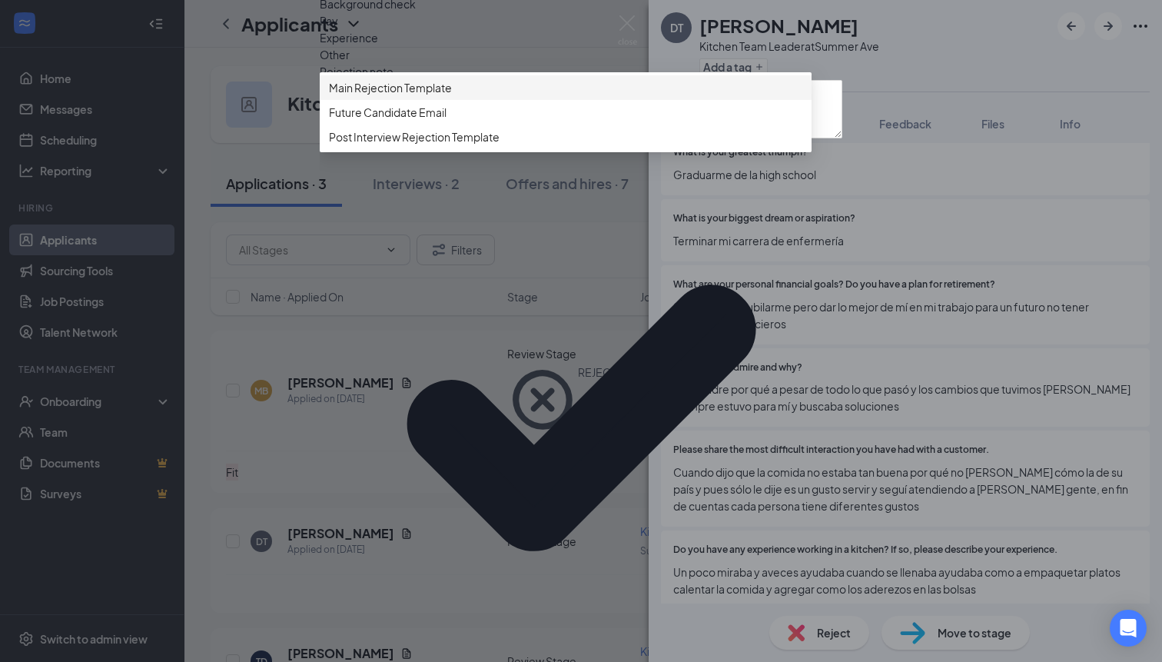
click at [489, 96] on span "Main Rejection Template" at bounding box center [566, 87] width 474 height 17
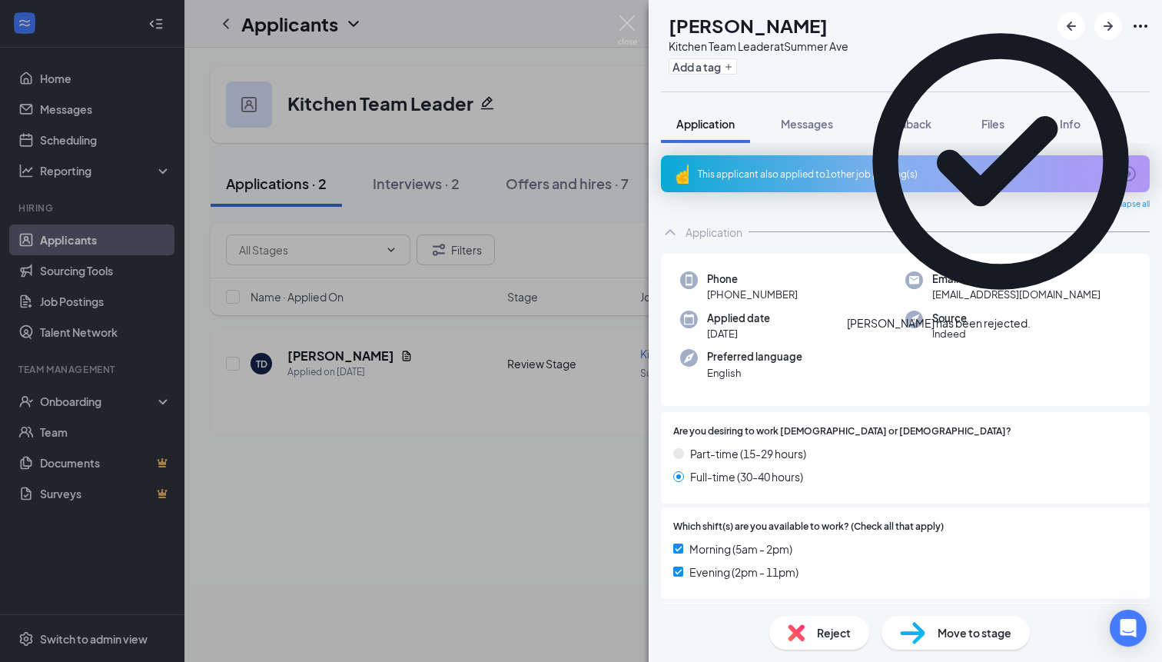
click at [833, 165] on div "This applicant also applied to 1 other job posting(s)" at bounding box center [905, 173] width 489 height 37
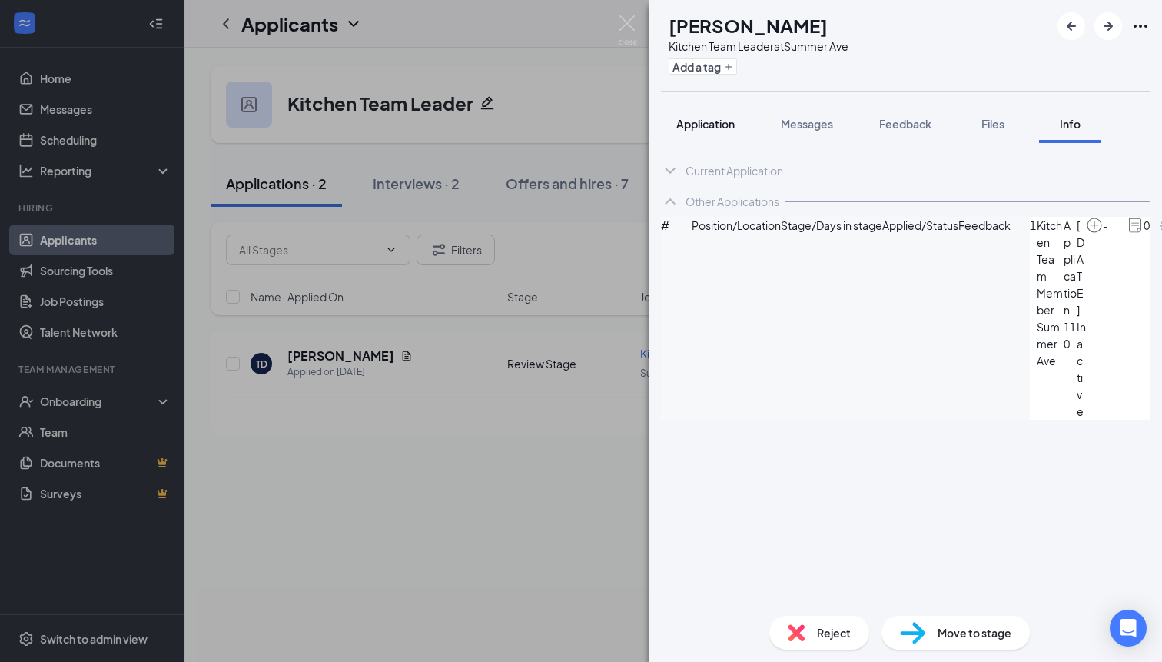
click at [695, 123] on span "Application" at bounding box center [706, 124] width 58 height 14
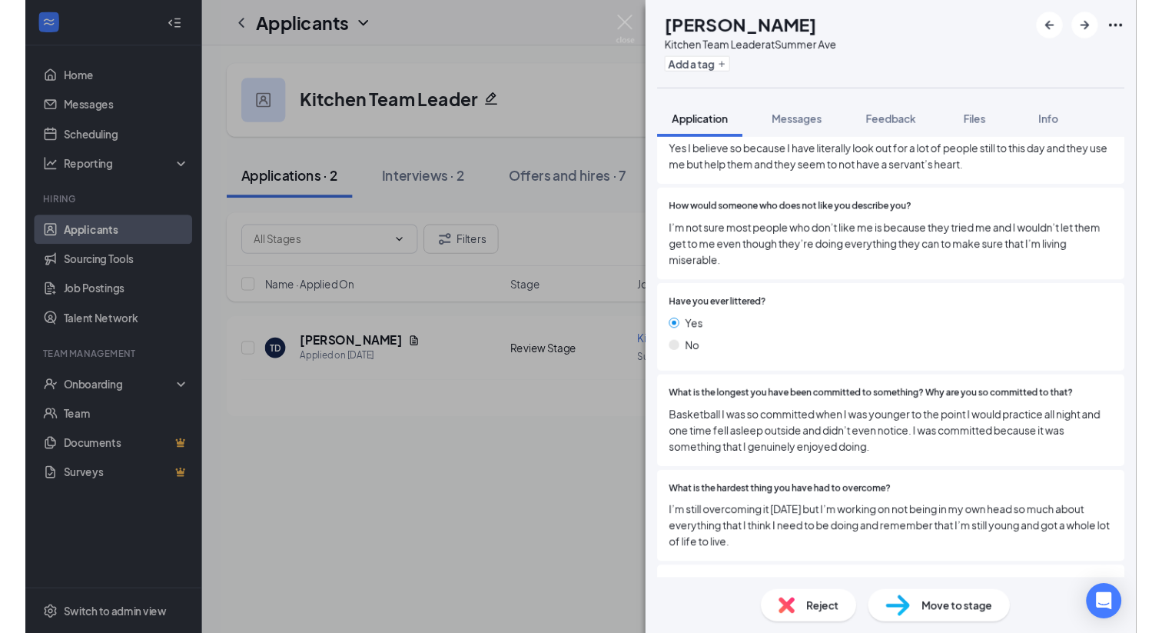
scroll to position [1872, 0]
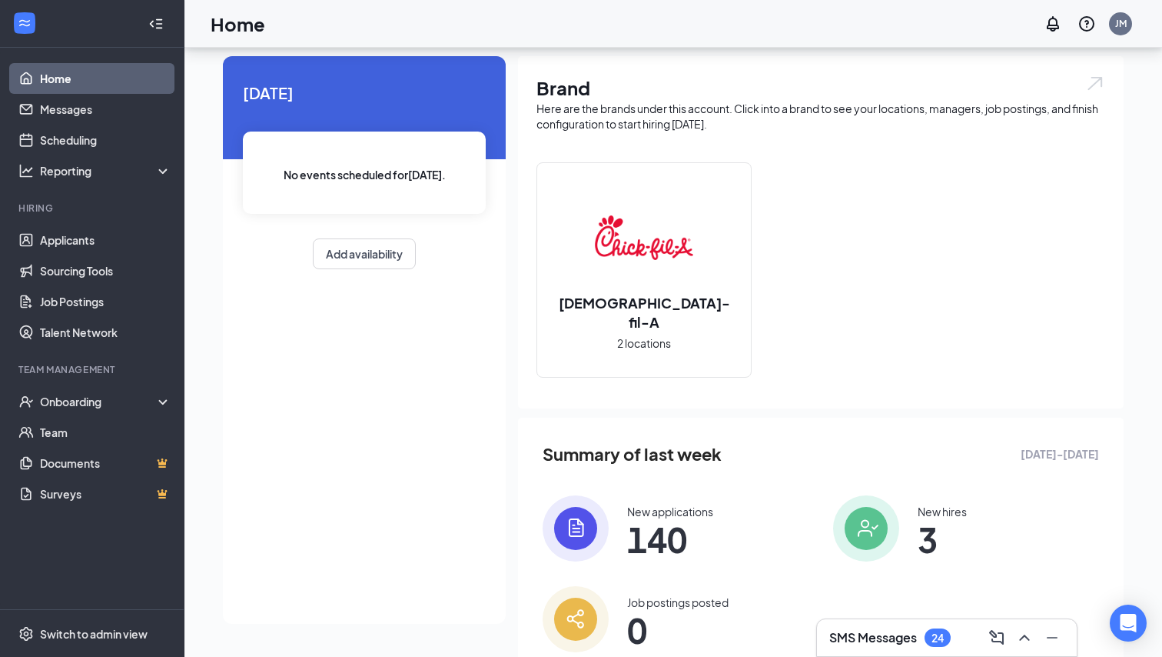
scroll to position [39, 0]
